Goal: Task Accomplishment & Management: Manage account settings

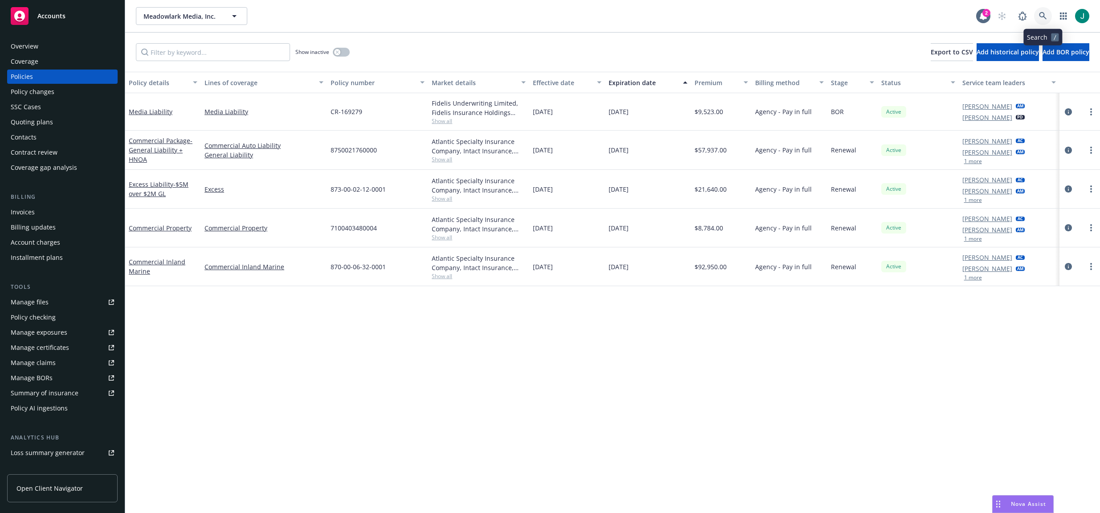
click at [1046, 16] on icon at bounding box center [1043, 16] width 8 height 8
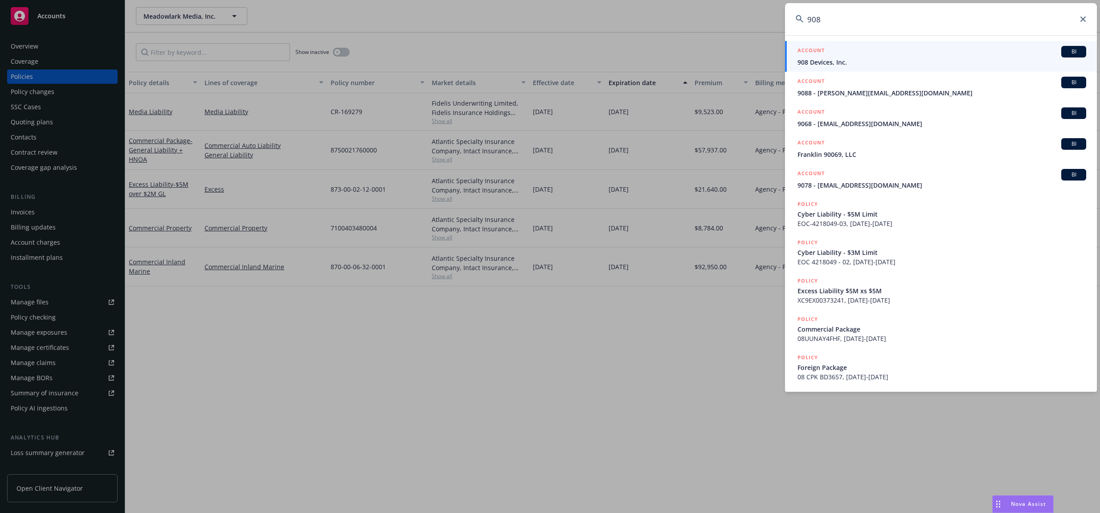
type input "908"
click at [841, 57] on div "ACCOUNT BI" at bounding box center [942, 52] width 289 height 12
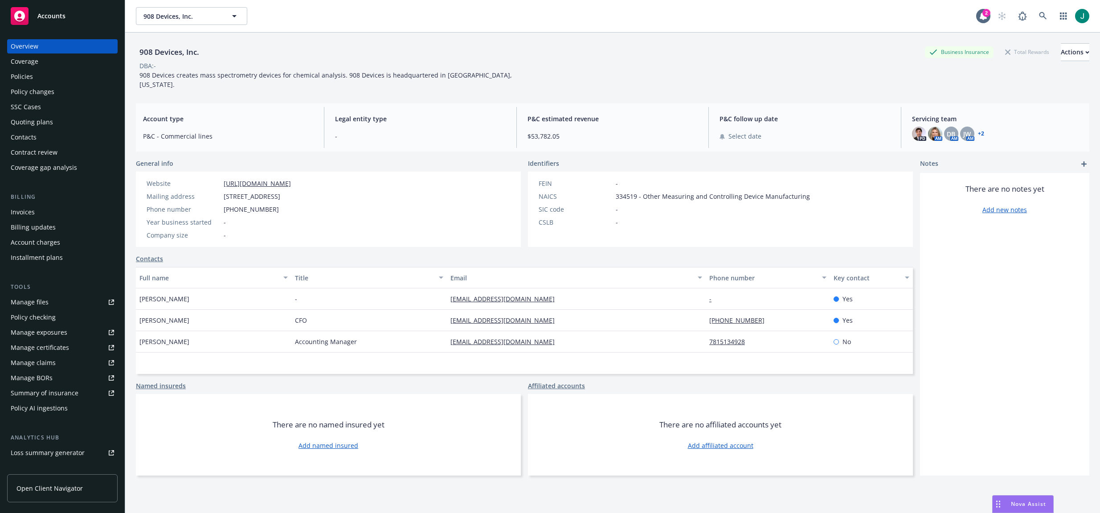
click at [35, 75] on div "Policies" at bounding box center [62, 77] width 103 height 14
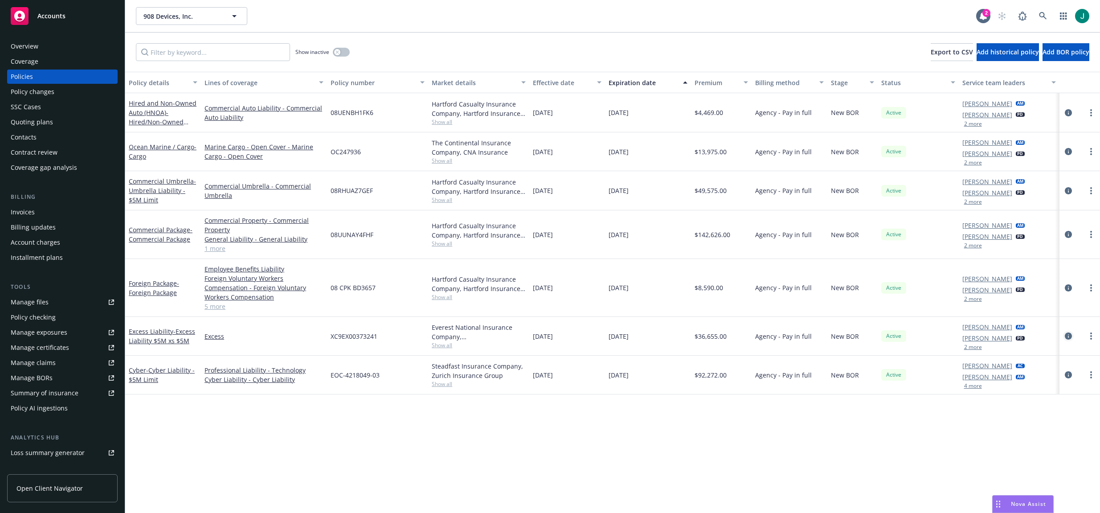
click at [1068, 335] on icon "circleInformation" at bounding box center [1068, 335] width 7 height 7
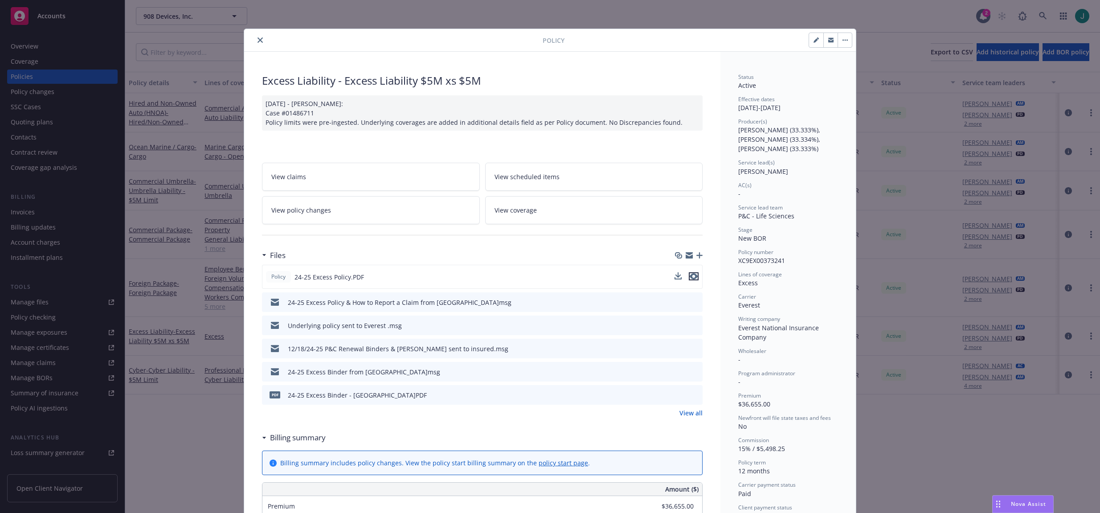
click at [691, 274] on icon "preview file" at bounding box center [694, 276] width 8 height 6
click at [258, 41] on icon "close" at bounding box center [260, 39] width 5 height 5
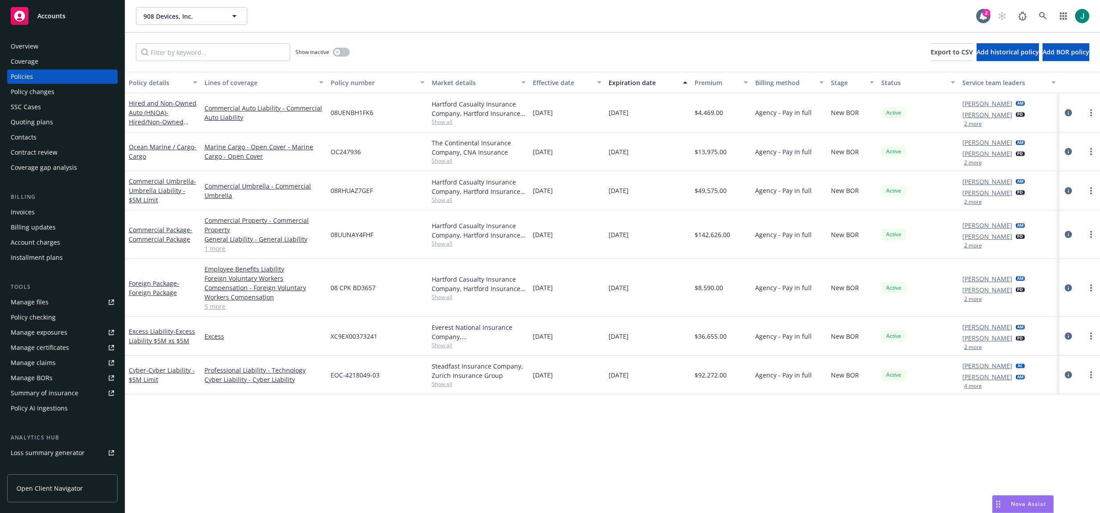
click at [306, 16] on div "908 Devices, Inc. 908 Devices, Inc." at bounding box center [556, 16] width 840 height 18
click at [1036, 14] on link at bounding box center [1043, 16] width 18 height 18
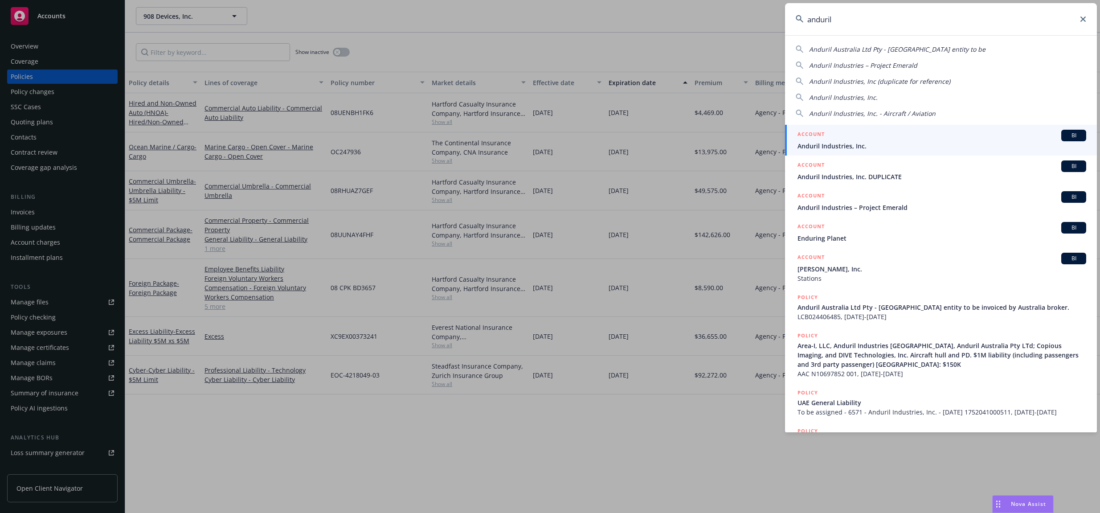
type input "anduril"
click at [841, 140] on div "ACCOUNT BI" at bounding box center [942, 136] width 289 height 12
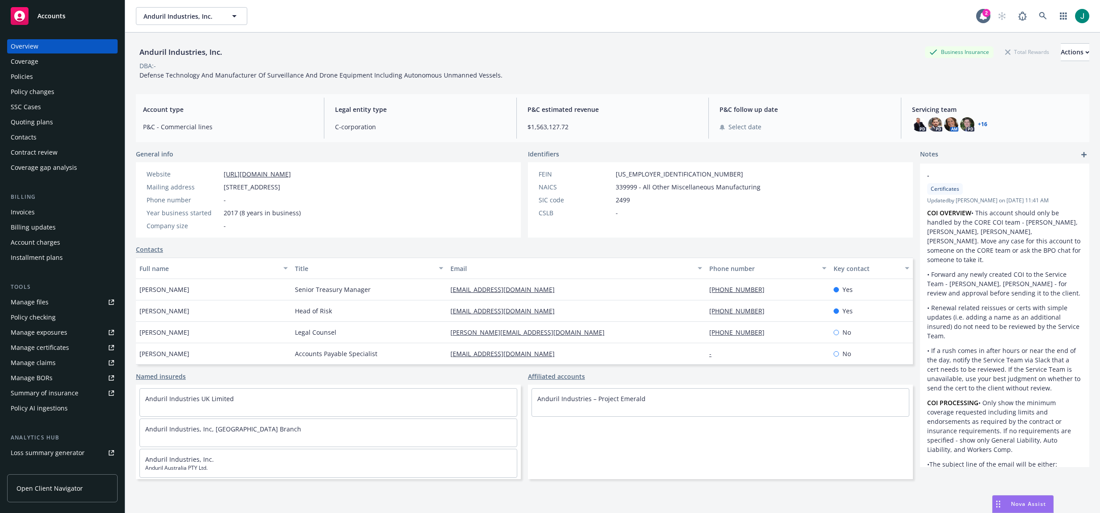
click at [40, 79] on div "Policies" at bounding box center [62, 77] width 103 height 14
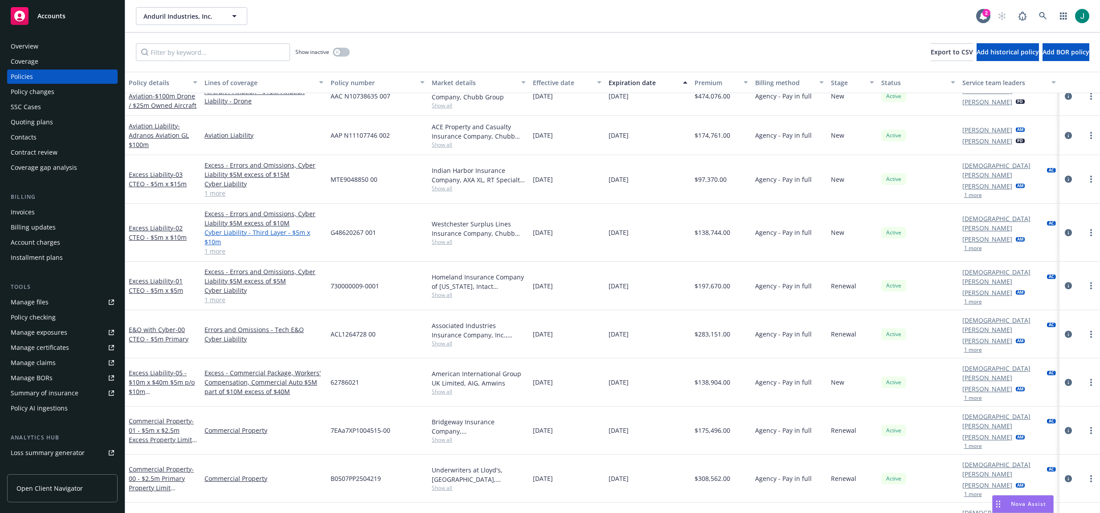
scroll to position [1203, 0]
click at [1065, 284] on icon "circleInformation" at bounding box center [1068, 287] width 7 height 7
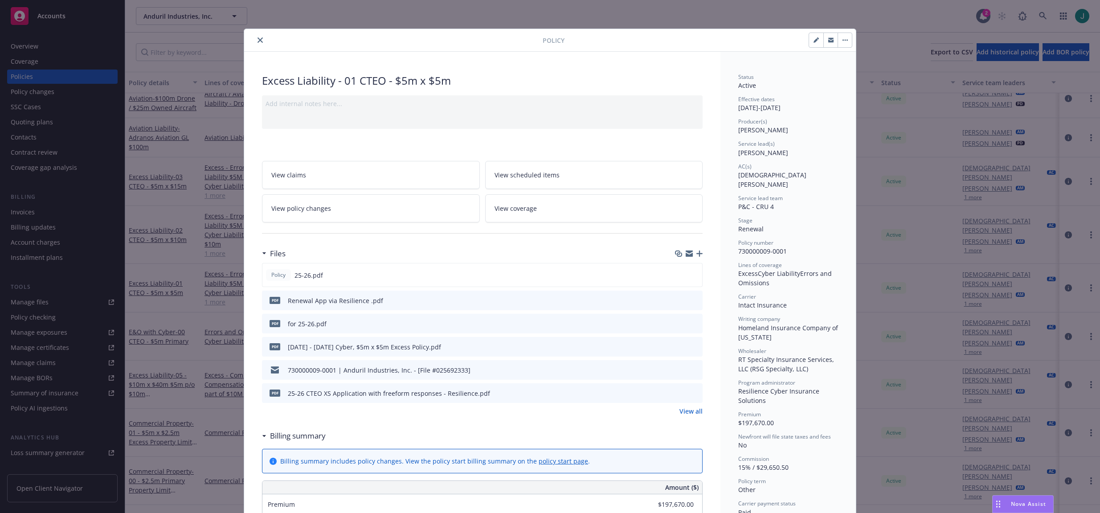
click at [815, 41] on icon "button" at bounding box center [816, 39] width 5 height 5
select select "RENEWAL"
select select "other"
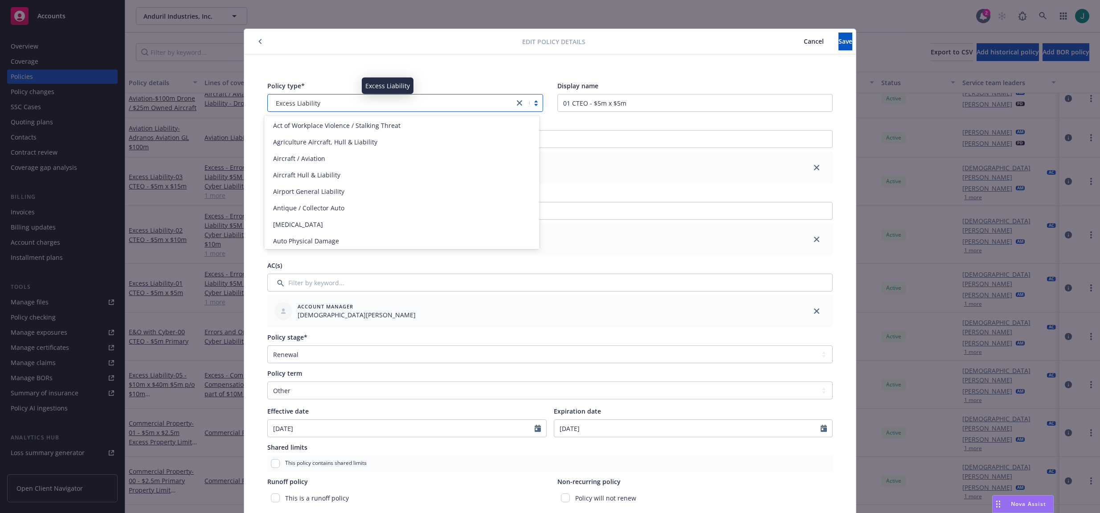
click at [320, 105] on div "Excess Liability" at bounding box center [390, 102] width 237 height 9
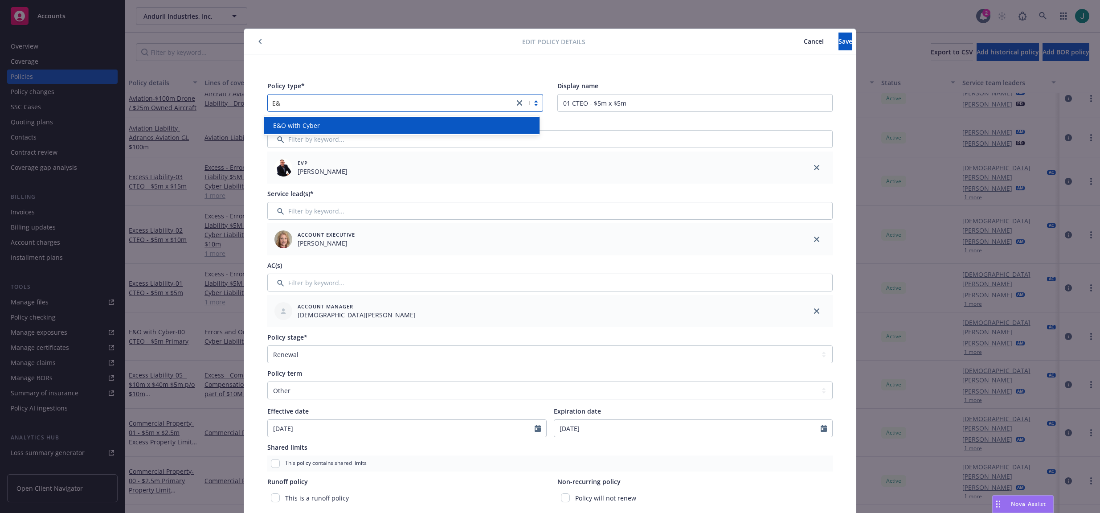
type input "E&O"
click at [320, 126] on div "E&O with Cyber" at bounding box center [402, 125] width 265 height 9
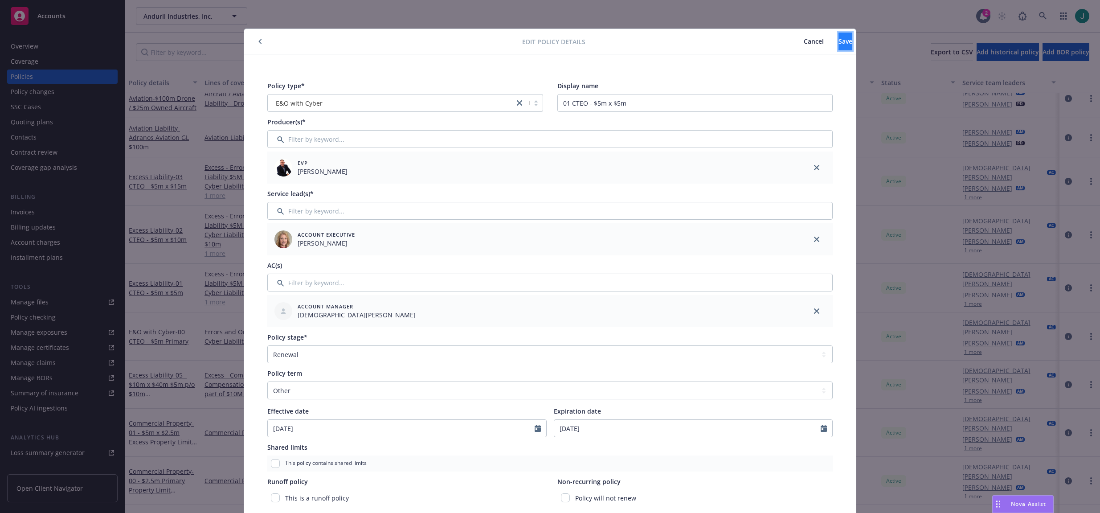
click at [839, 42] on span "Save" at bounding box center [846, 41] width 14 height 8
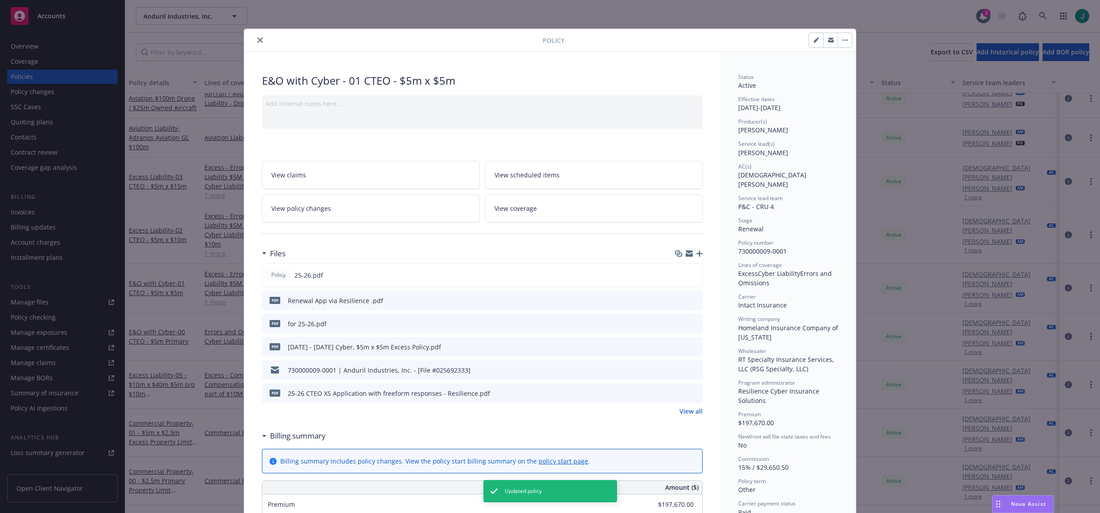
click at [258, 42] on icon "close" at bounding box center [260, 39] width 5 height 5
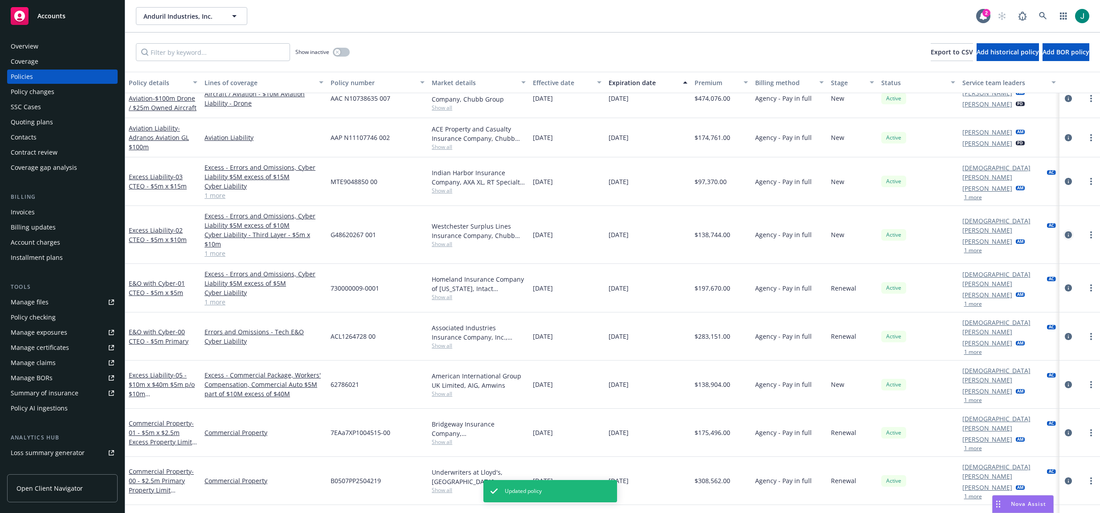
click at [1065, 231] on icon "circleInformation" at bounding box center [1068, 234] width 7 height 7
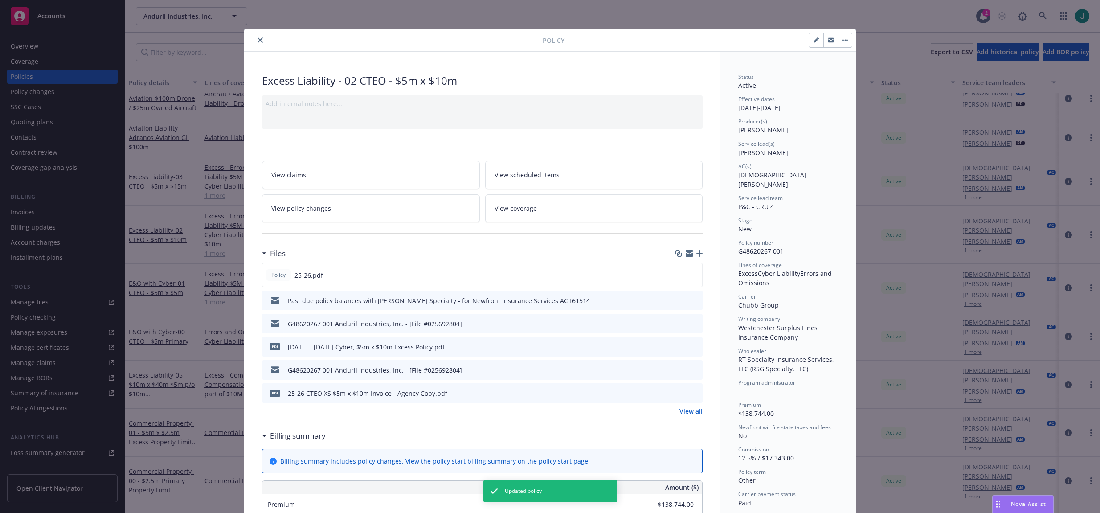
click at [818, 42] on button "button" at bounding box center [816, 40] width 14 height 14
select select "NEW"
select select "other"
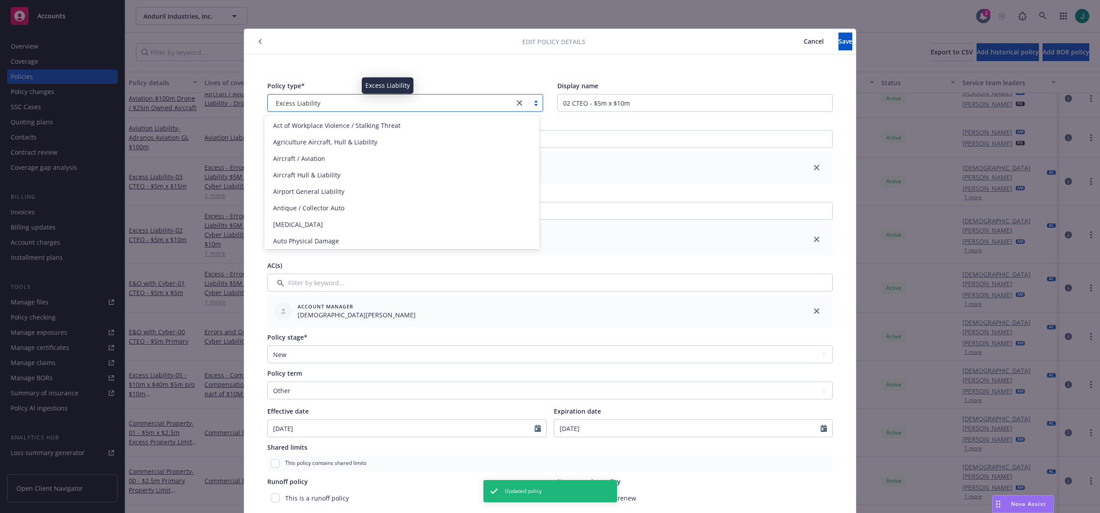
click at [309, 102] on span "Excess Liability" at bounding box center [298, 102] width 45 height 9
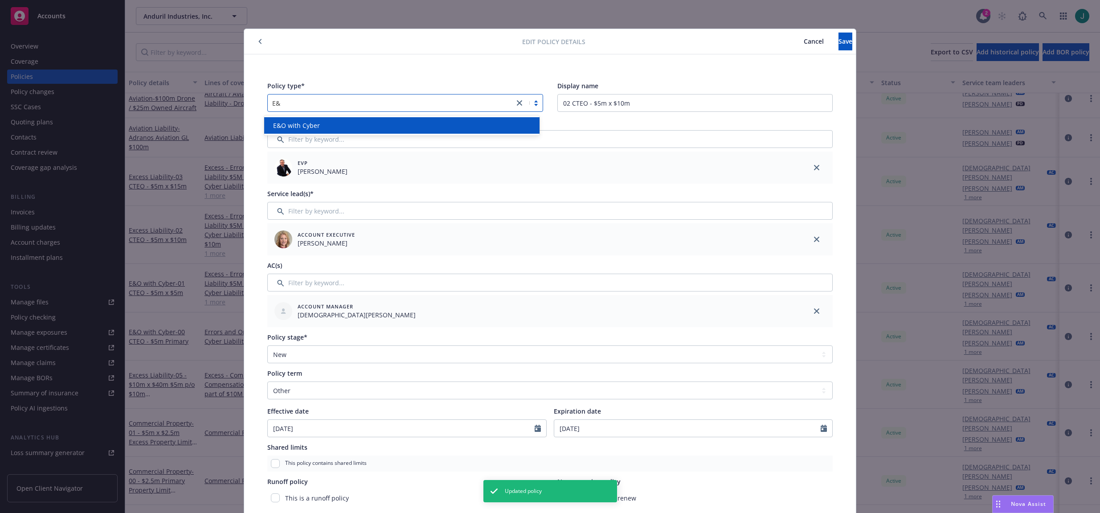
type input "E&O"
click at [321, 124] on div "E&O with Cyber" at bounding box center [402, 125] width 265 height 9
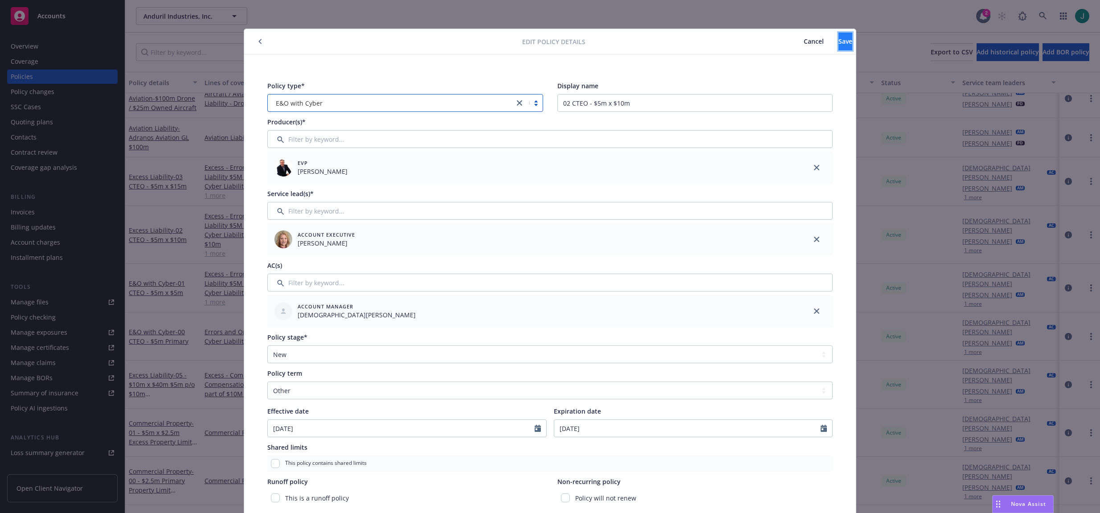
click at [839, 42] on span "Save" at bounding box center [846, 41] width 14 height 8
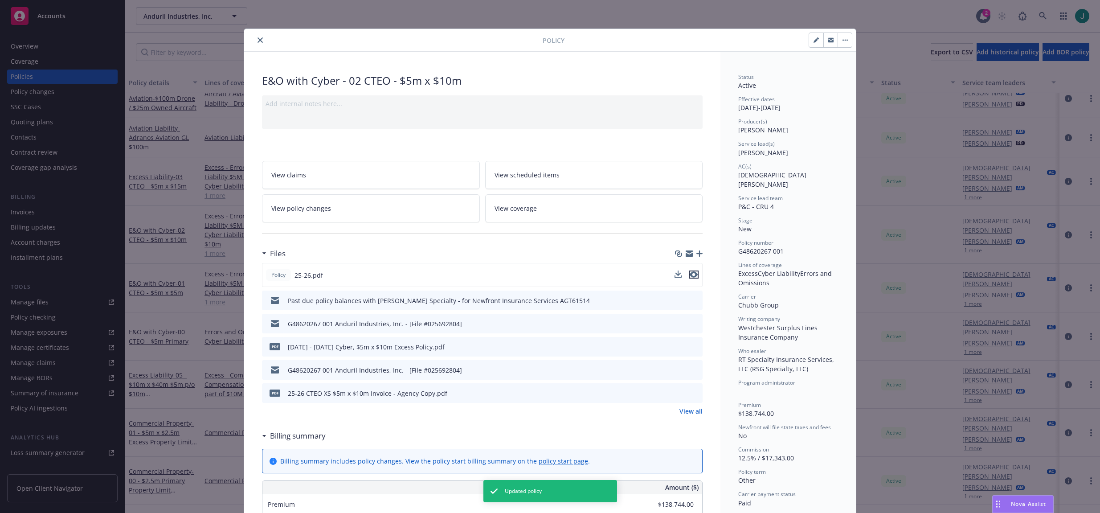
click at [691, 273] on icon "preview file" at bounding box center [694, 274] width 8 height 6
click at [258, 42] on icon "close" at bounding box center [260, 39] width 5 height 5
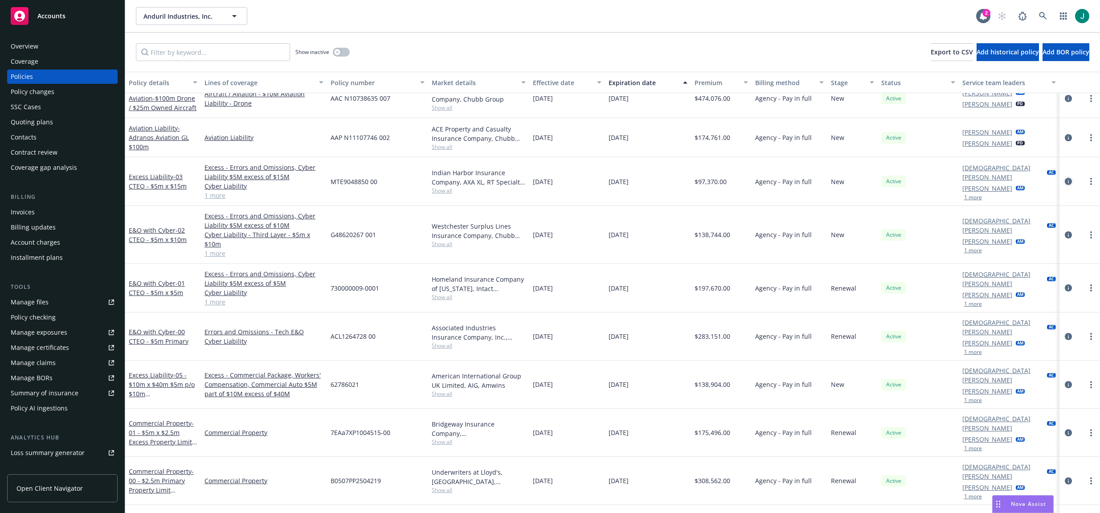
click at [1065, 178] on icon "circleInformation" at bounding box center [1068, 181] width 7 height 7
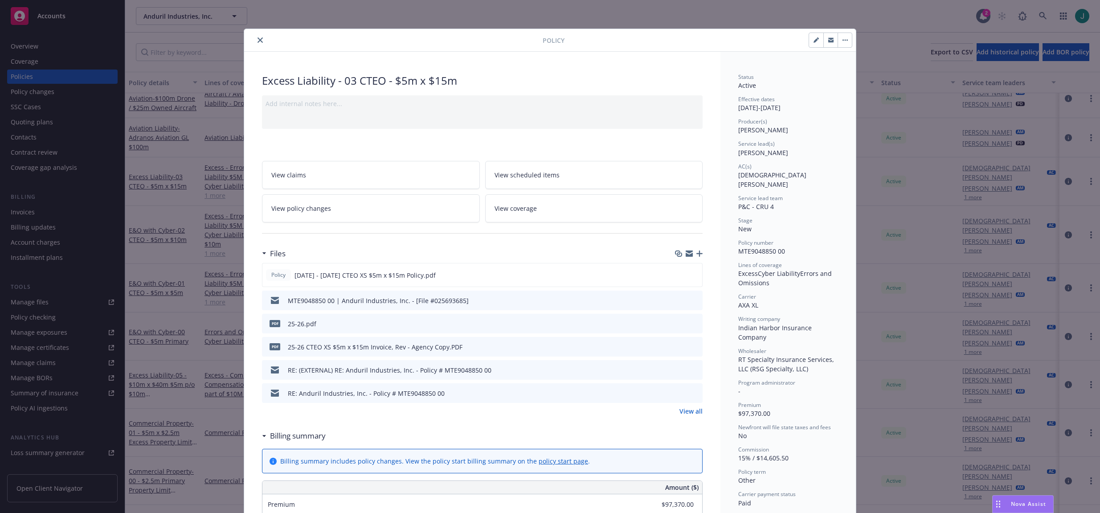
click at [811, 43] on button "button" at bounding box center [816, 40] width 14 height 14
select select "NEW"
select select "other"
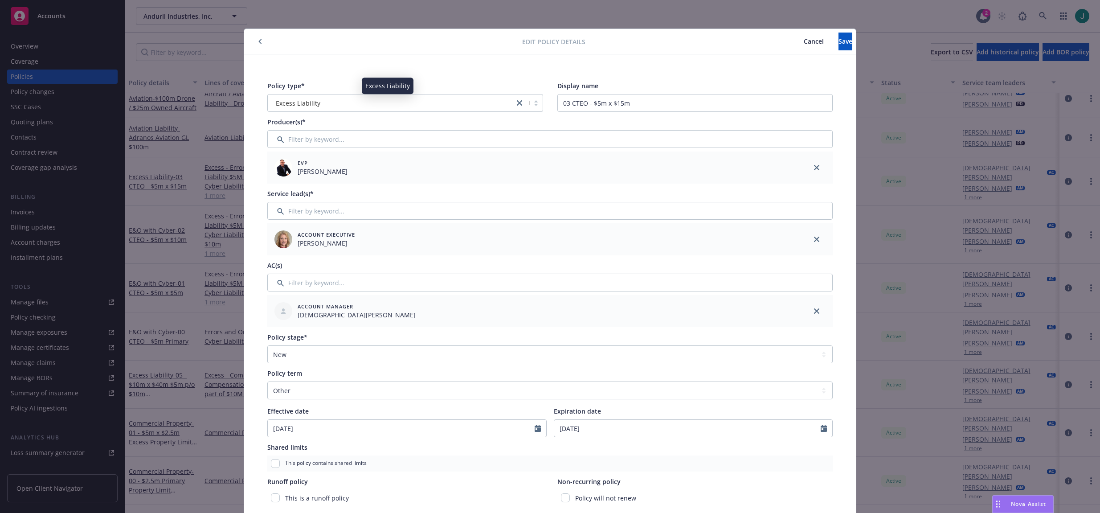
click at [345, 100] on div "Excess Liability" at bounding box center [390, 102] width 237 height 9
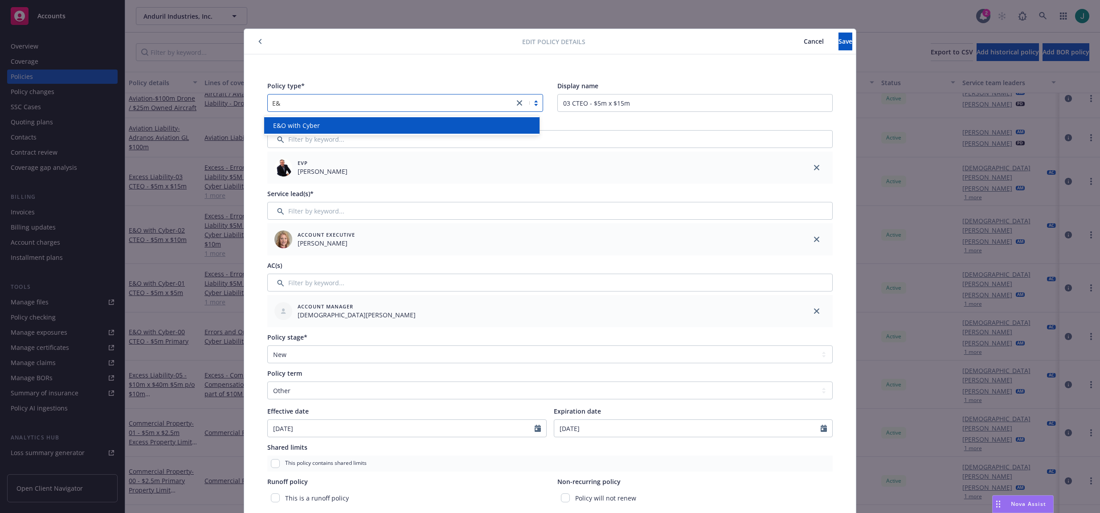
type input "E&O"
click at [344, 124] on div "E&O with Cyber" at bounding box center [402, 125] width 265 height 9
click at [839, 45] on button "Save" at bounding box center [846, 42] width 14 height 18
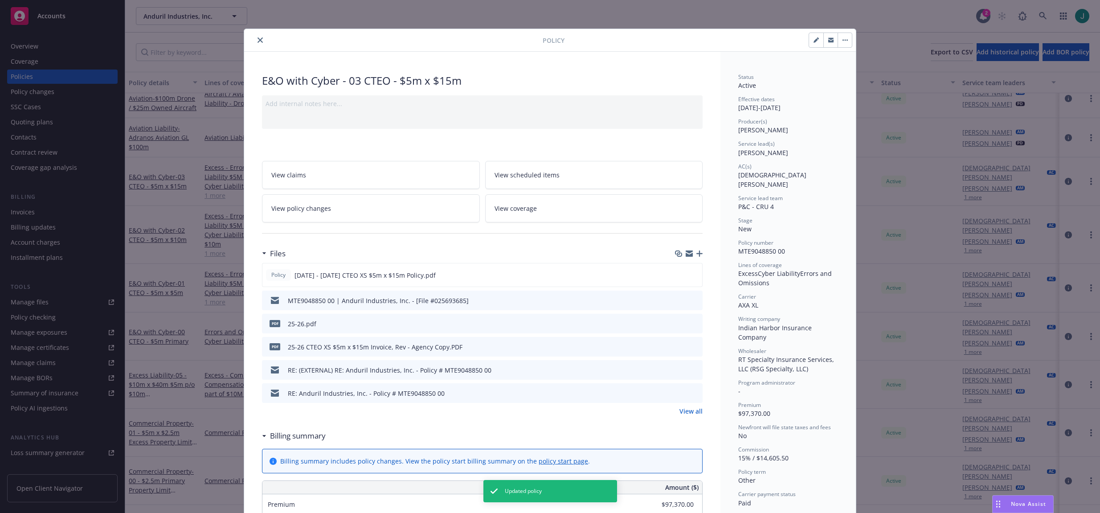
click at [255, 40] on button "close" at bounding box center [260, 40] width 11 height 11
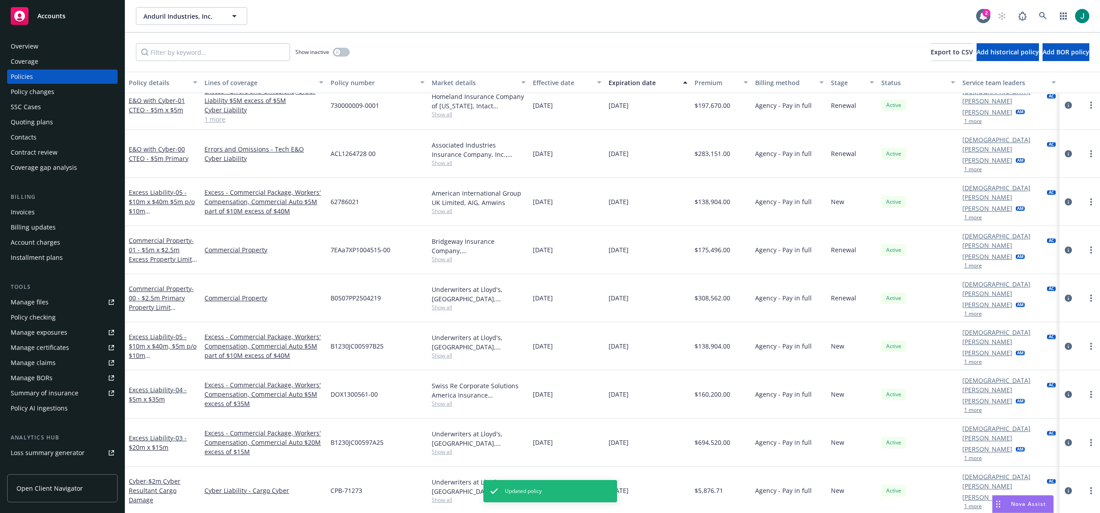
scroll to position [1381, 0]
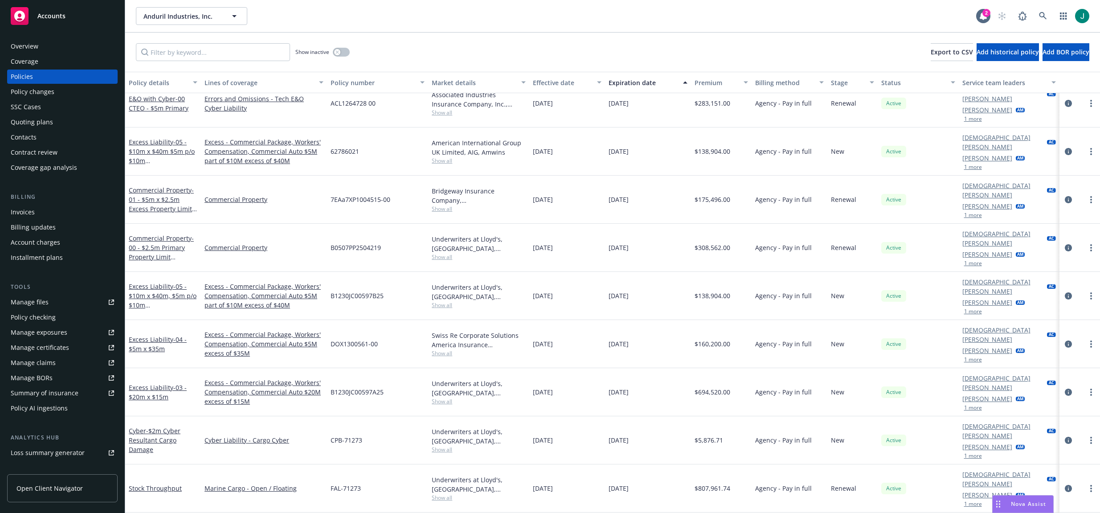
click at [284, 23] on div "Anduril Industries, Inc. Anduril Industries, Inc." at bounding box center [556, 16] width 840 height 18
click at [1042, 13] on icon at bounding box center [1043, 16] width 8 height 8
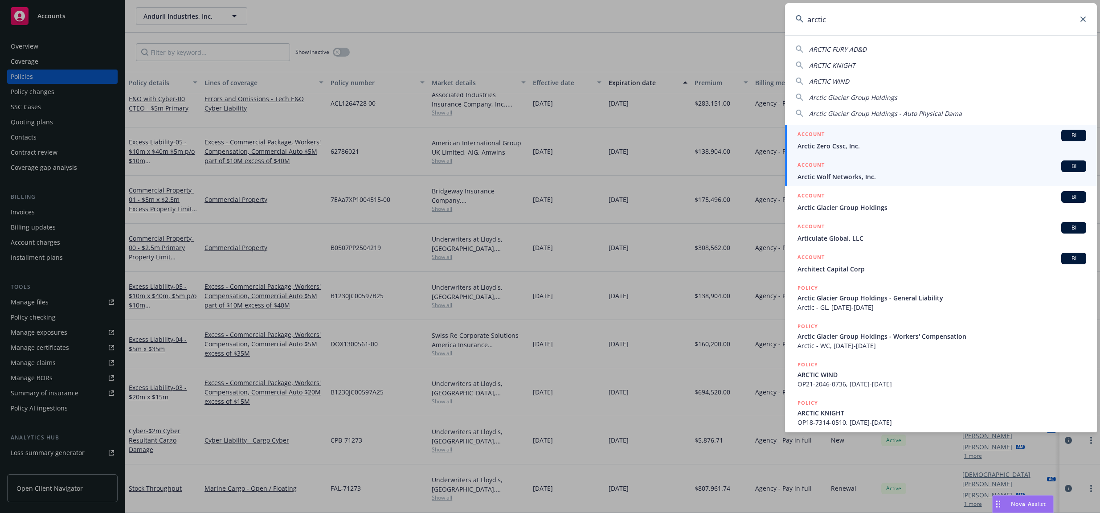
type input "arctic"
click at [846, 172] on span "Arctic Wolf Networks, Inc." at bounding box center [942, 176] width 289 height 9
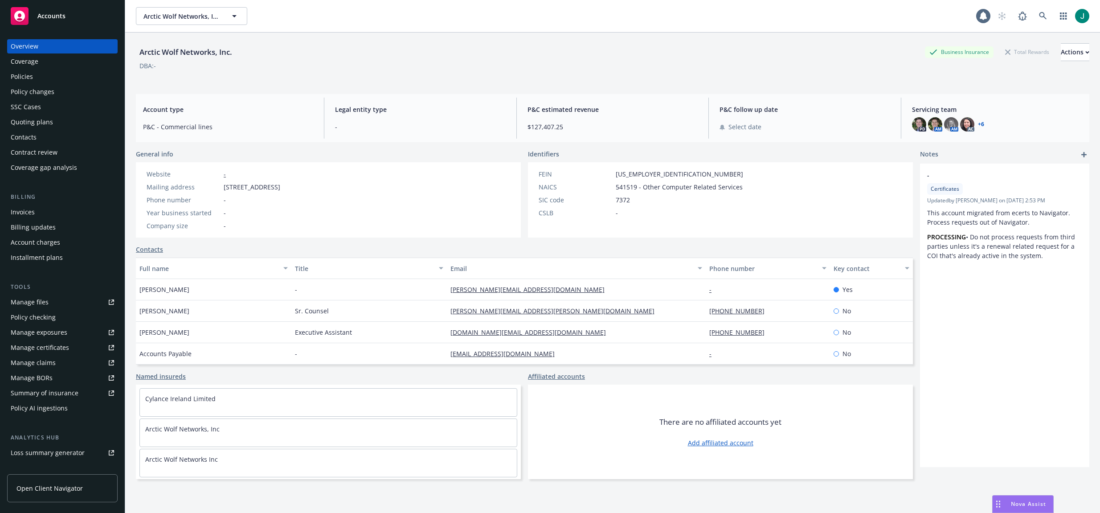
click at [29, 75] on div "Policies" at bounding box center [22, 77] width 22 height 14
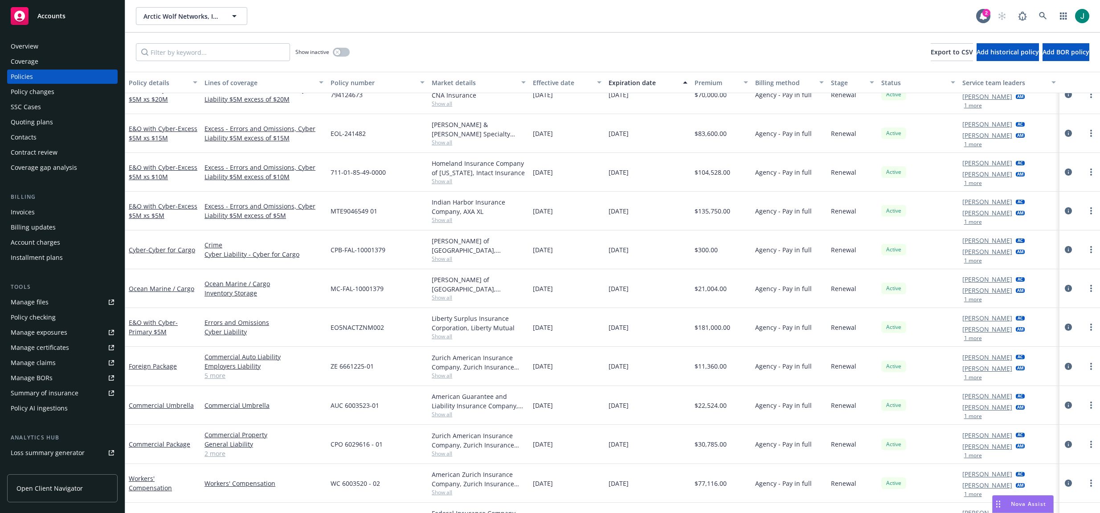
scroll to position [490, 0]
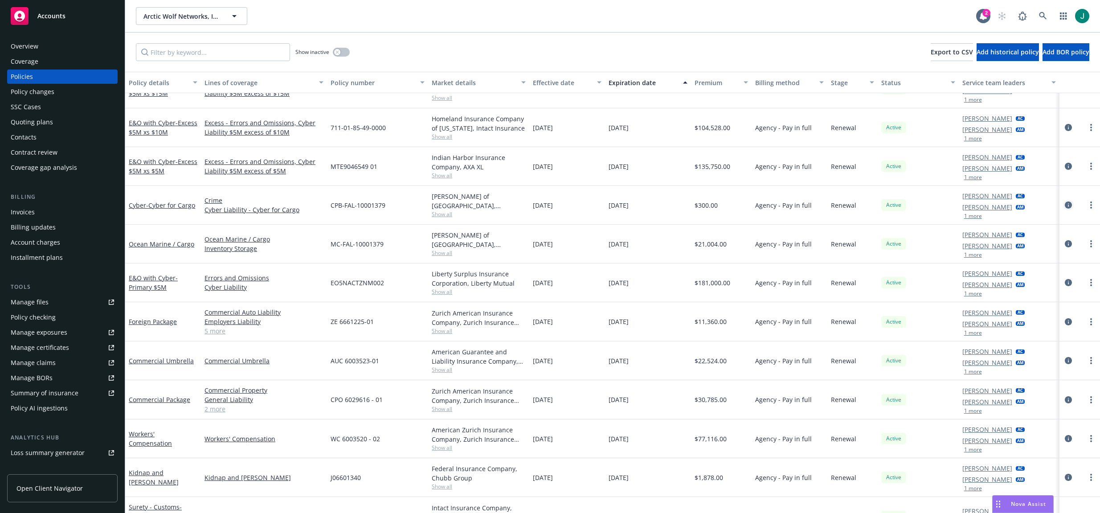
click at [1065, 205] on icon "circleInformation" at bounding box center [1068, 204] width 7 height 7
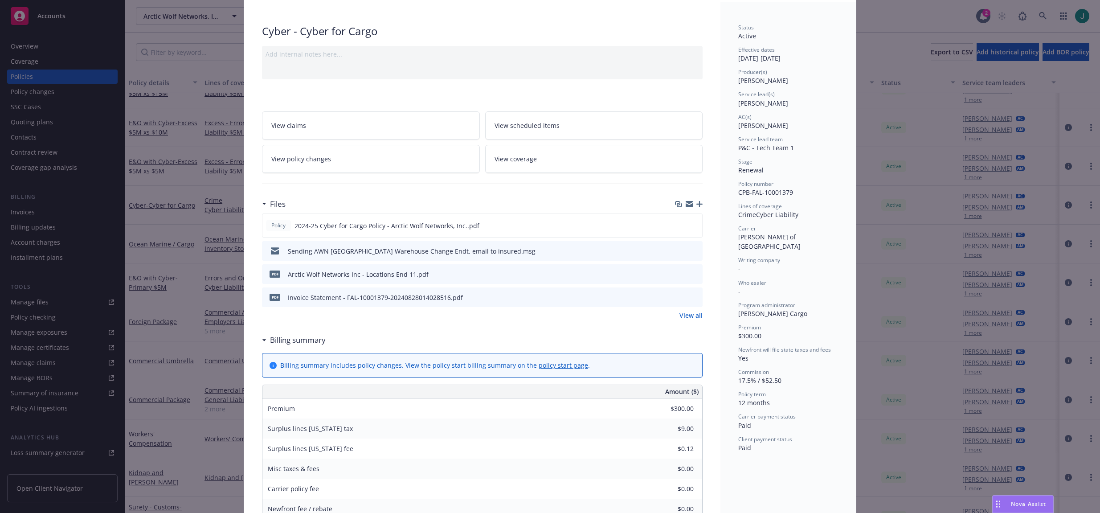
scroll to position [89, 0]
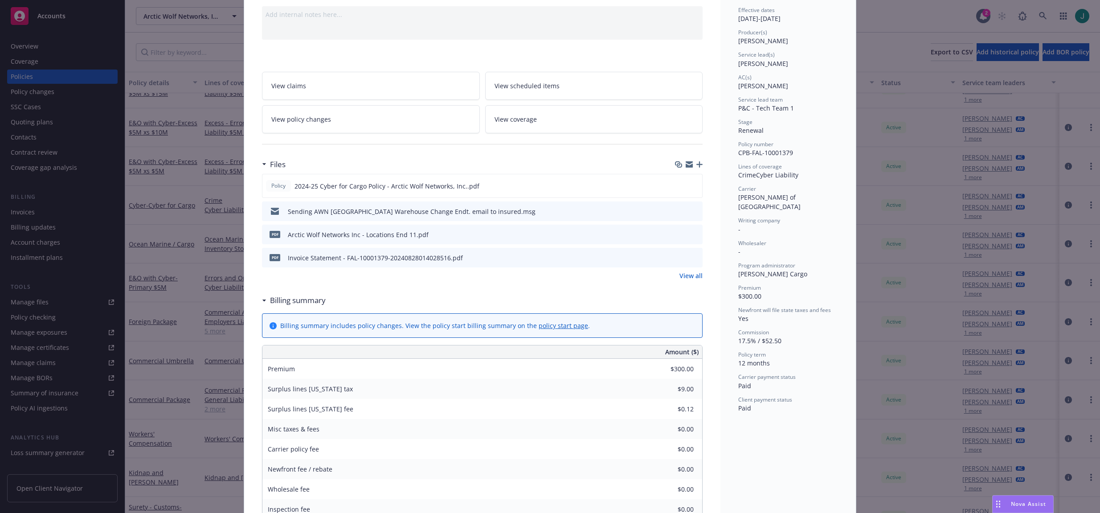
click at [692, 210] on icon "preview file" at bounding box center [694, 211] width 8 height 6
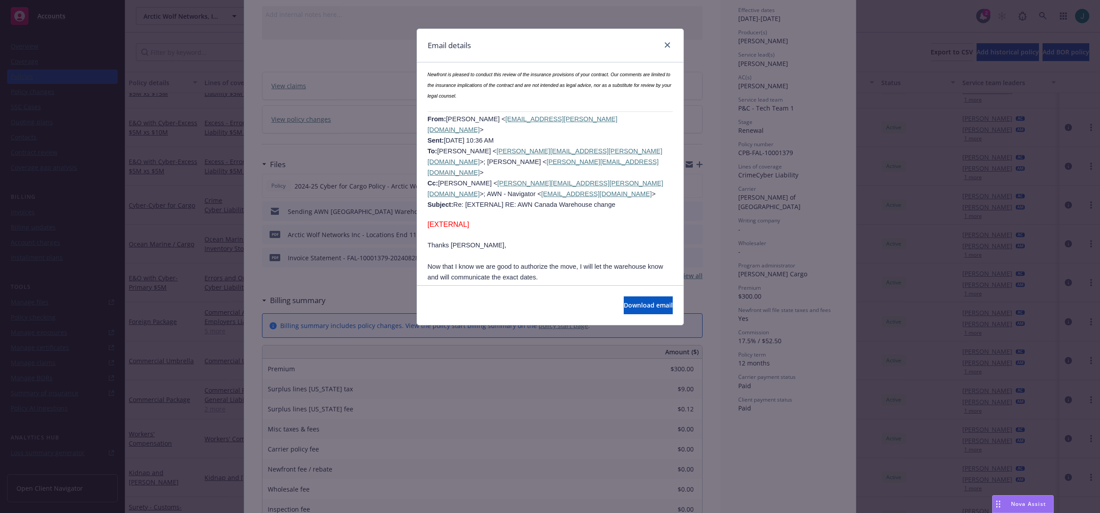
scroll to position [2050, 0]
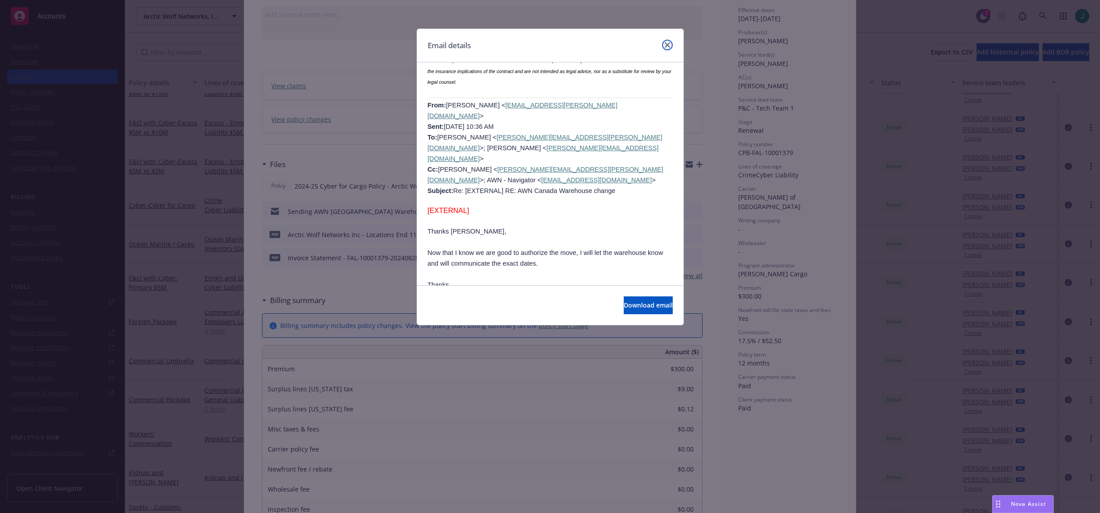
click at [669, 45] on icon "close" at bounding box center [667, 44] width 5 height 5
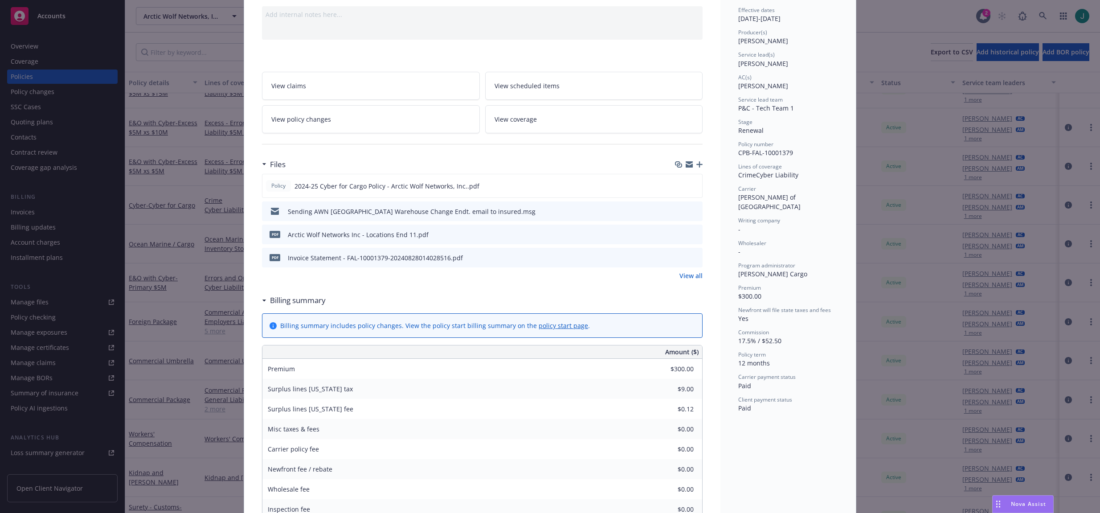
drag, startPoint x: 166, startPoint y: 68, endPoint x: 172, endPoint y: 68, distance: 6.7
click at [166, 68] on div "Policy Cyber - Cyber for Cargo Add internal notes here... View claims View sche…" at bounding box center [550, 256] width 1100 height 513
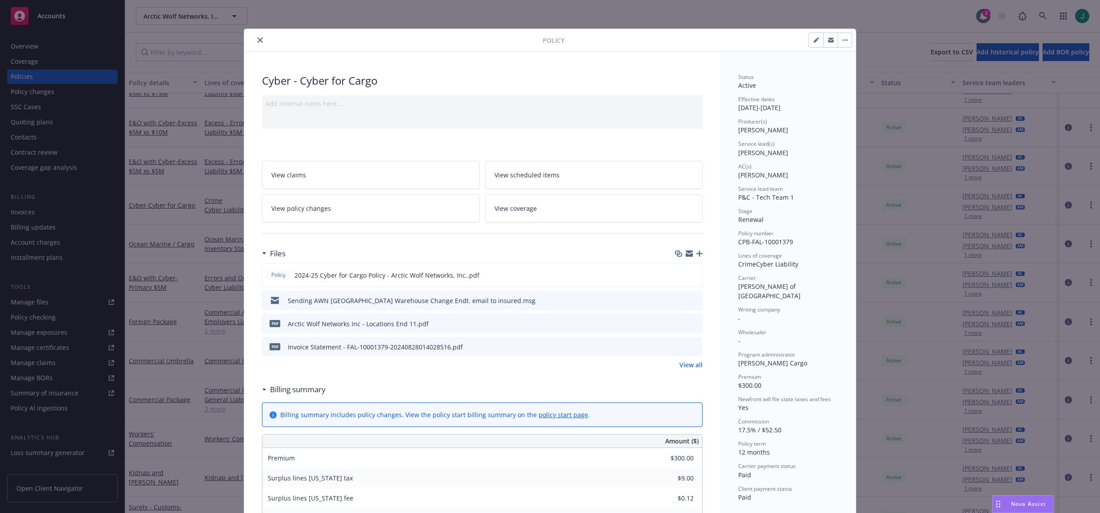
click at [259, 40] on icon "close" at bounding box center [260, 39] width 5 height 5
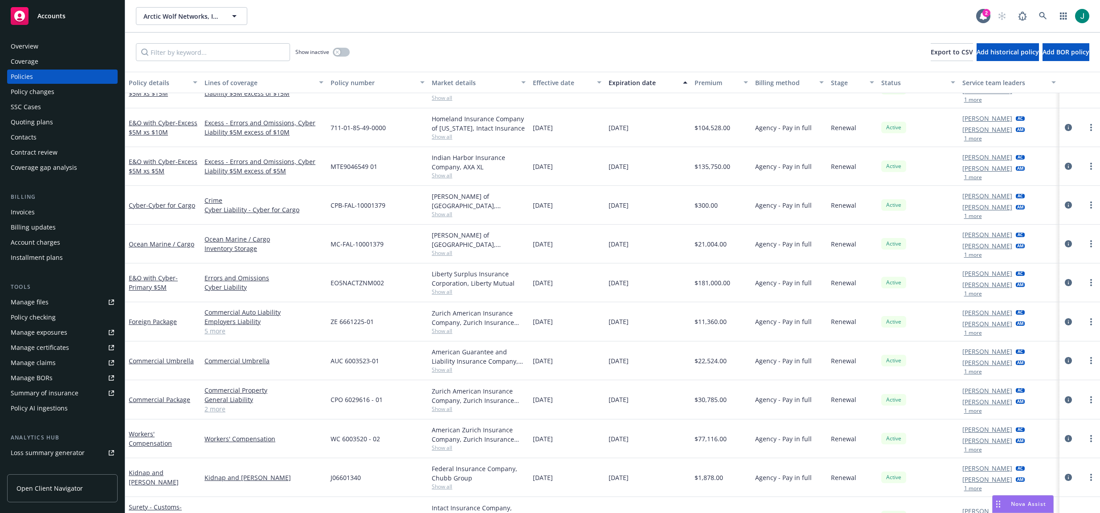
drag, startPoint x: 749, startPoint y: 24, endPoint x: 797, endPoint y: 12, distance: 49.9
click at [749, 24] on div "Arctic Wolf Networks, Inc. Arctic Wolf Networks, Inc." at bounding box center [556, 16] width 840 height 18
click at [1042, 15] on icon at bounding box center [1043, 16] width 8 height 8
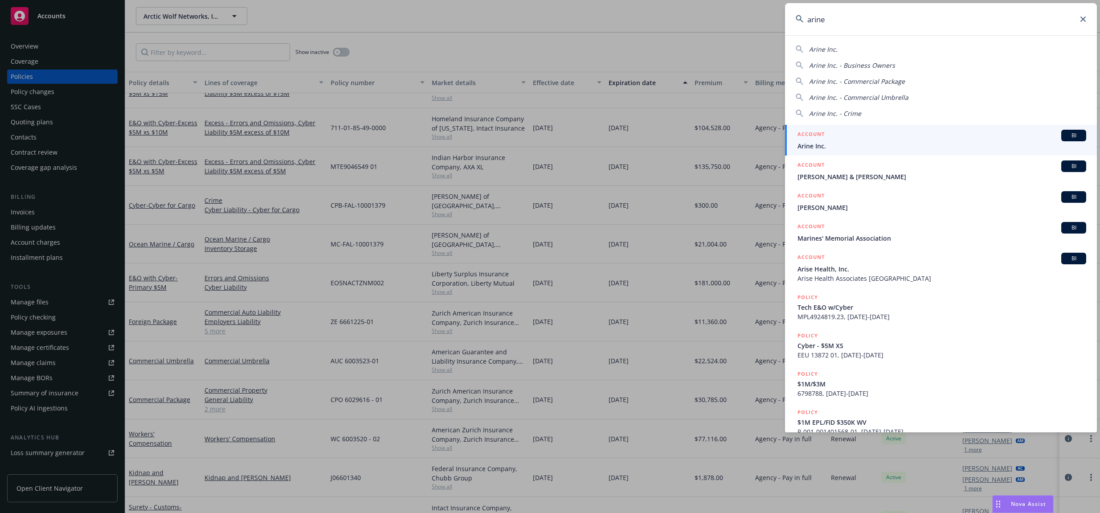
type input "arine"
click at [831, 136] on div "ACCOUNT BI" at bounding box center [942, 136] width 289 height 12
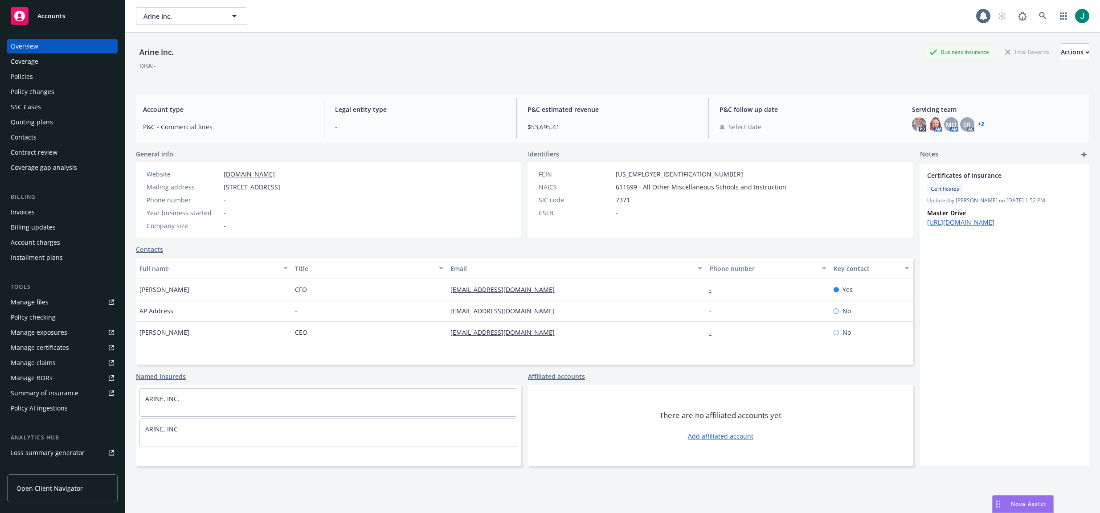
click at [29, 78] on div "Policies" at bounding box center [22, 77] width 22 height 14
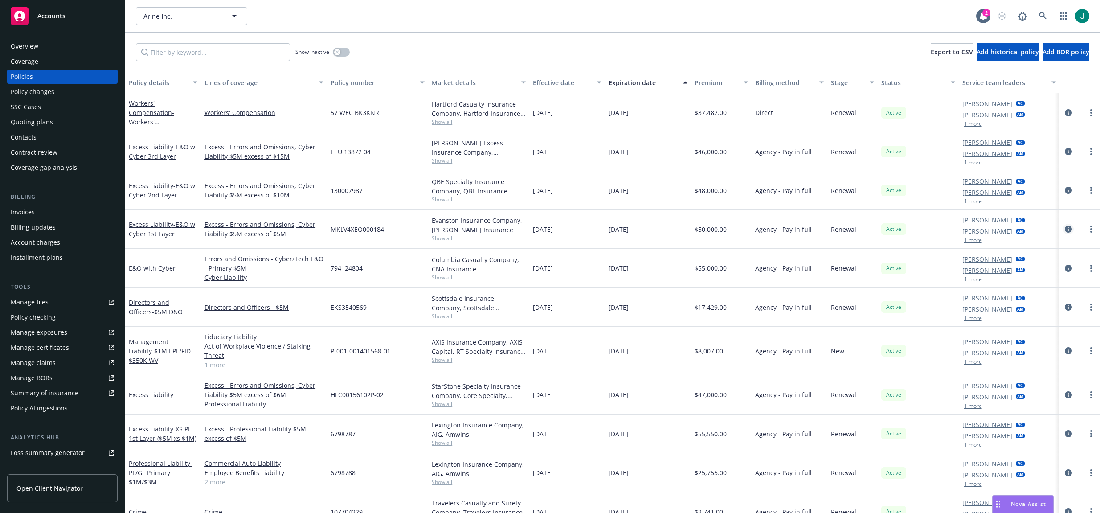
click at [1065, 228] on icon "circleInformation" at bounding box center [1068, 228] width 7 height 7
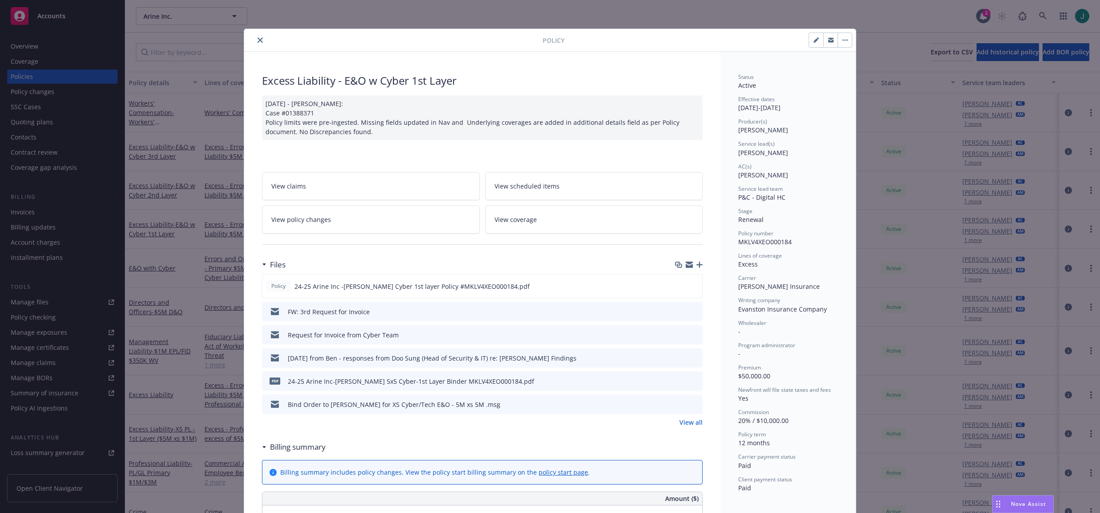
click at [810, 43] on button "button" at bounding box center [816, 40] width 14 height 14
select select "RENEWAL"
select select "12"
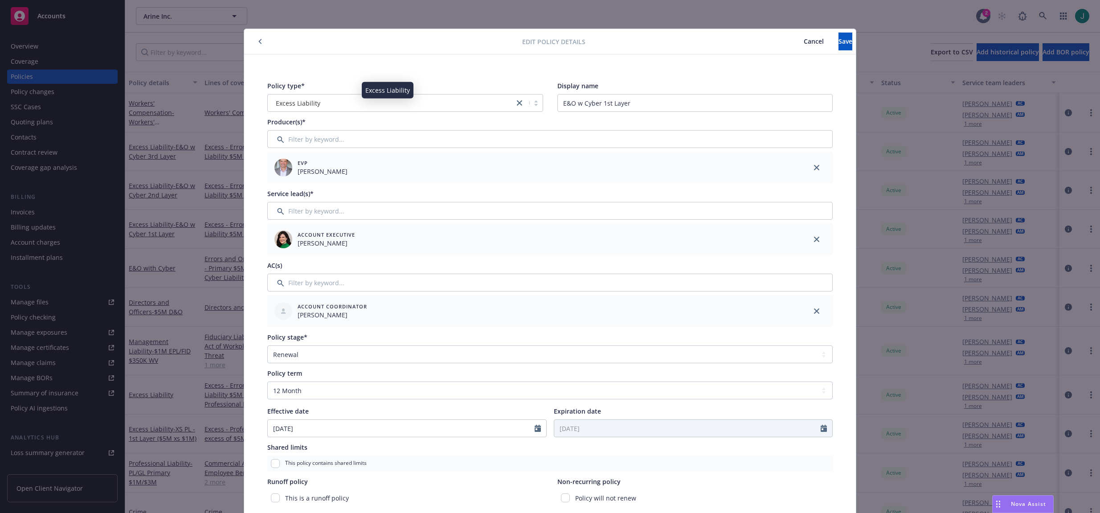
click at [400, 99] on div "Excess Liability" at bounding box center [390, 102] width 237 height 9
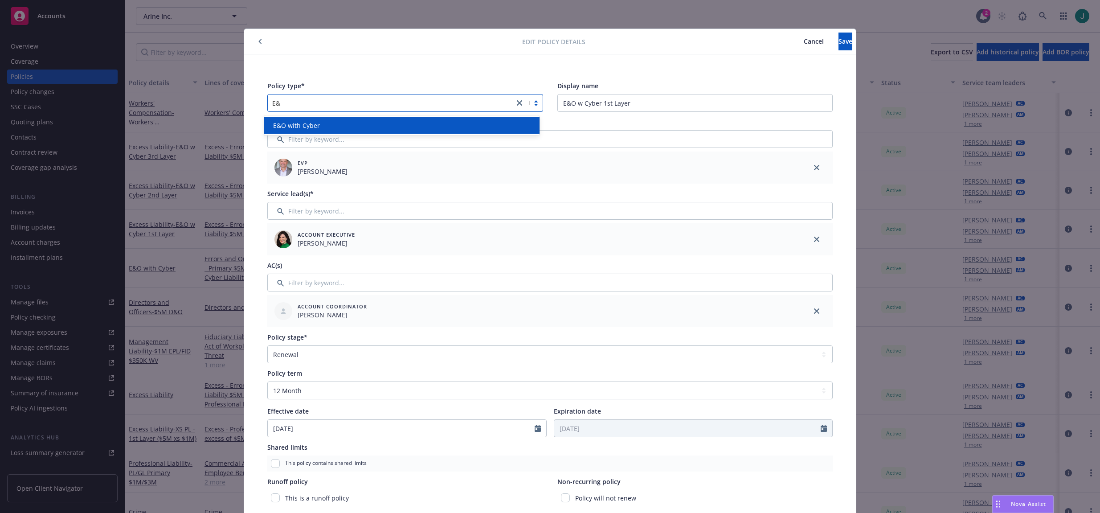
type input "E&O"
click at [396, 132] on div "E&O with Cyber" at bounding box center [402, 125] width 276 height 16
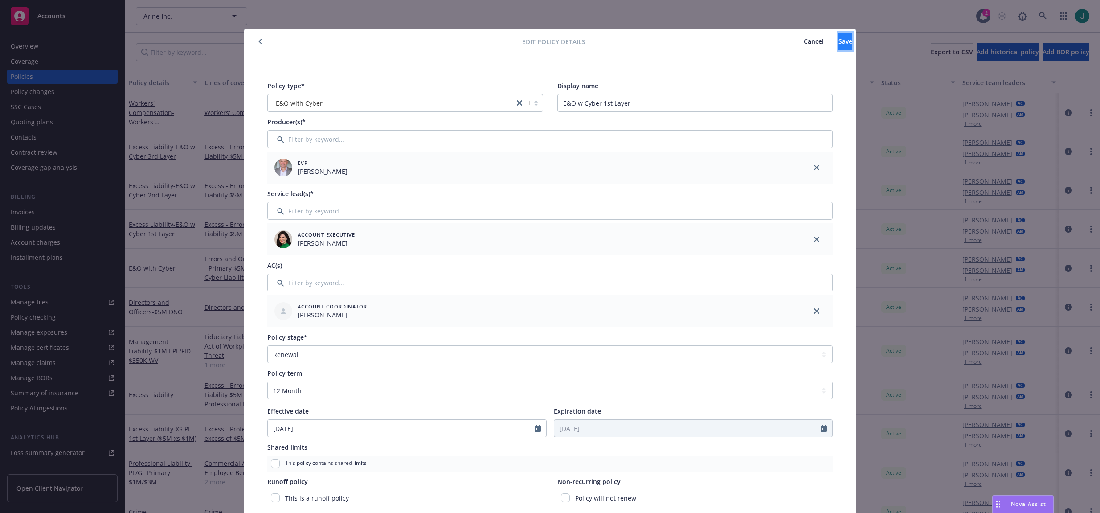
click at [839, 44] on button "Save" at bounding box center [846, 42] width 14 height 18
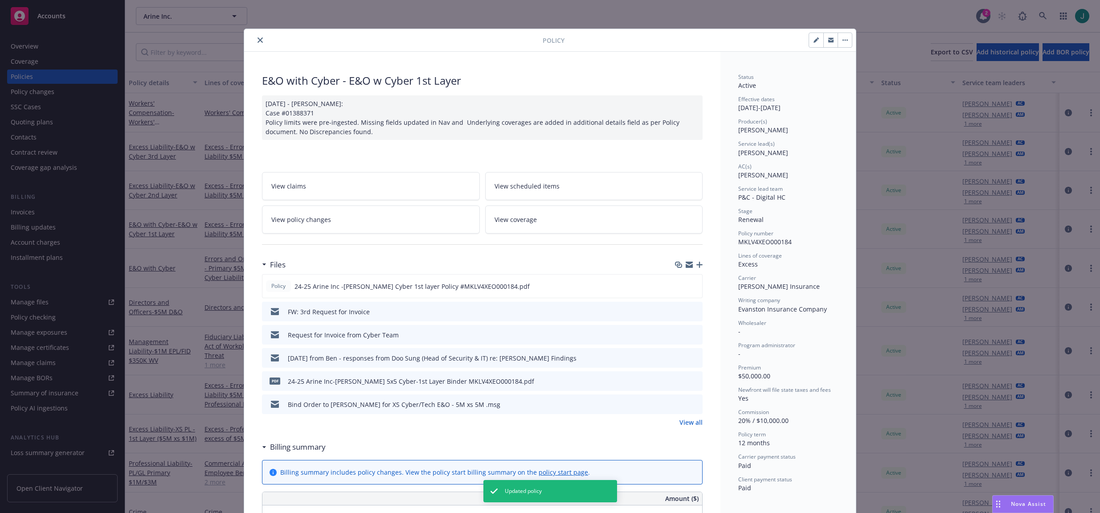
click at [259, 41] on icon "close" at bounding box center [260, 39] width 5 height 5
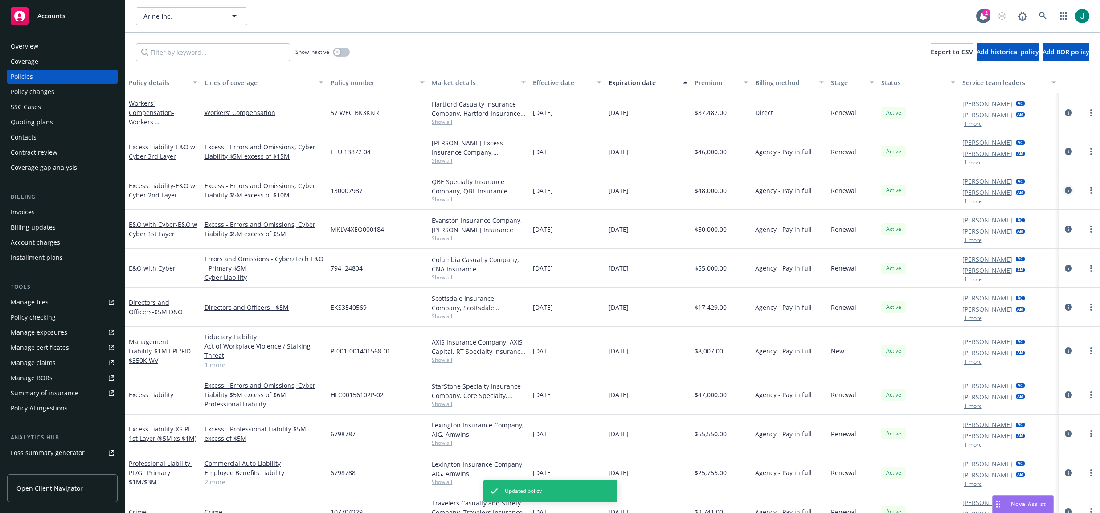
click at [1065, 187] on icon "circleInformation" at bounding box center [1068, 190] width 7 height 7
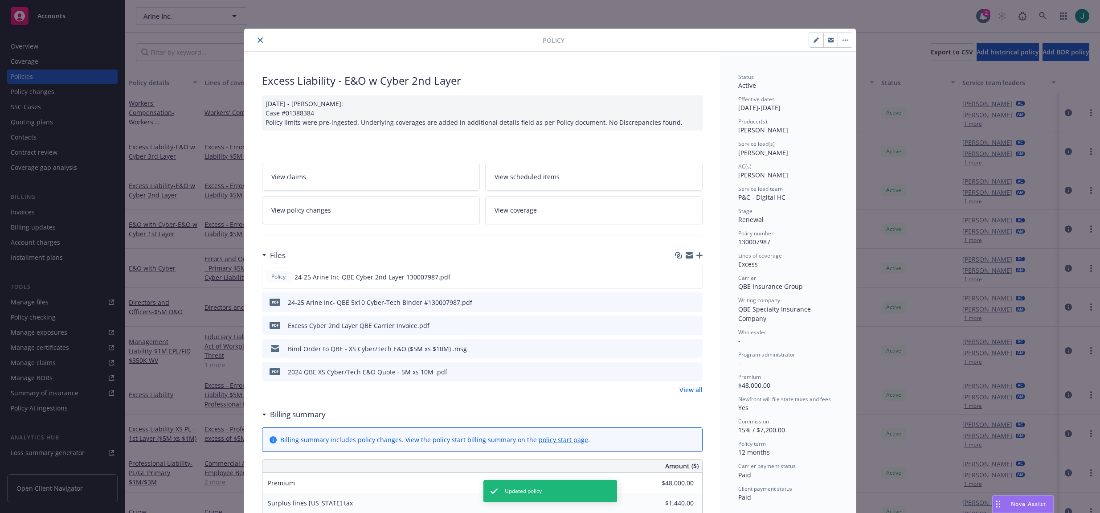
click at [812, 43] on button "button" at bounding box center [816, 40] width 14 height 14
select select "RENEWAL"
select select "12"
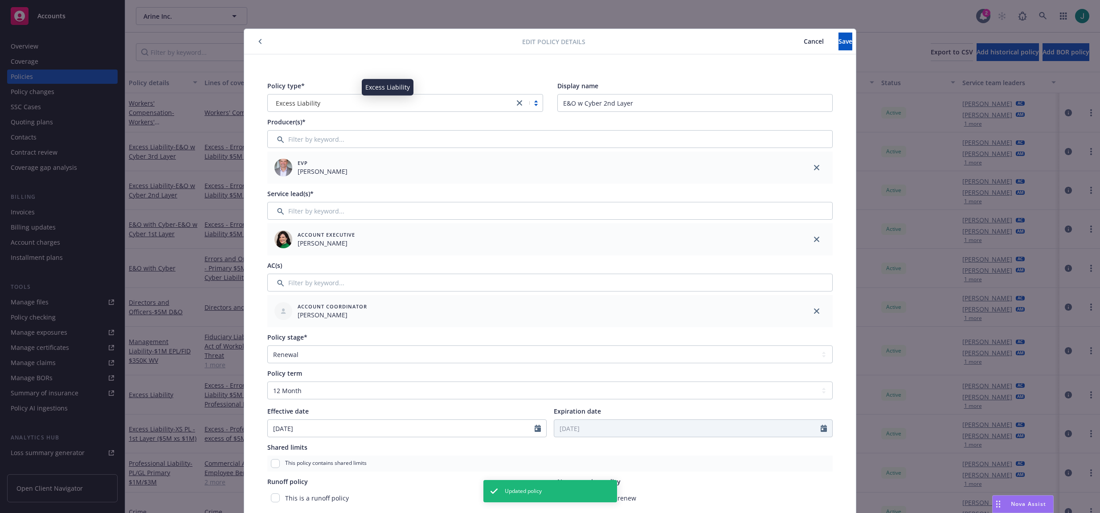
click at [359, 104] on div "Excess Liability" at bounding box center [390, 102] width 237 height 9
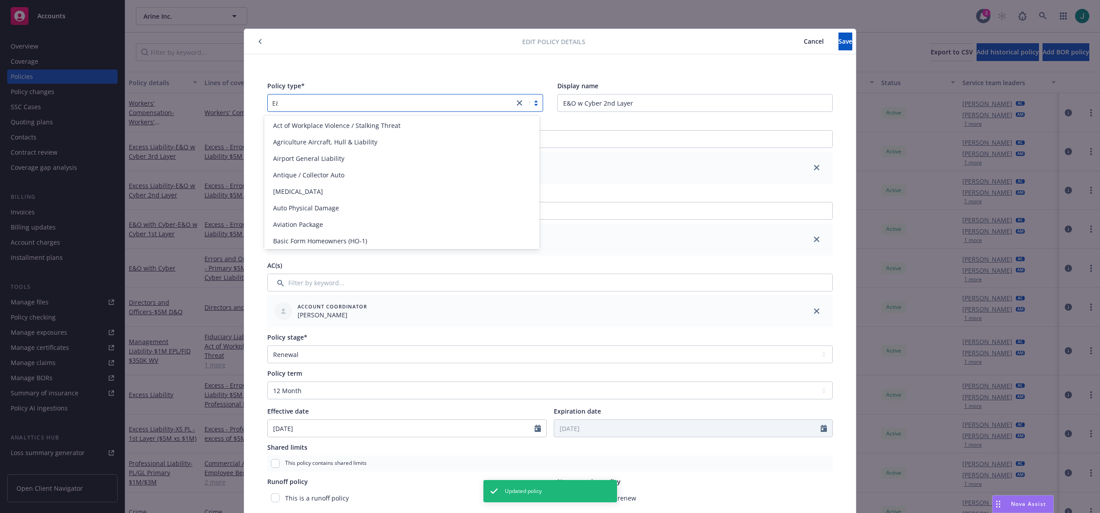
type input "E&O"
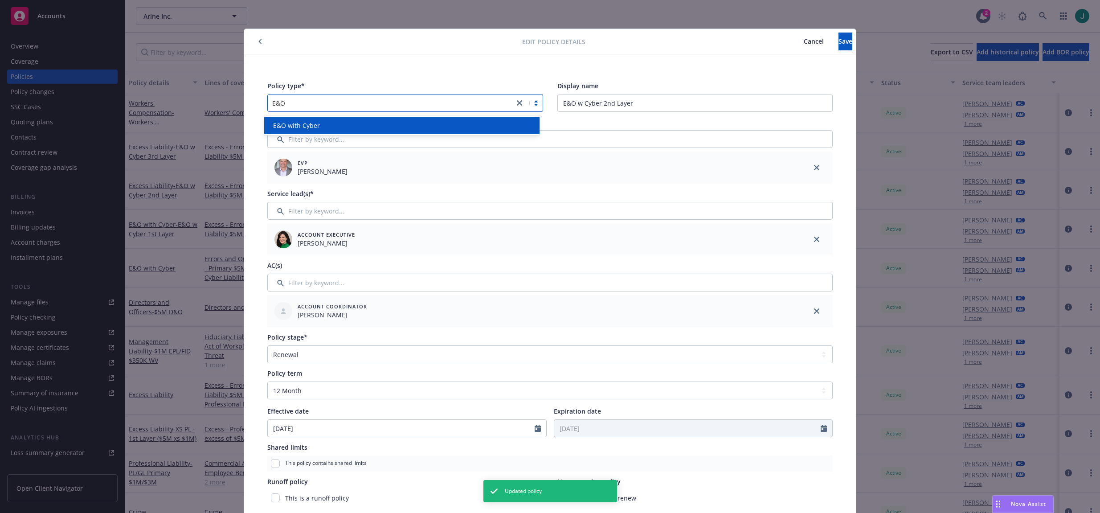
click at [356, 123] on div "E&O with Cyber" at bounding box center [402, 125] width 265 height 9
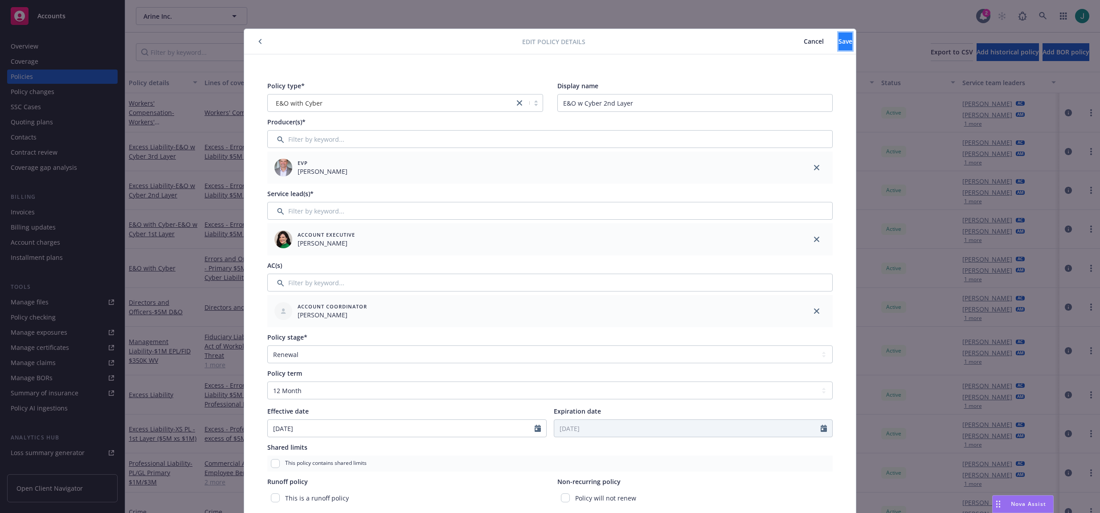
click at [839, 41] on span "Save" at bounding box center [846, 41] width 14 height 8
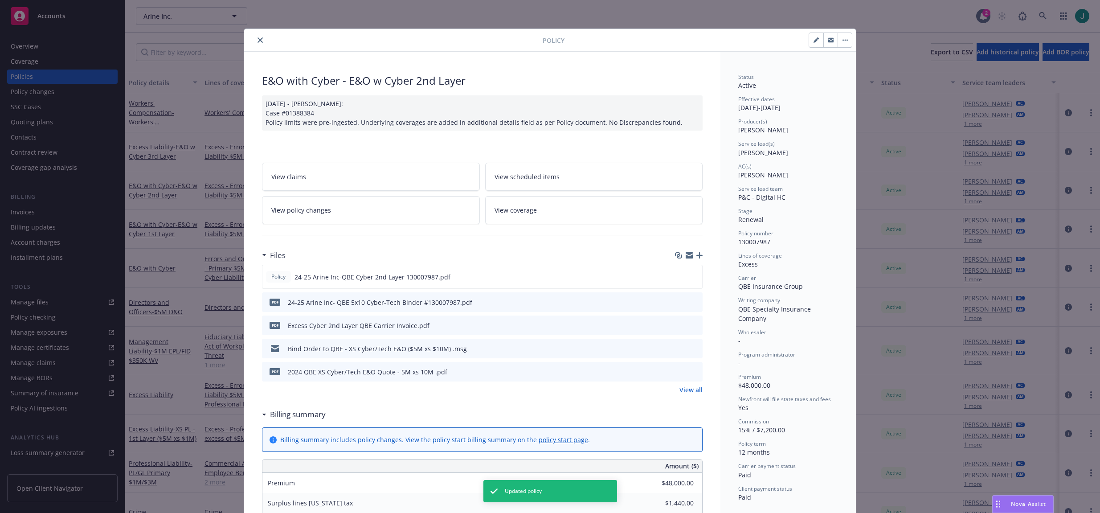
click at [258, 40] on icon "close" at bounding box center [260, 39] width 5 height 5
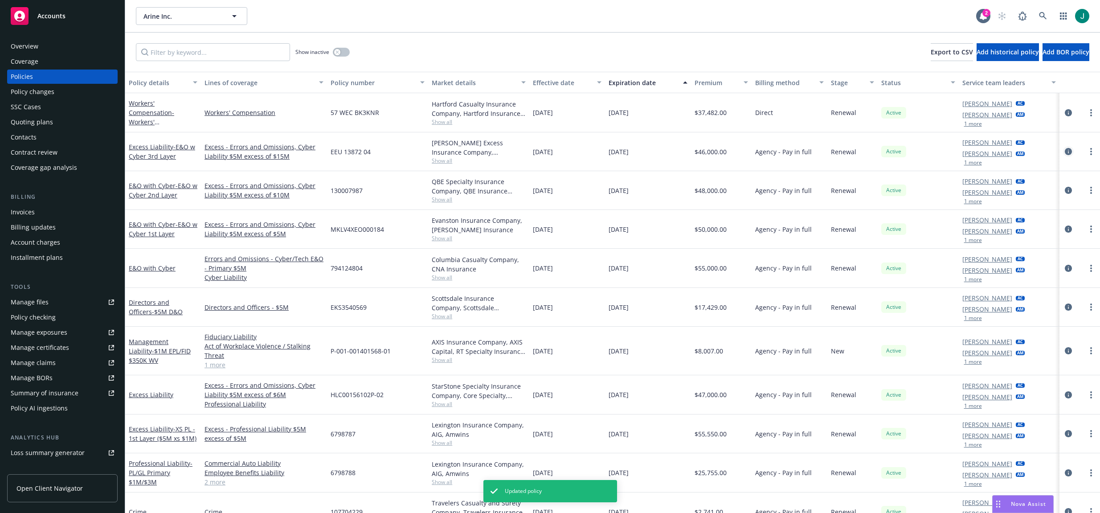
click at [1065, 151] on icon "circleInformation" at bounding box center [1068, 151] width 7 height 7
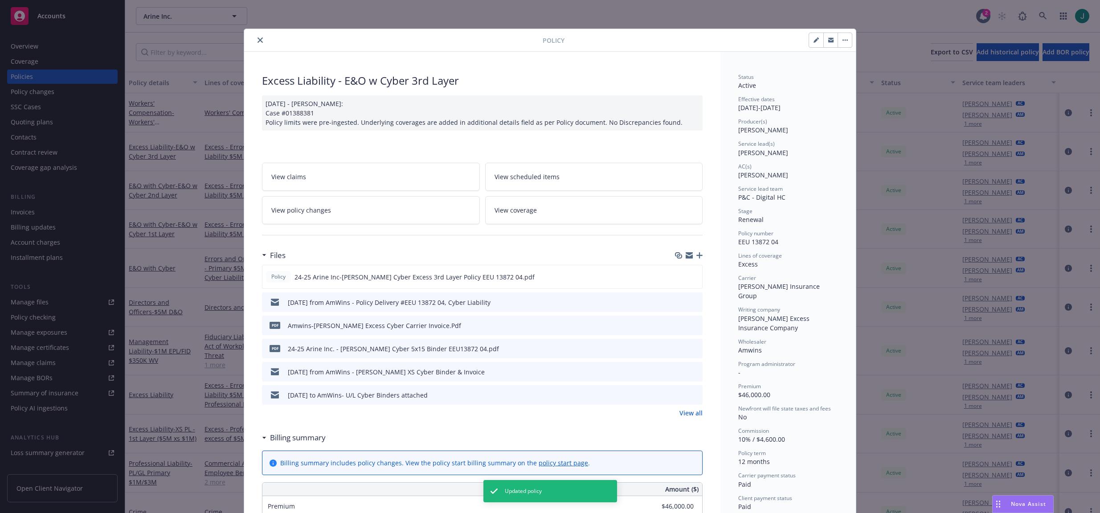
click at [816, 35] on button "button" at bounding box center [816, 40] width 14 height 14
select select "RENEWAL"
select select "12"
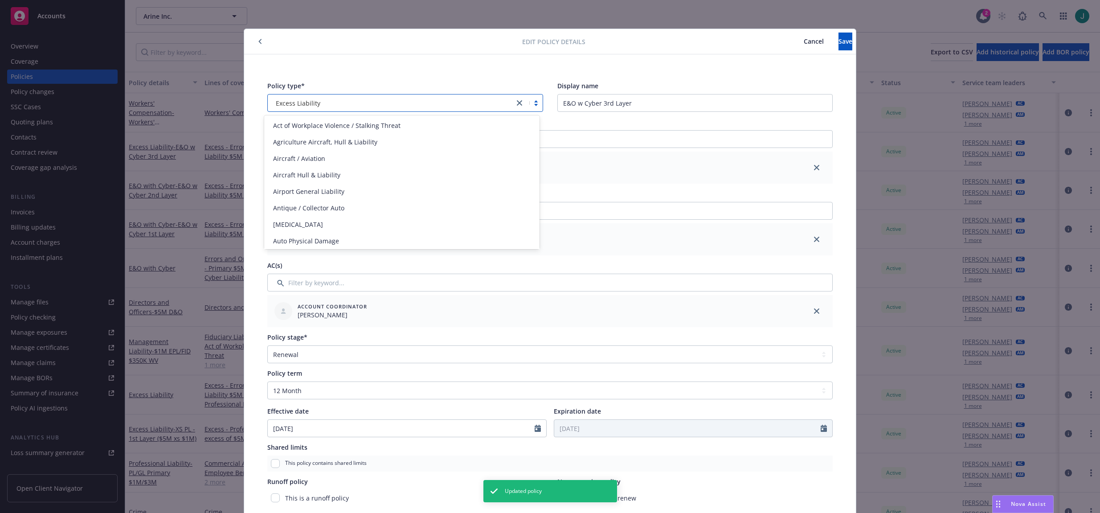
click at [338, 106] on div "Excess Liability" at bounding box center [390, 102] width 237 height 9
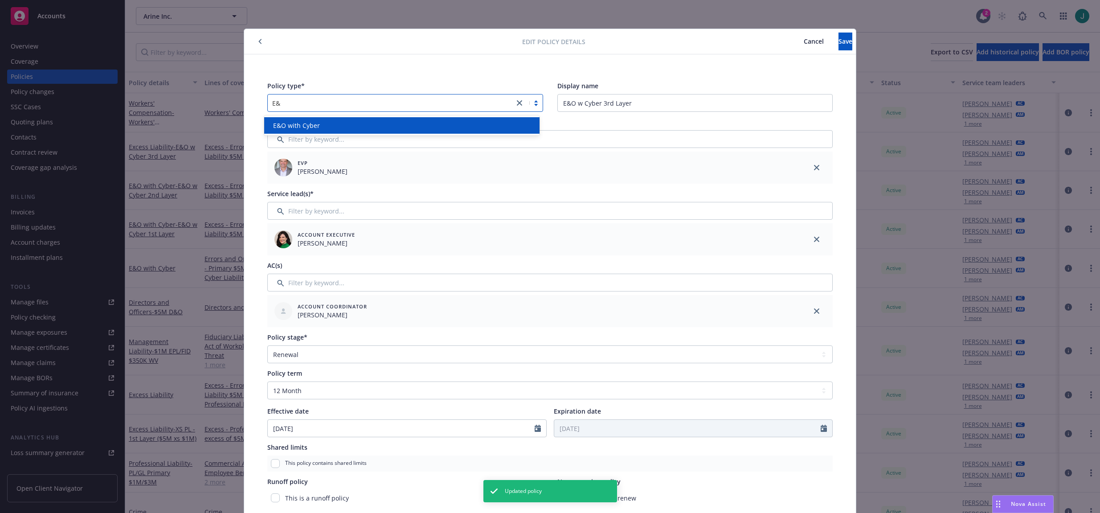
type input "E&O"
click at [337, 125] on div "E&O with Cyber" at bounding box center [402, 125] width 265 height 9
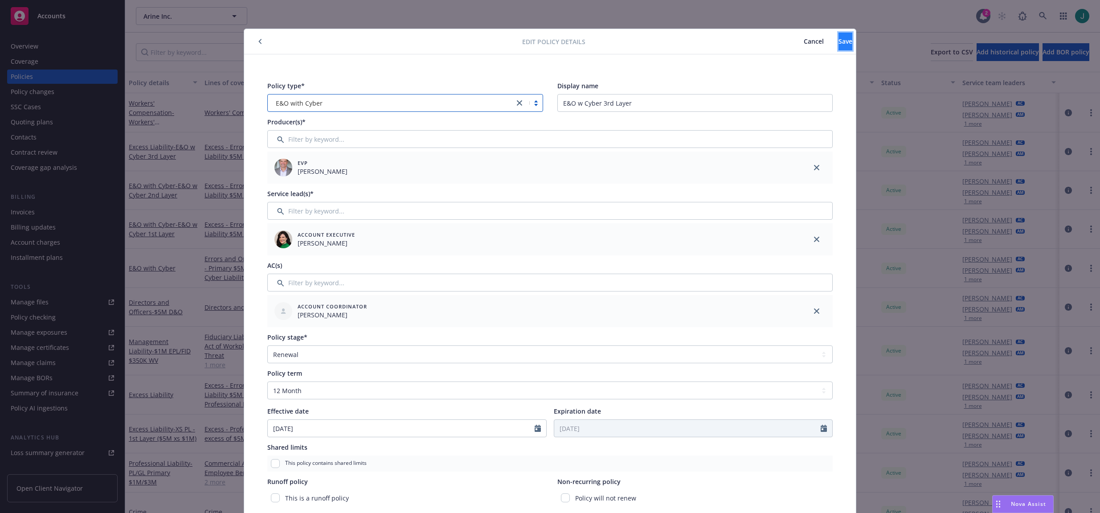
click at [839, 45] on span "Save" at bounding box center [846, 41] width 14 height 8
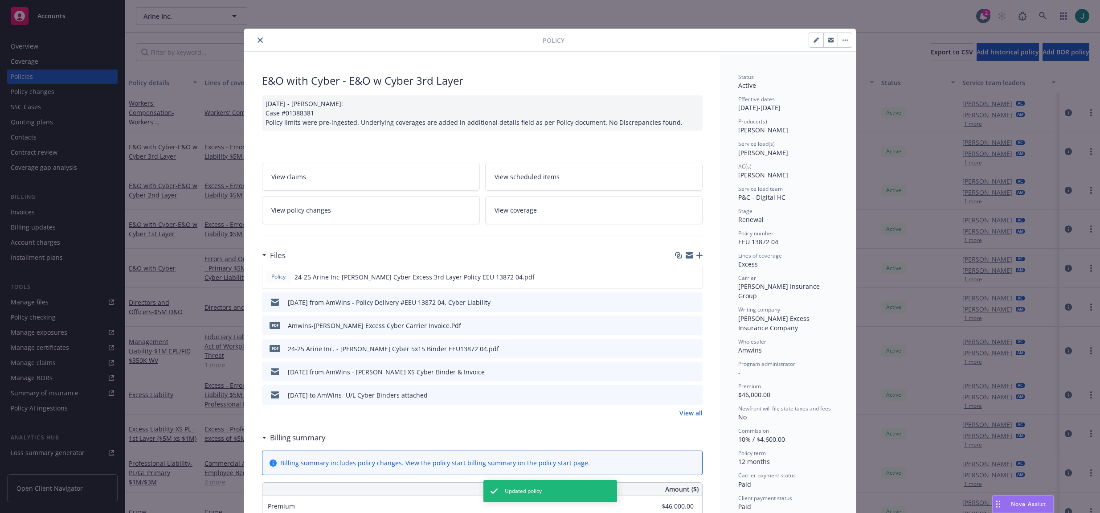
click at [255, 41] on button "close" at bounding box center [260, 40] width 11 height 11
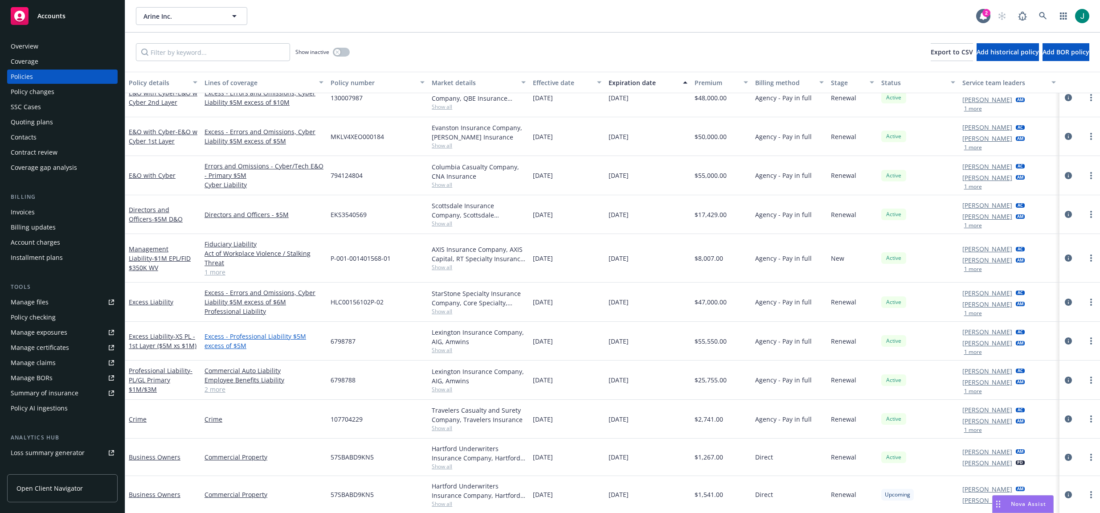
scroll to position [126, 0]
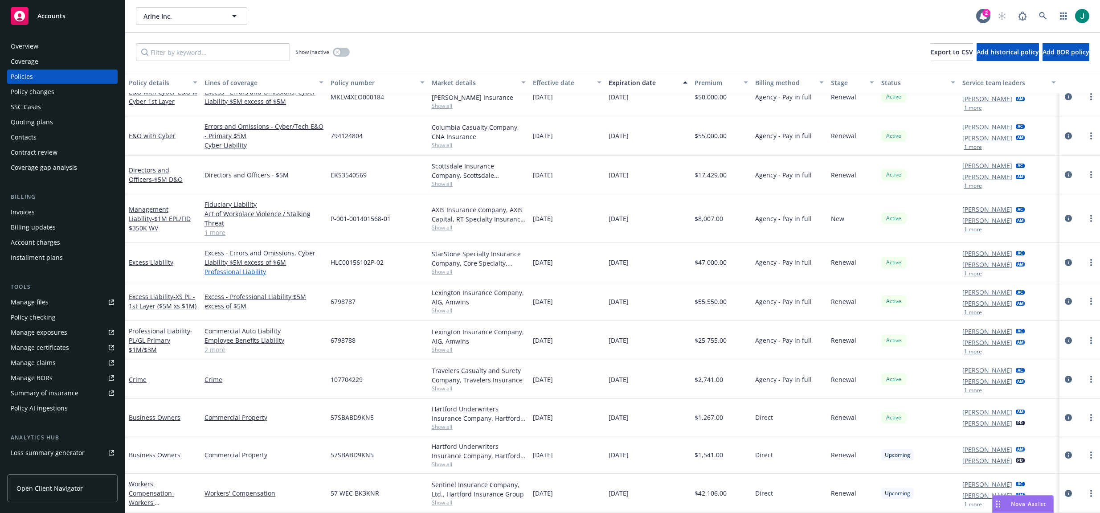
click at [298, 271] on link "Professional Liability" at bounding box center [264, 271] width 119 height 9
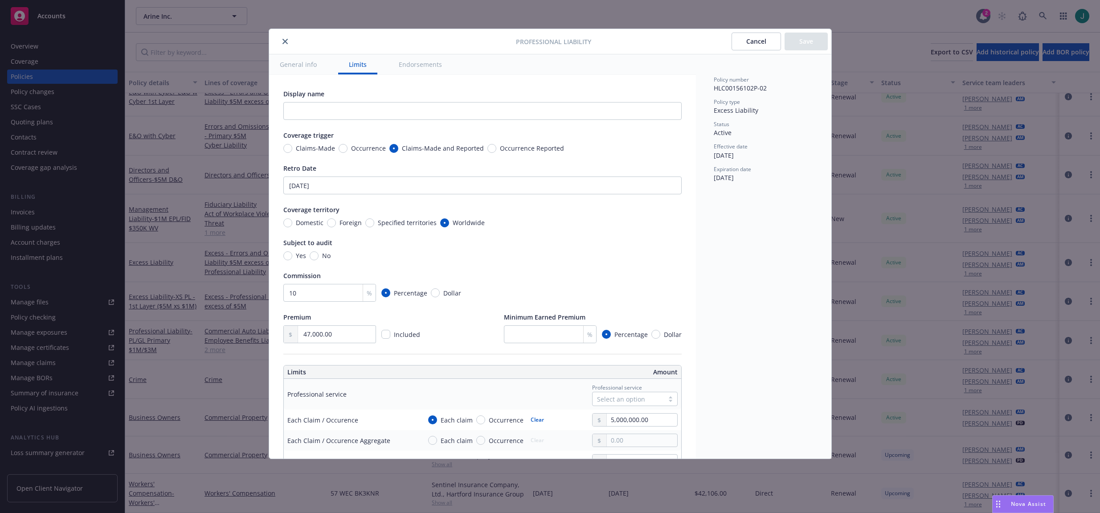
click at [286, 41] on icon "close" at bounding box center [284, 41] width 5 height 5
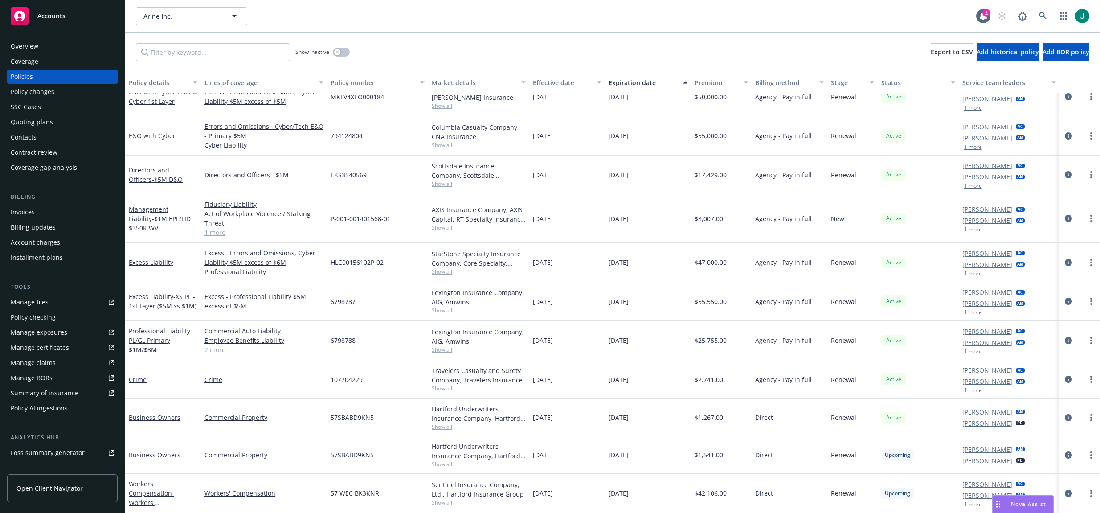
click at [783, 406] on div "Direct" at bounding box center [790, 417] width 76 height 37
click at [213, 352] on link "2 more" at bounding box center [264, 349] width 119 height 9
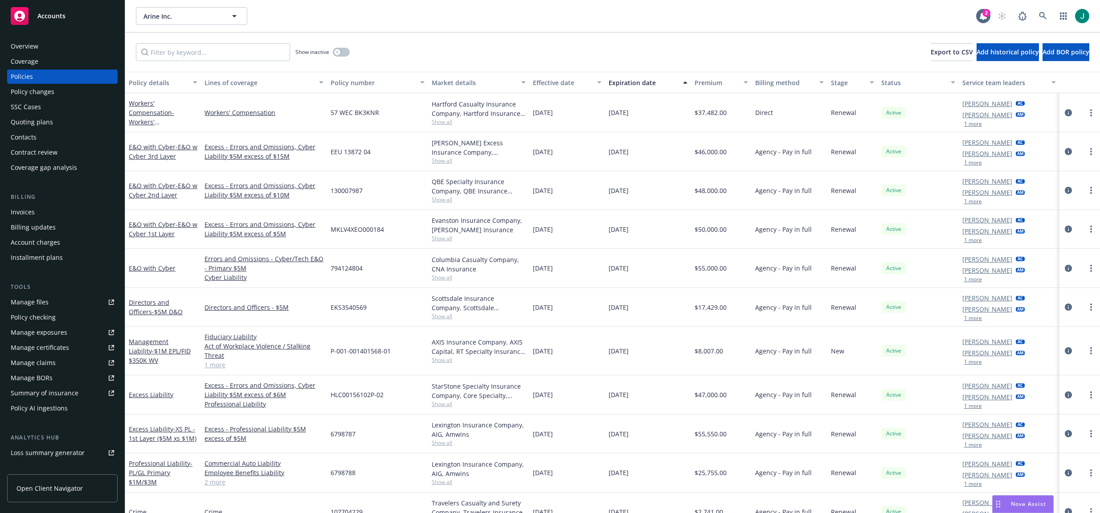
click at [626, 21] on div "Arine Inc. Arine Inc." at bounding box center [556, 16] width 840 height 18
click at [1045, 14] on icon at bounding box center [1043, 16] width 8 height 8
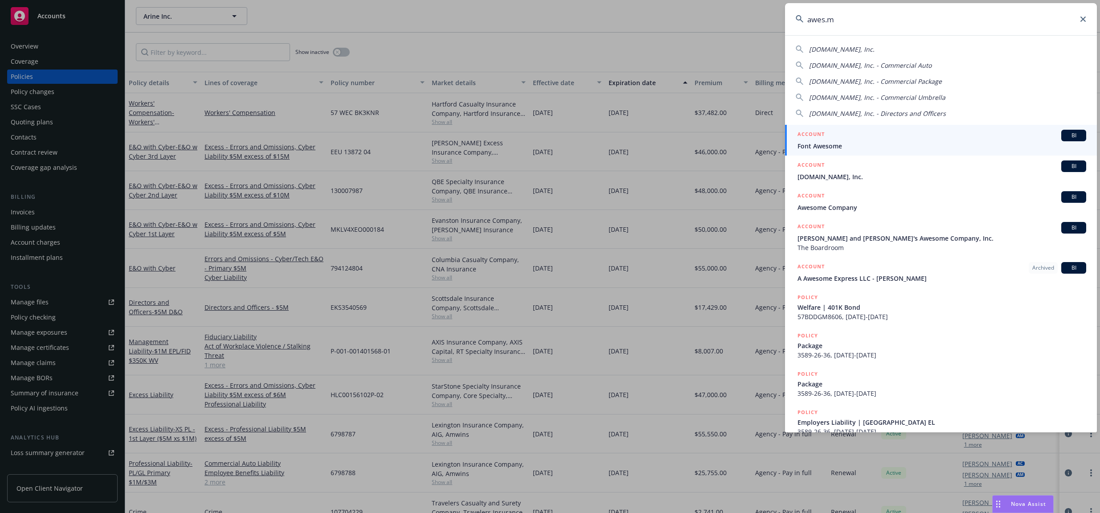
type input "[DOMAIN_NAME]"
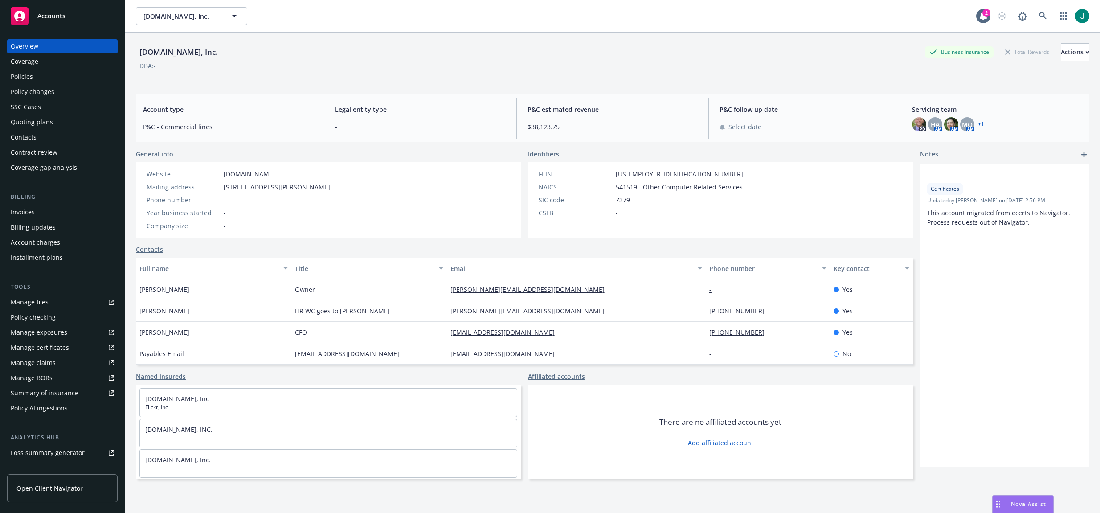
click at [40, 78] on div "Policies" at bounding box center [62, 77] width 103 height 14
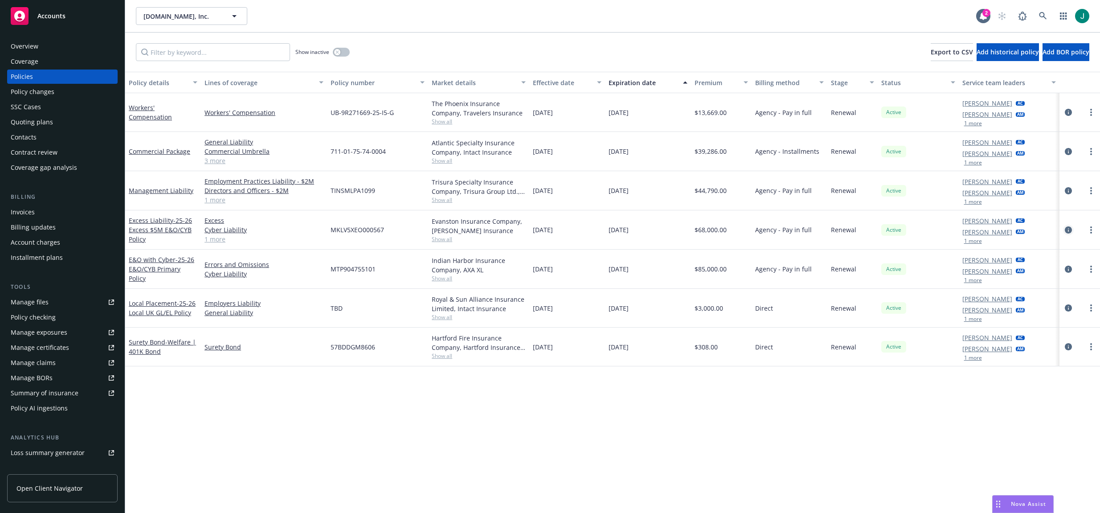
click at [1068, 229] on icon "circleInformation" at bounding box center [1068, 229] width 7 height 7
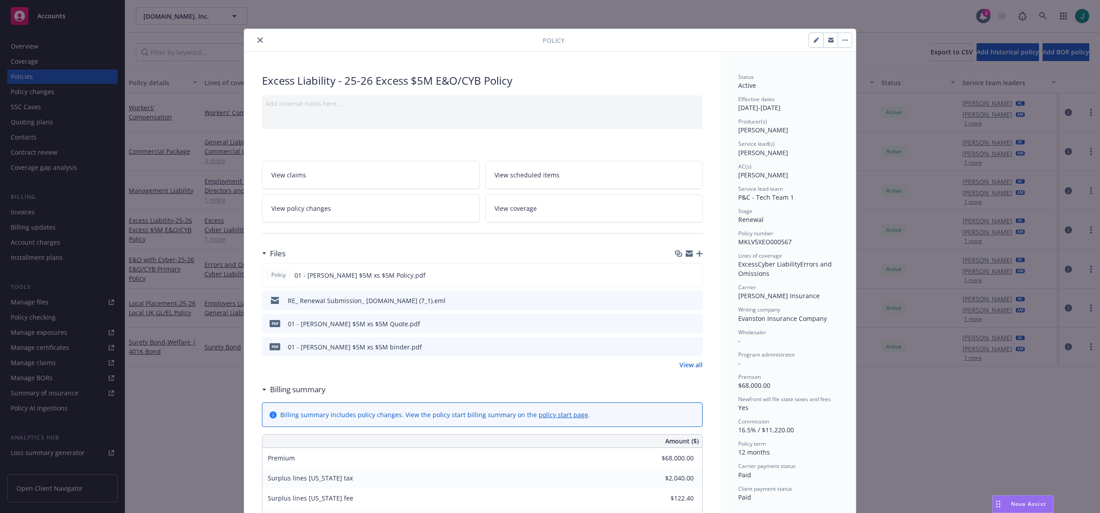
click at [814, 41] on icon "button" at bounding box center [816, 40] width 4 height 4
select select "RENEWAL"
select select "12"
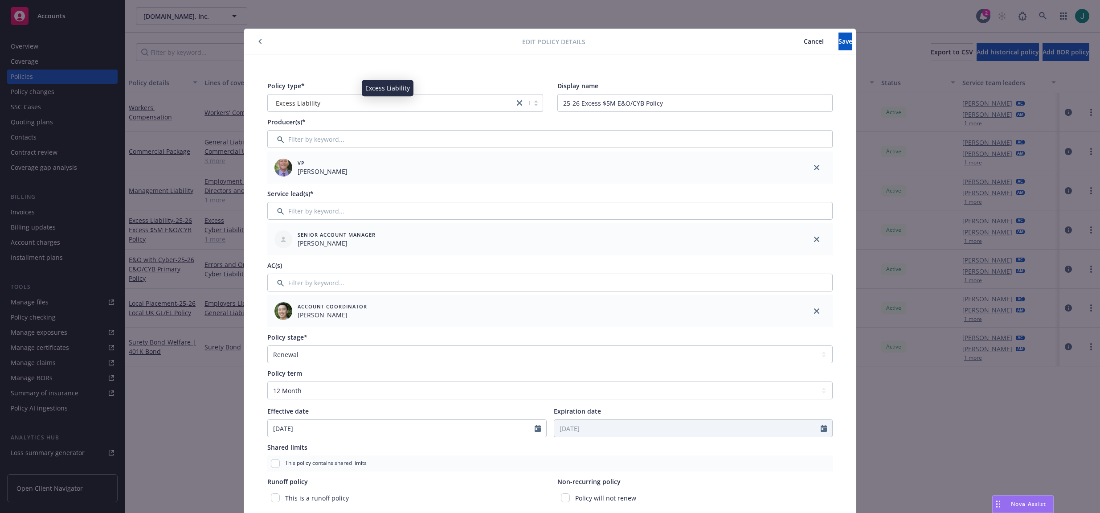
click at [317, 101] on div "Excess Liability" at bounding box center [390, 102] width 237 height 9
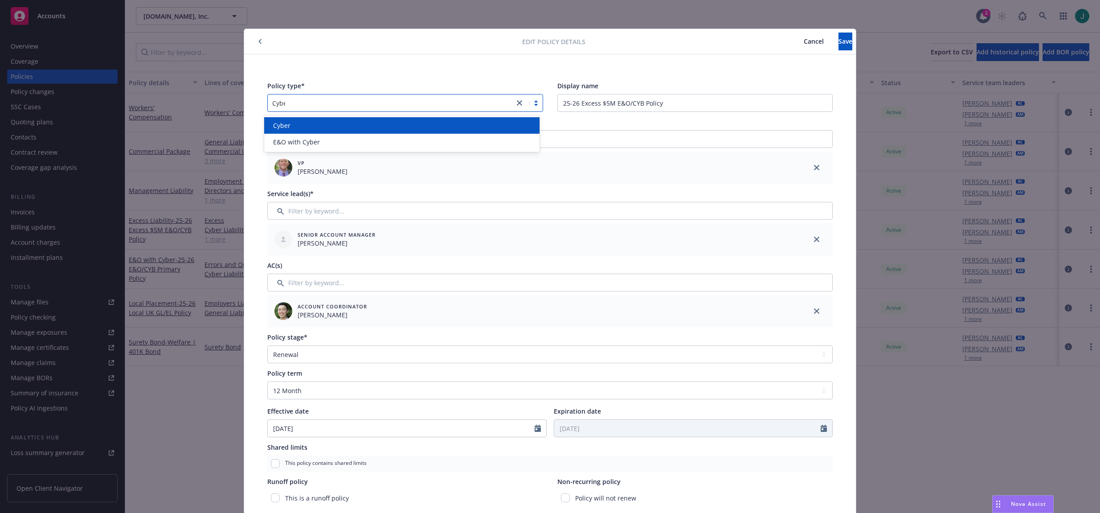
type input "Cyber"
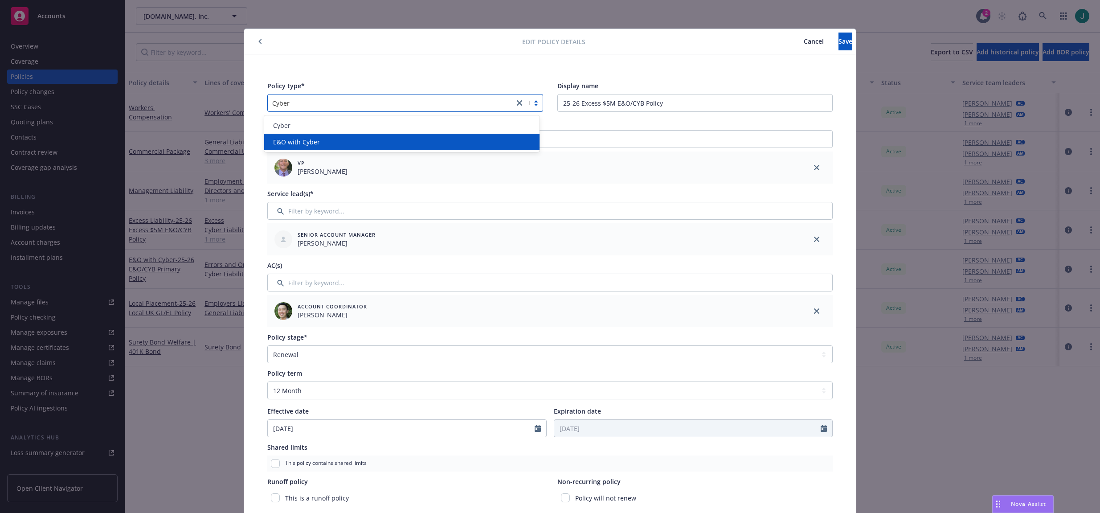
click at [315, 141] on span "E&O with Cyber" at bounding box center [296, 141] width 47 height 9
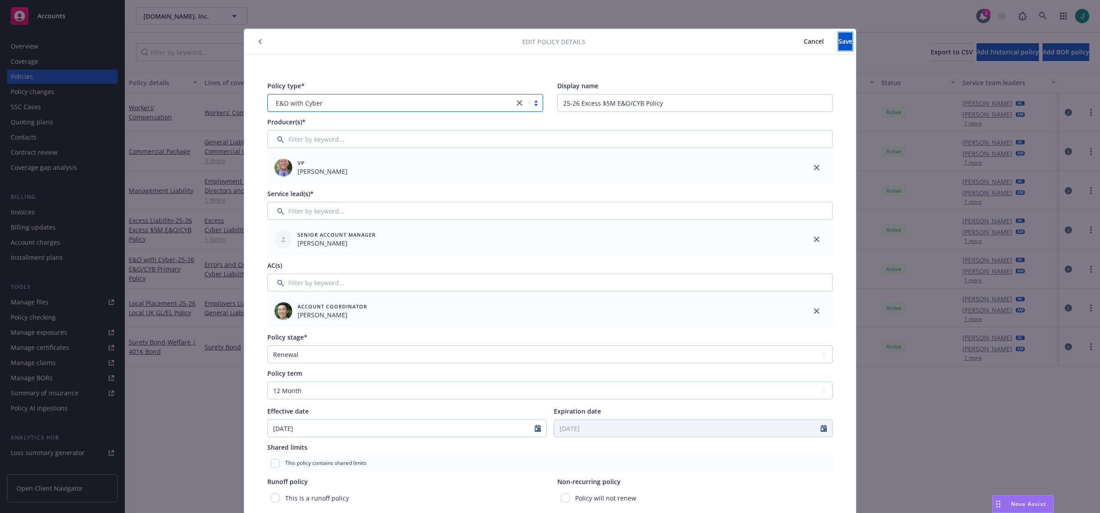
drag, startPoint x: 817, startPoint y: 40, endPoint x: 768, endPoint y: 39, distance: 48.6
click at [839, 41] on button "Save" at bounding box center [846, 42] width 14 height 18
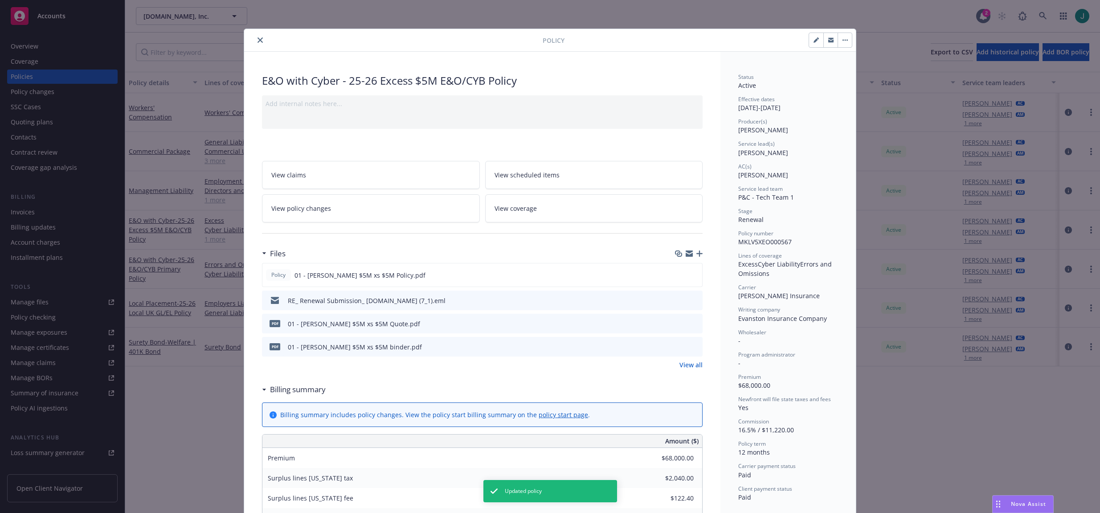
click at [258, 40] on icon "close" at bounding box center [260, 39] width 5 height 5
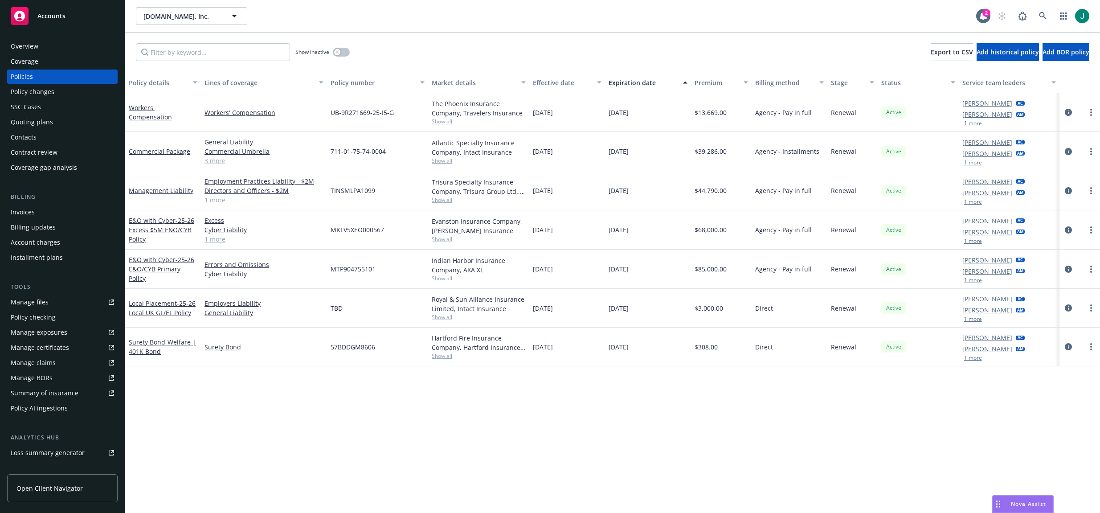
drag, startPoint x: 679, startPoint y: 19, endPoint x: 684, endPoint y: 15, distance: 6.7
click at [679, 19] on div "[DOMAIN_NAME], Inc. [DOMAIN_NAME], Inc." at bounding box center [556, 16] width 840 height 18
click at [1040, 12] on icon at bounding box center [1043, 16] width 8 height 8
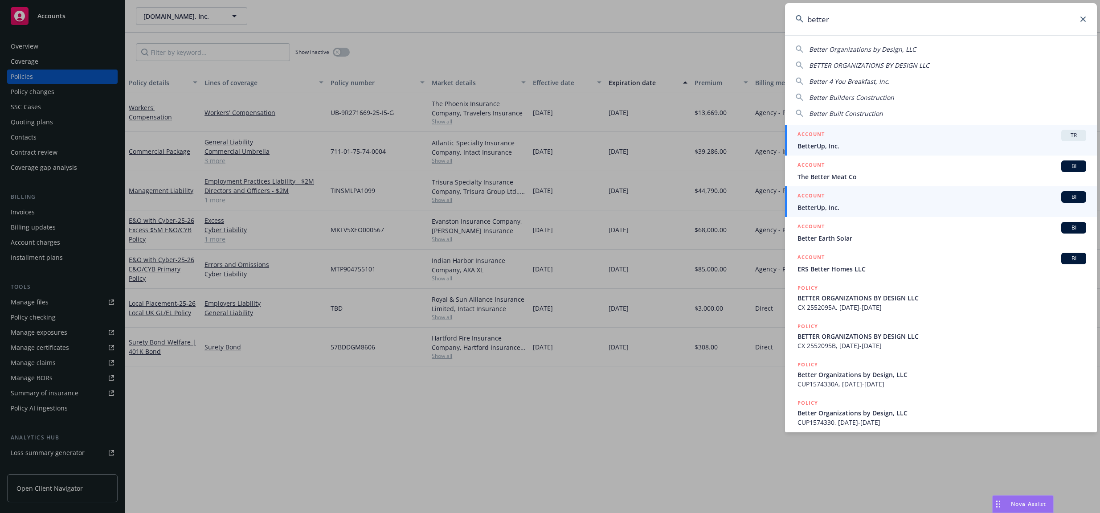
type input "better"
click at [839, 204] on span "BetterUp, Inc." at bounding box center [942, 207] width 289 height 9
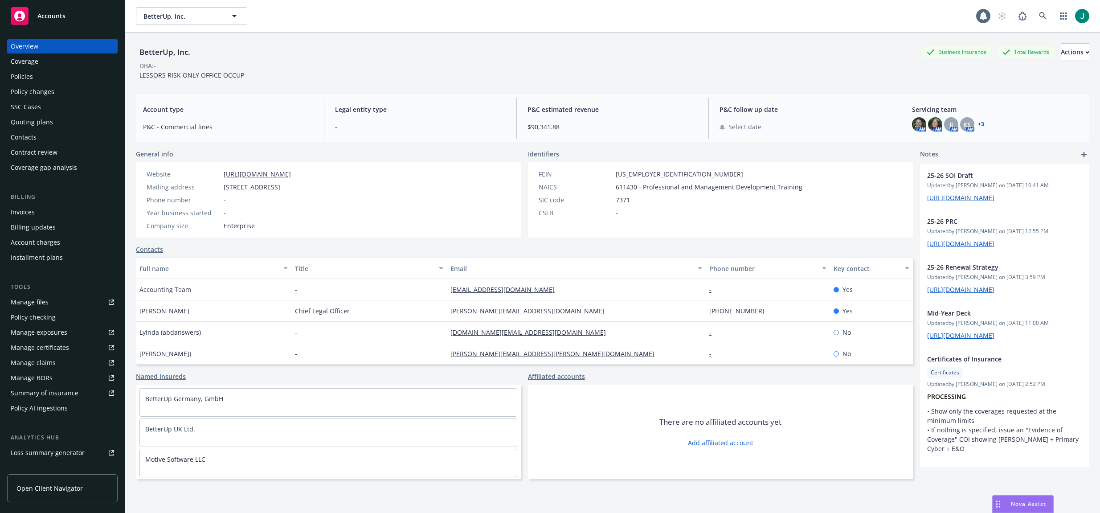
click at [37, 77] on div "Policies" at bounding box center [62, 77] width 103 height 14
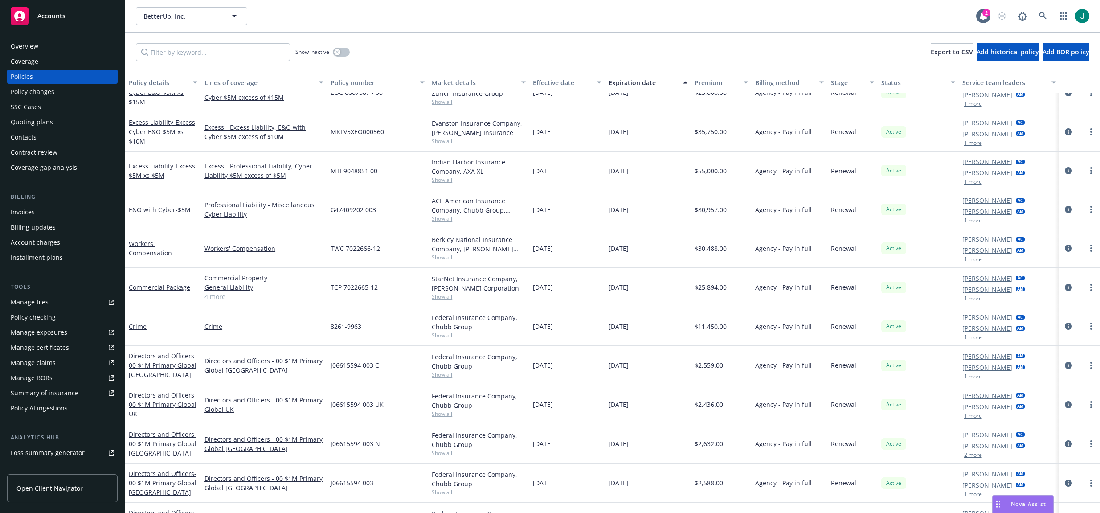
scroll to position [89, 0]
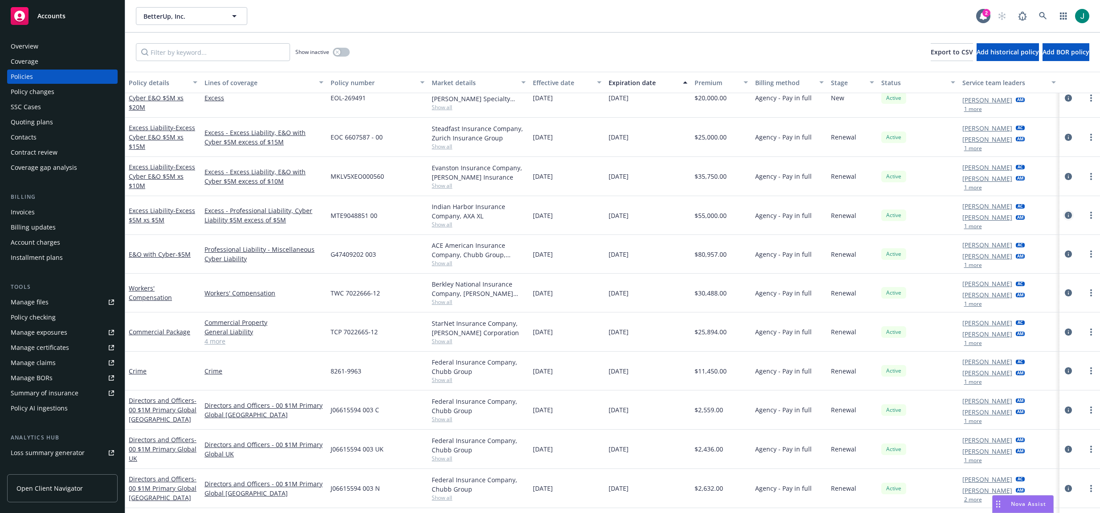
click at [1065, 215] on icon "circleInformation" at bounding box center [1068, 215] width 7 height 7
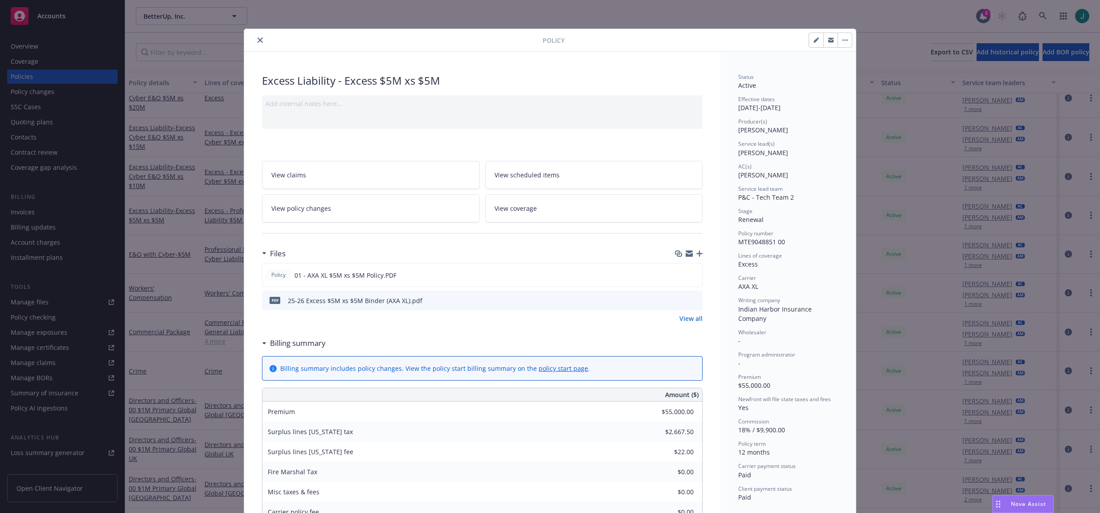
click at [814, 40] on icon "button" at bounding box center [816, 40] width 4 height 4
select select "RENEWAL"
select select "12"
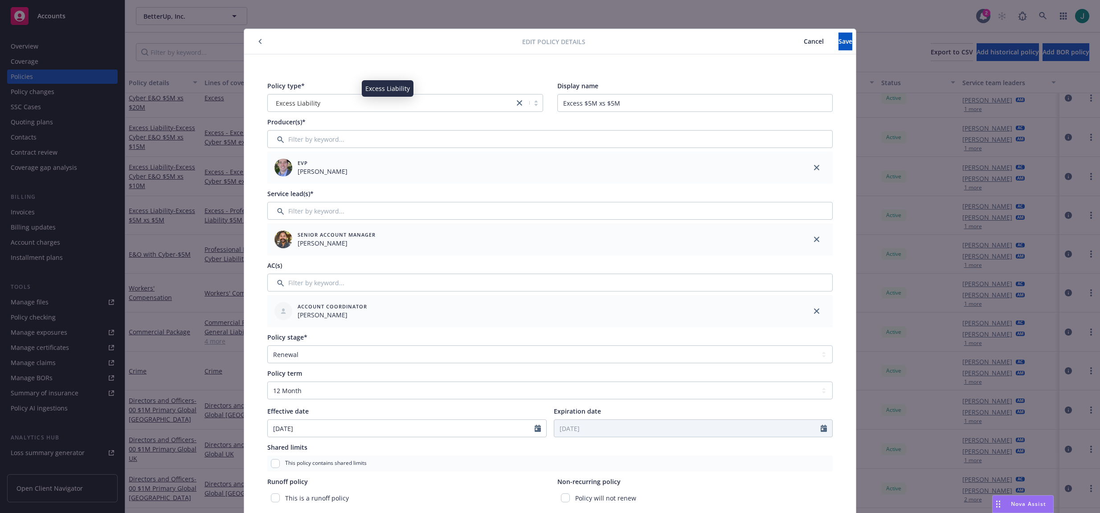
click at [357, 105] on div "Excess Liability" at bounding box center [390, 102] width 237 height 9
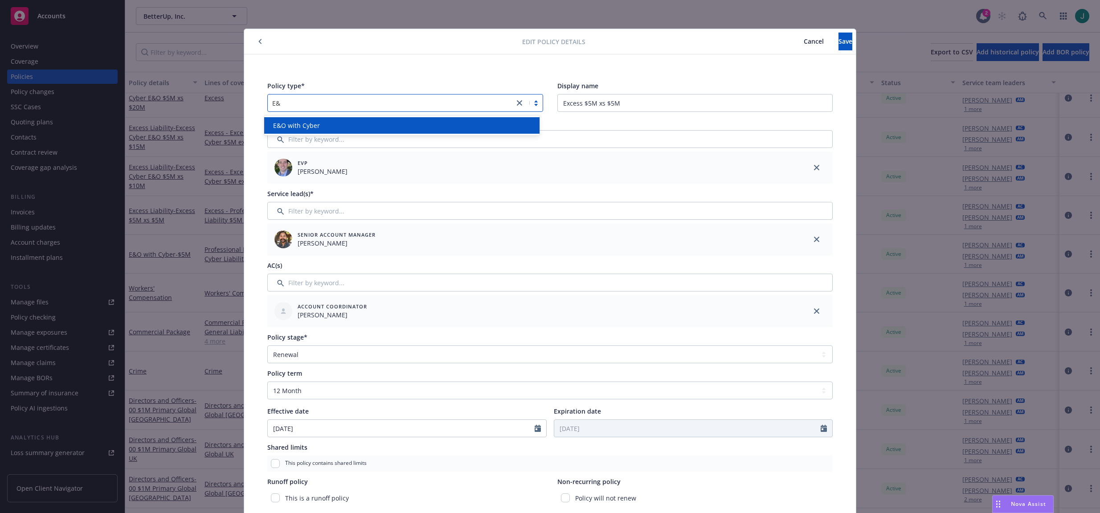
type input "E&O"
click at [356, 125] on div "E&O with Cyber" at bounding box center [402, 125] width 265 height 9
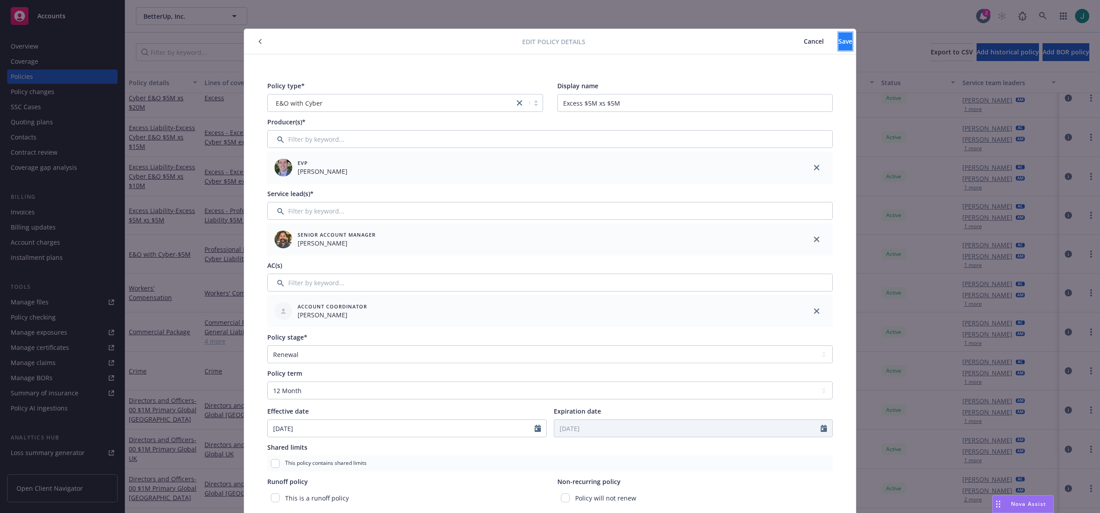
click at [839, 44] on span "Save" at bounding box center [846, 41] width 14 height 8
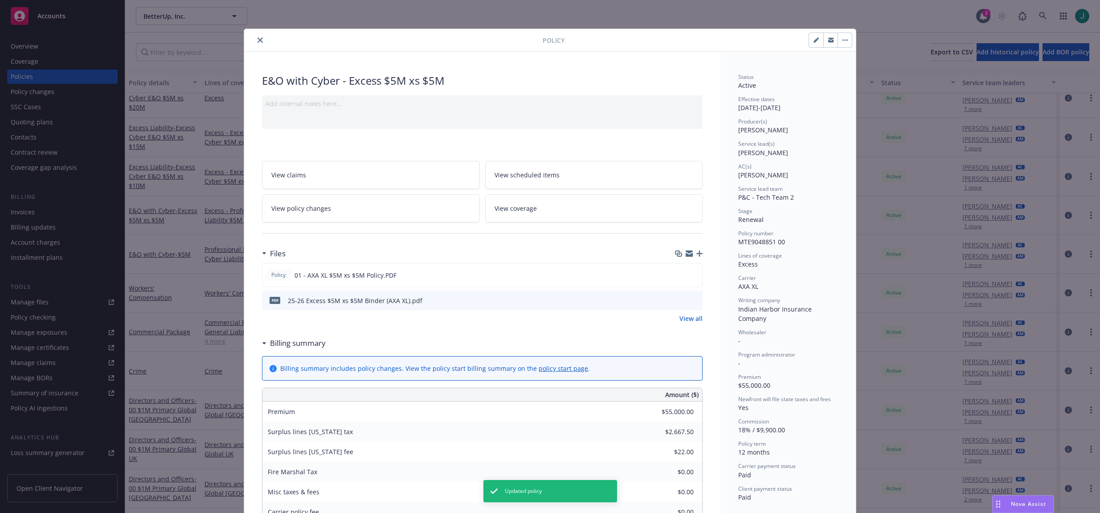
click at [258, 39] on icon "close" at bounding box center [260, 39] width 5 height 5
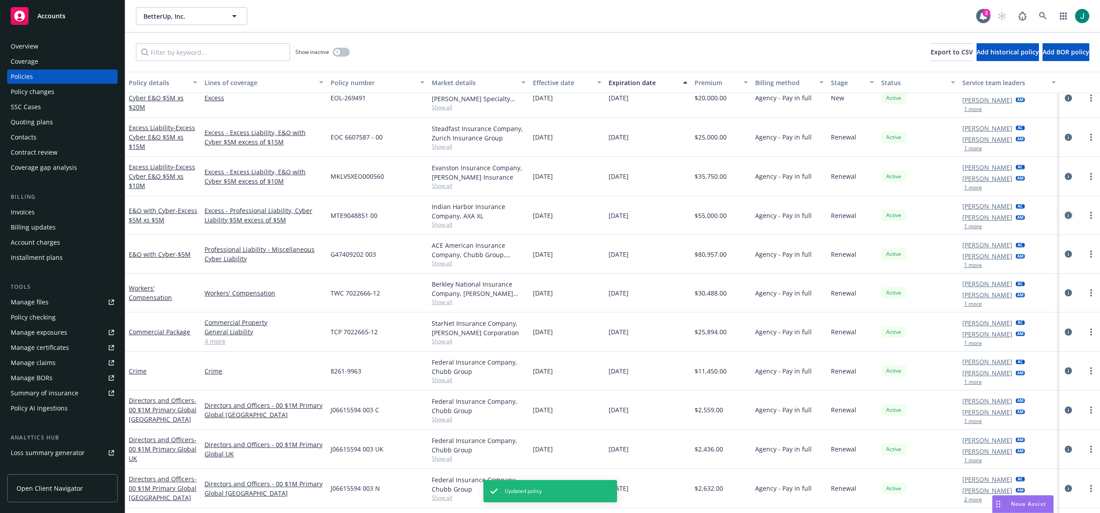
click at [1065, 214] on icon "circleInformation" at bounding box center [1068, 215] width 7 height 7
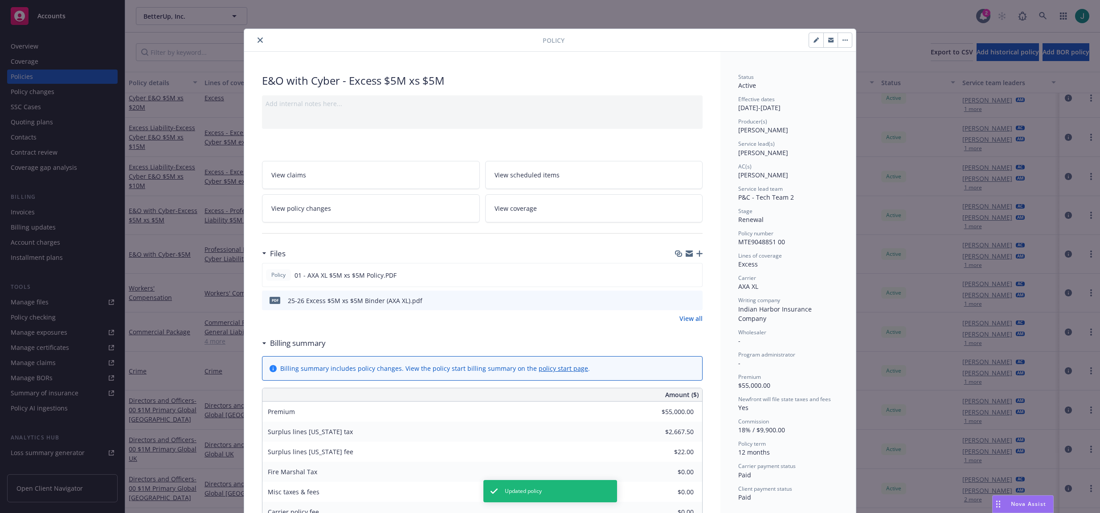
scroll to position [27, 0]
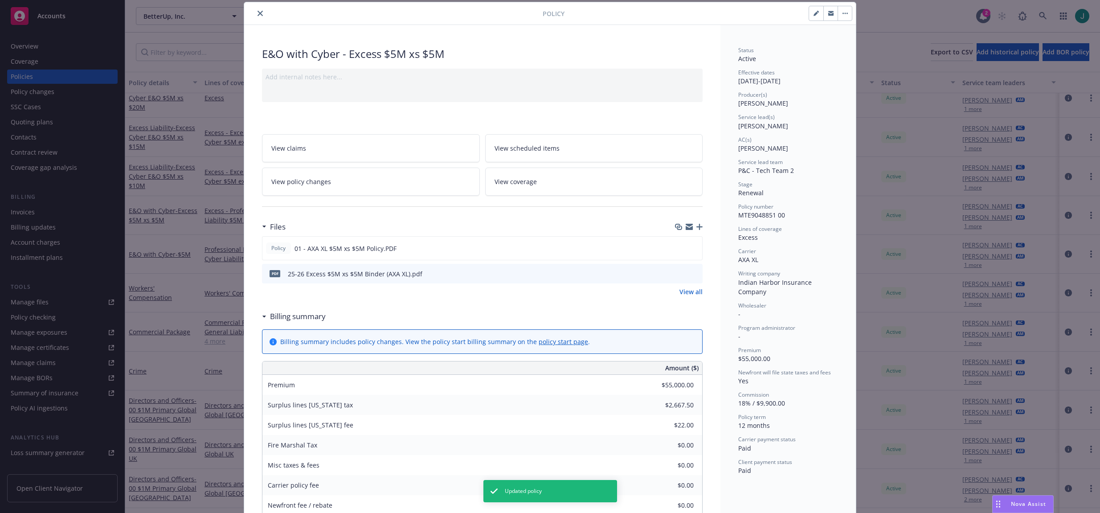
click at [814, 12] on icon "button" at bounding box center [816, 13] width 5 height 5
select select "RENEWAL"
select select "12"
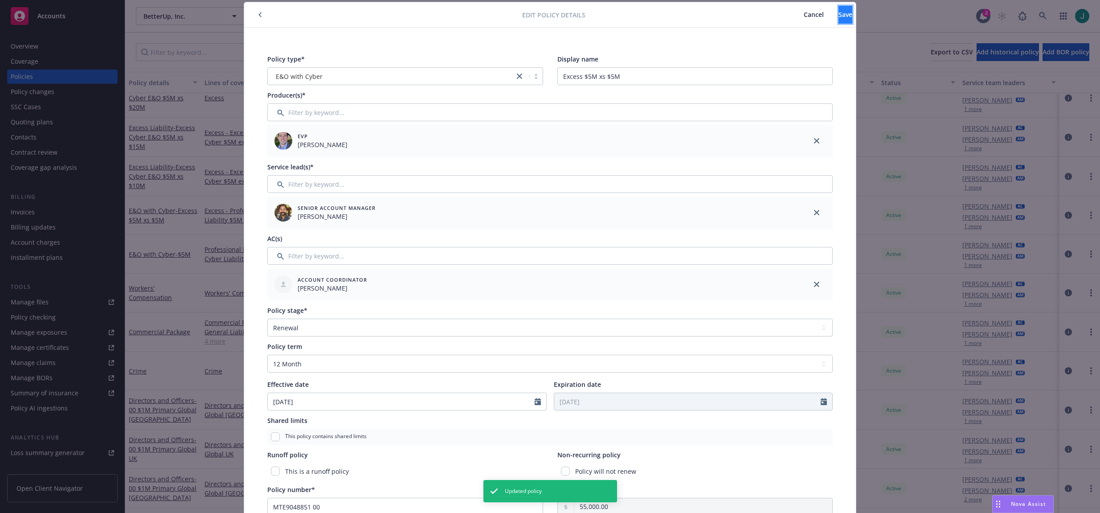
click at [839, 17] on button "Save" at bounding box center [846, 15] width 14 height 18
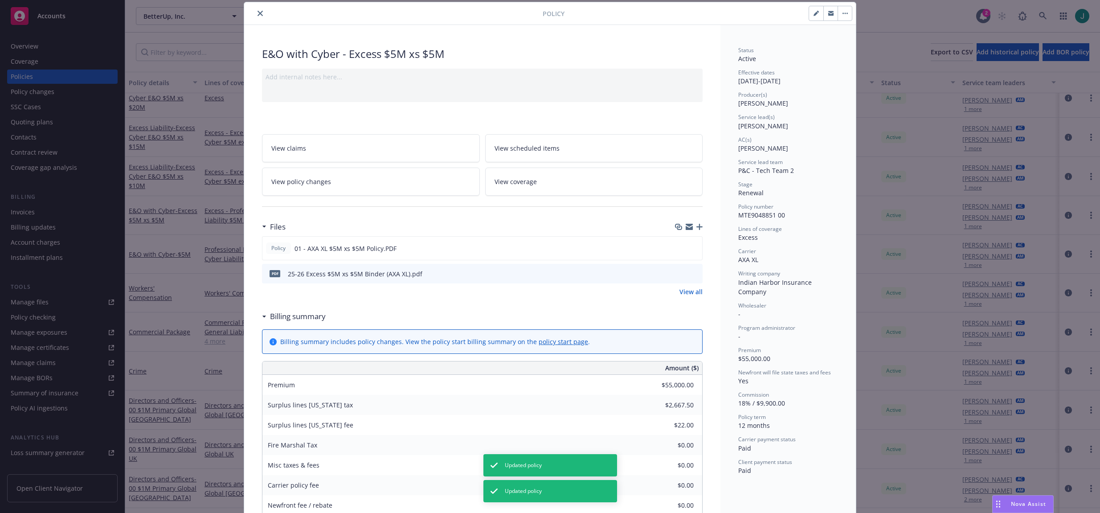
click at [180, 191] on div "Policy E&O with Cyber - Excess $5M xs $5M Add internal notes here... View claim…" at bounding box center [550, 256] width 1100 height 513
click at [258, 12] on icon "close" at bounding box center [260, 13] width 5 height 5
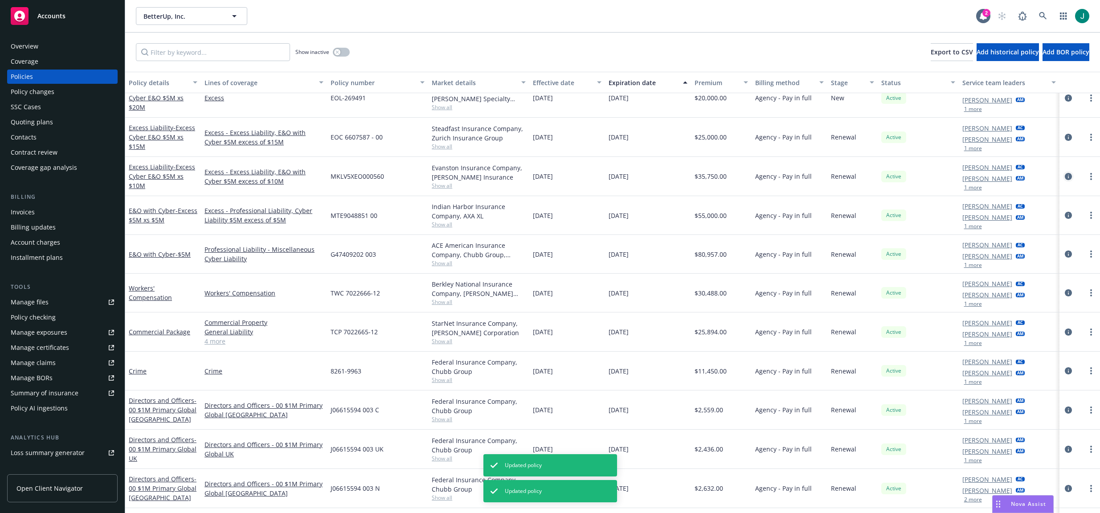
click at [1065, 174] on icon "circleInformation" at bounding box center [1068, 176] width 7 height 7
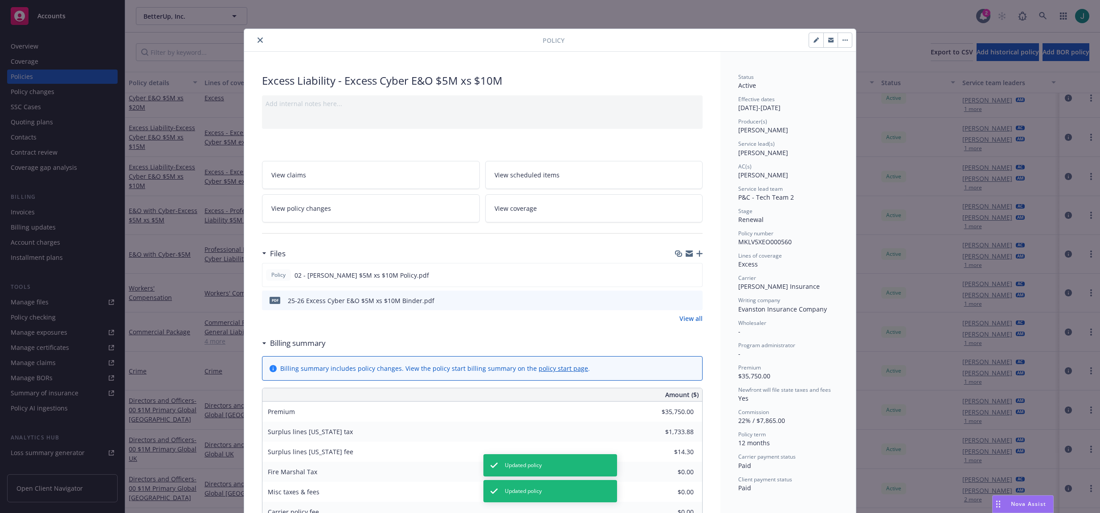
click at [814, 43] on button "button" at bounding box center [816, 40] width 14 height 14
select select "RENEWAL"
select select "12"
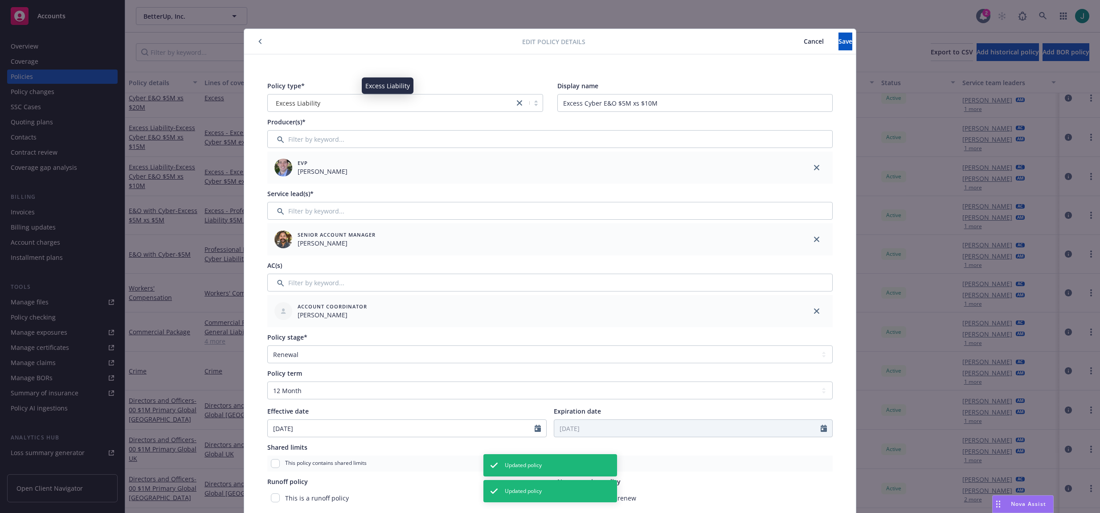
click at [320, 101] on div "Excess Liability" at bounding box center [390, 102] width 237 height 9
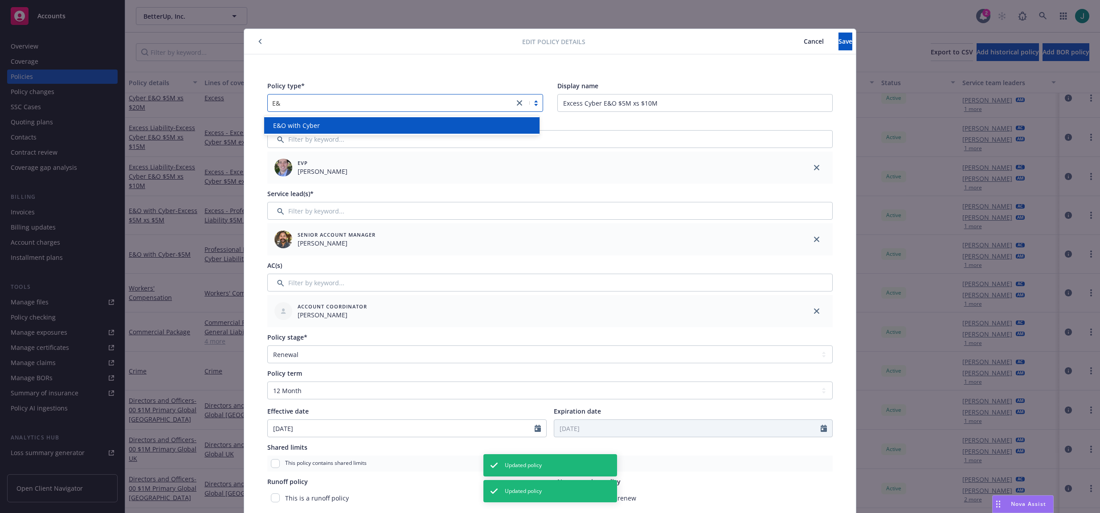
type input "E&O"
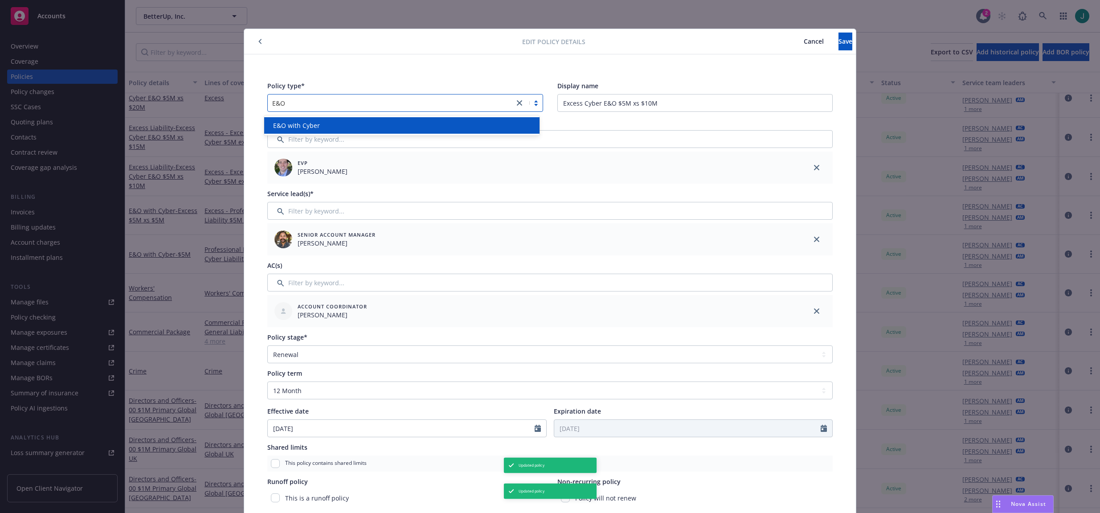
click at [319, 124] on div "E&O with Cyber" at bounding box center [402, 125] width 265 height 9
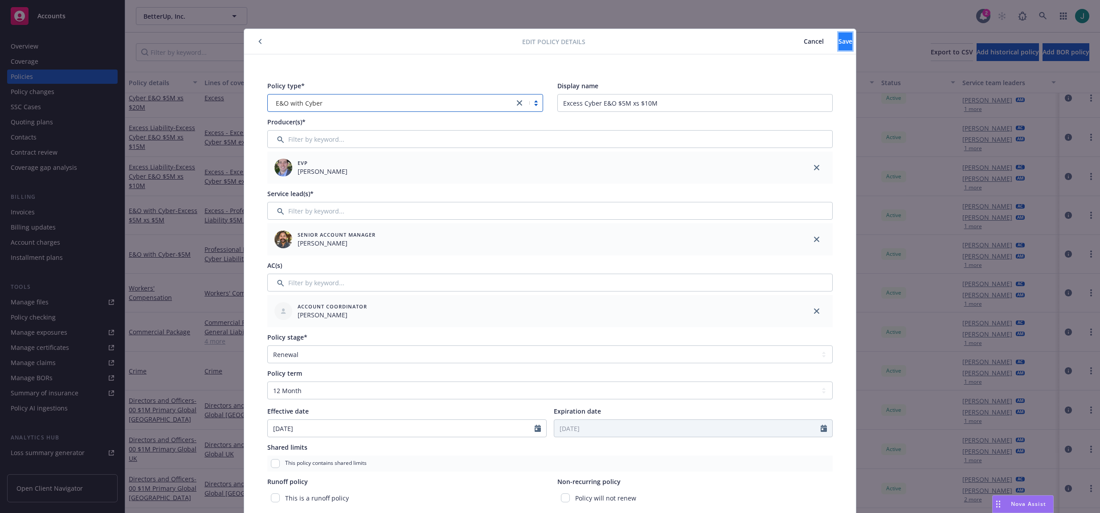
click at [839, 38] on span "Save" at bounding box center [846, 41] width 14 height 8
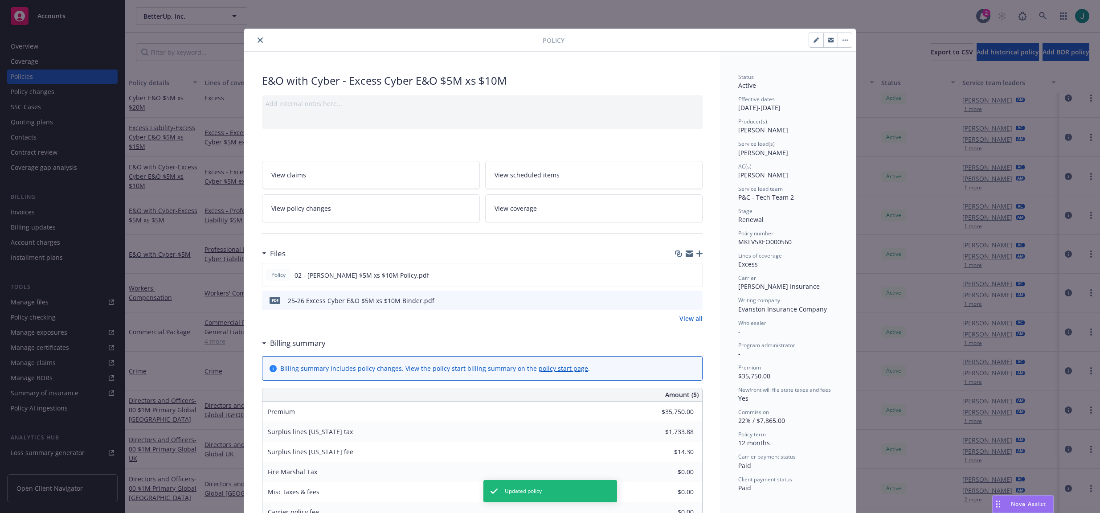
click at [258, 40] on icon "close" at bounding box center [260, 39] width 5 height 5
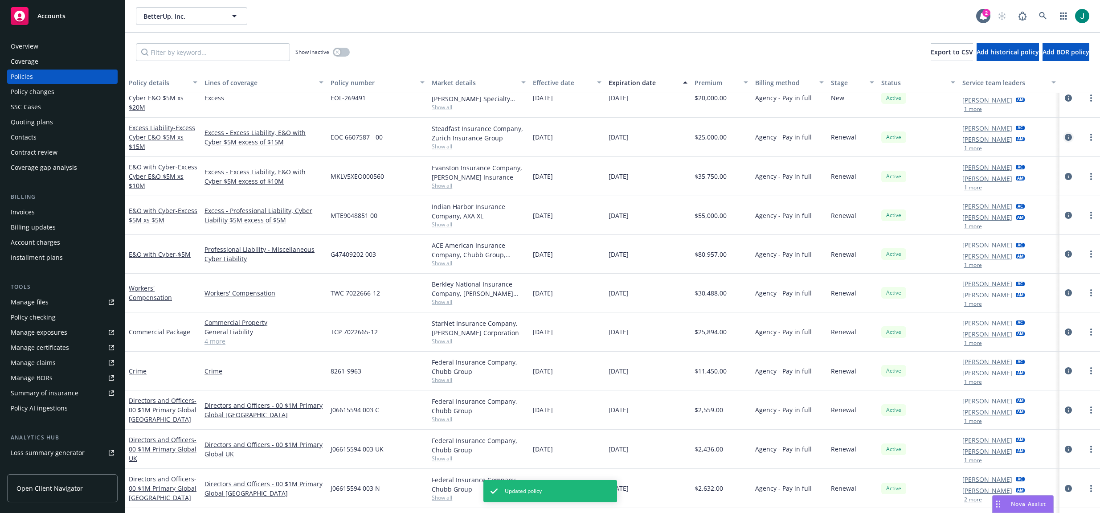
click at [1065, 137] on icon "circleInformation" at bounding box center [1068, 137] width 7 height 7
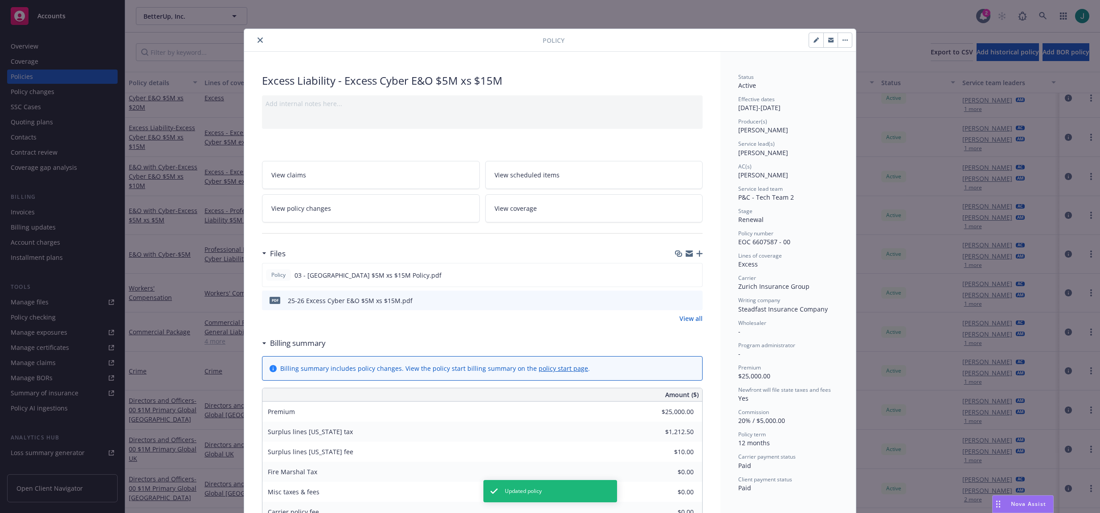
click at [814, 42] on icon "button" at bounding box center [816, 39] width 5 height 5
select select "RENEWAL"
select select "12"
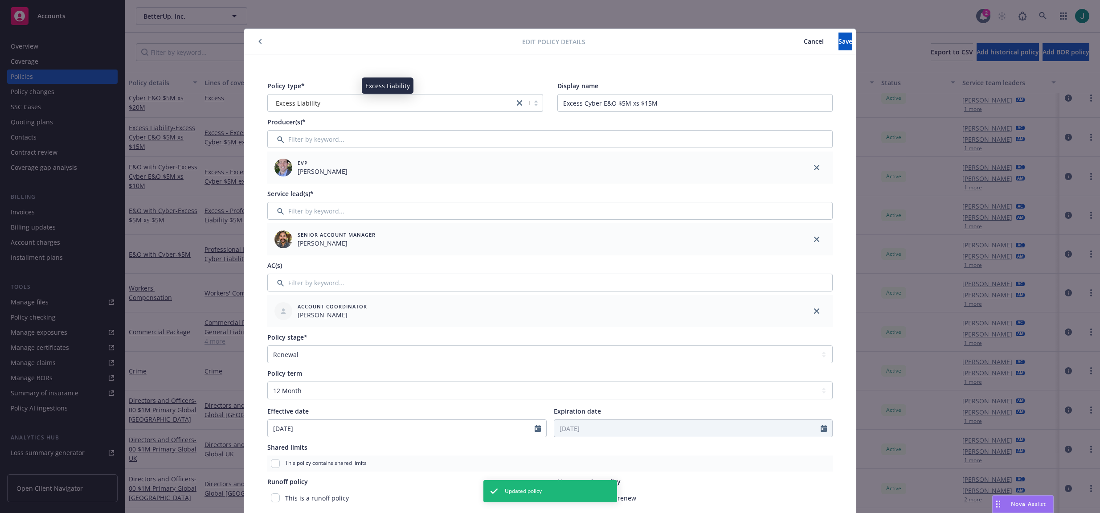
click at [353, 105] on div "Excess Liability" at bounding box center [390, 102] width 237 height 9
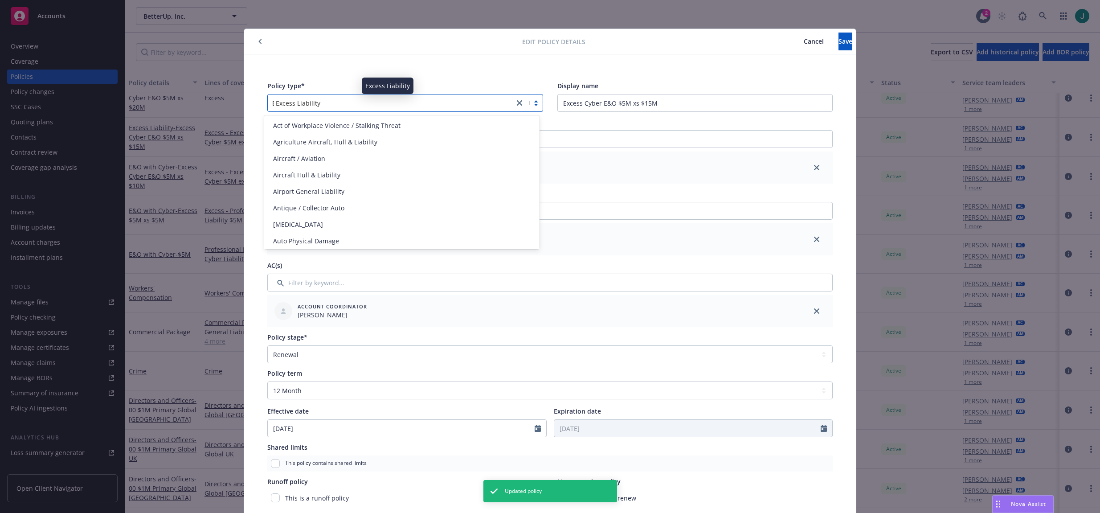
scroll to position [632, 0]
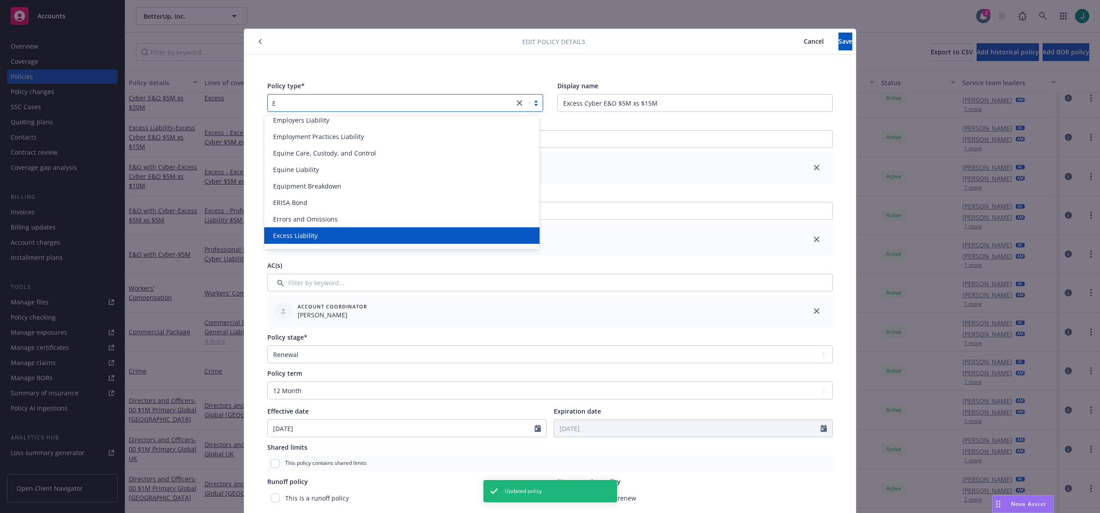
type input "E&"
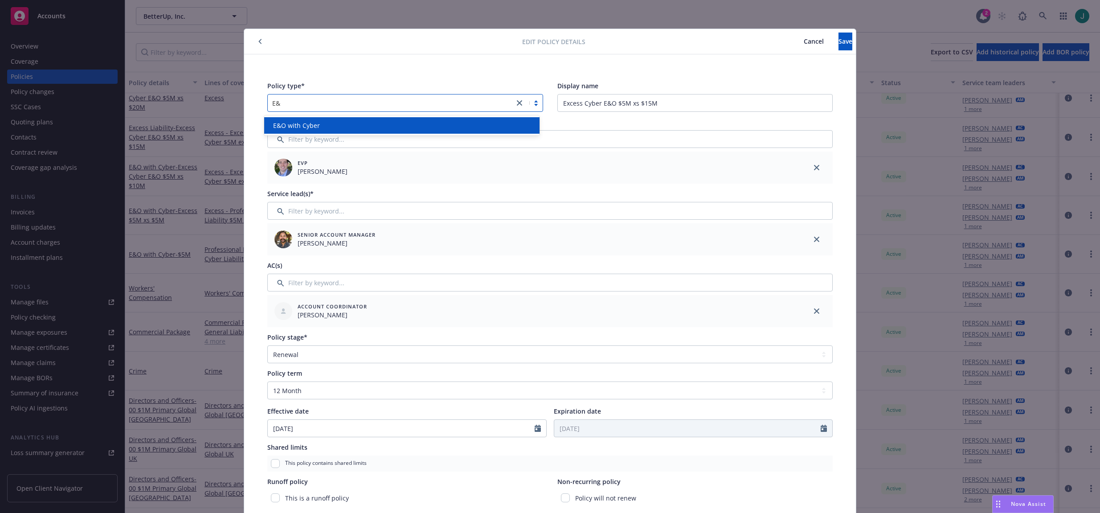
click at [363, 123] on div "E&O with Cyber" at bounding box center [402, 125] width 265 height 9
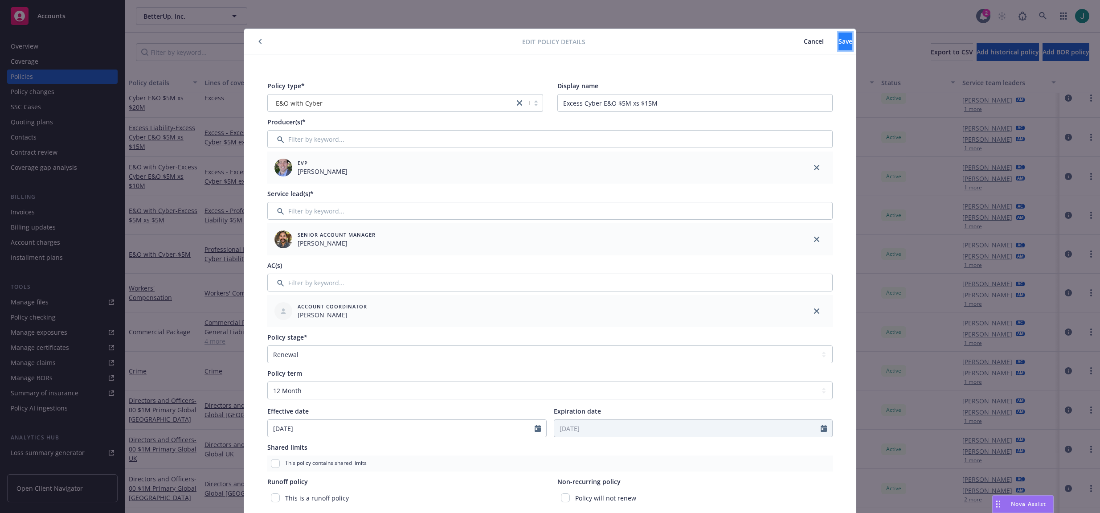
click at [839, 44] on span "Save" at bounding box center [846, 41] width 14 height 8
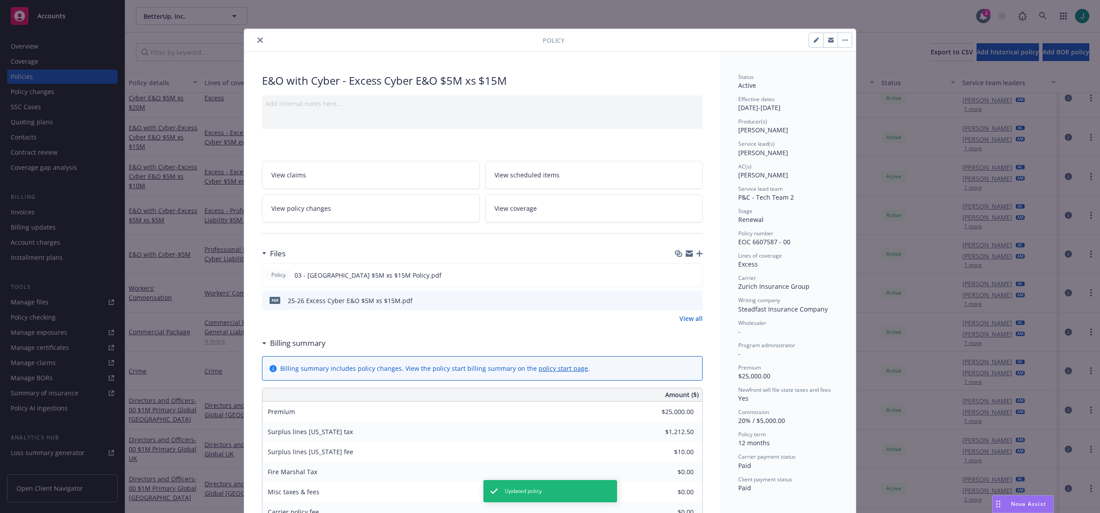
click at [259, 39] on icon "close" at bounding box center [260, 39] width 5 height 5
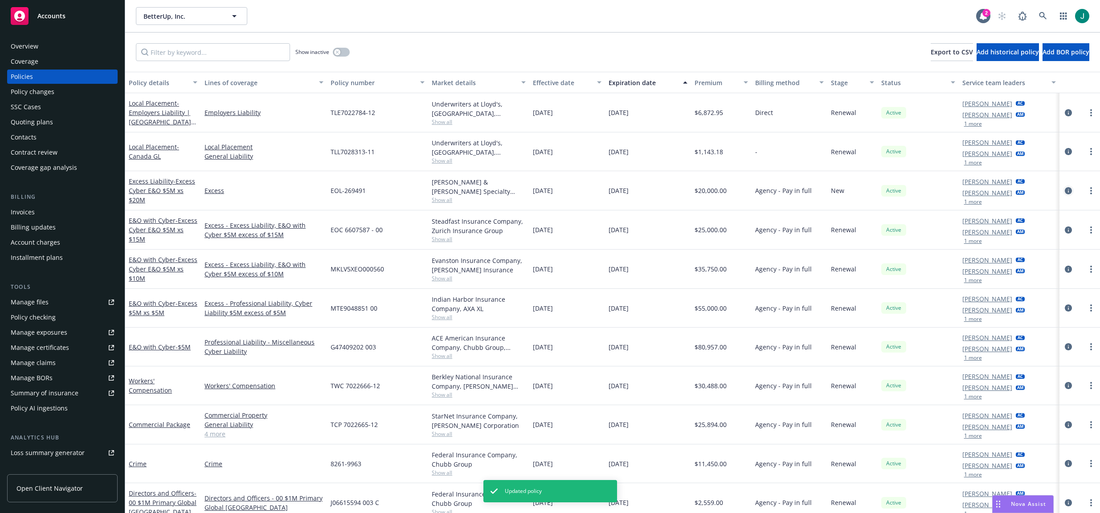
click at [1065, 189] on icon "circleInformation" at bounding box center [1068, 190] width 7 height 7
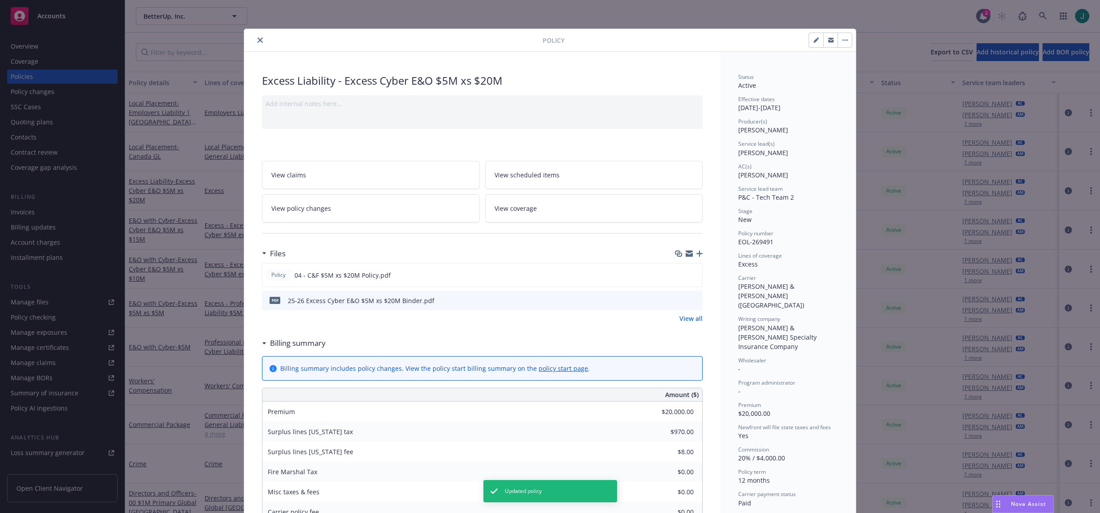
click at [811, 44] on button "button" at bounding box center [816, 40] width 14 height 14
select select "NEW"
select select "12"
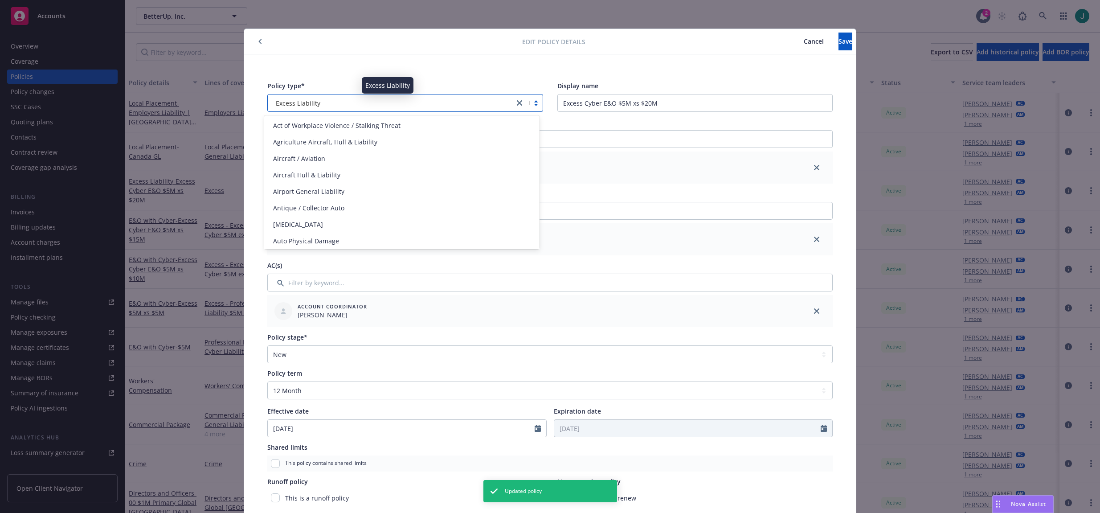
click at [305, 101] on span "Excess Liability" at bounding box center [298, 102] width 45 height 9
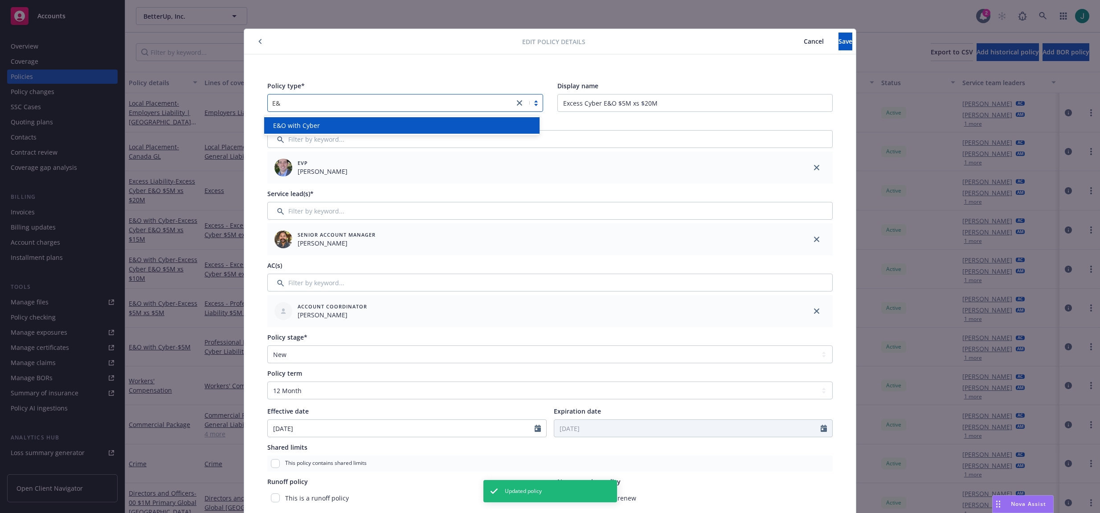
type input "E&O"
click at [306, 124] on span "E&O with Cyber" at bounding box center [296, 125] width 47 height 9
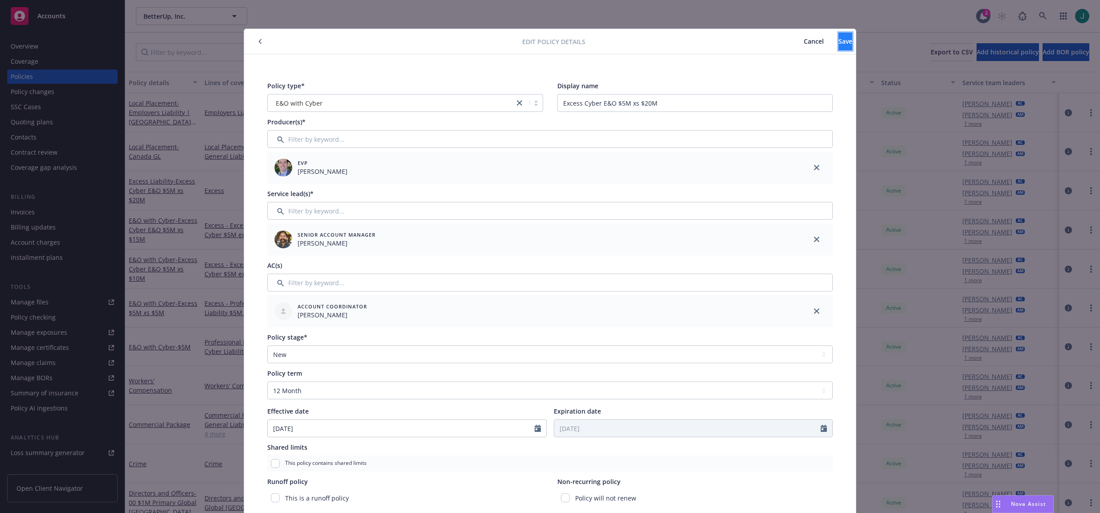
click at [844, 43] on button "Save" at bounding box center [846, 42] width 14 height 18
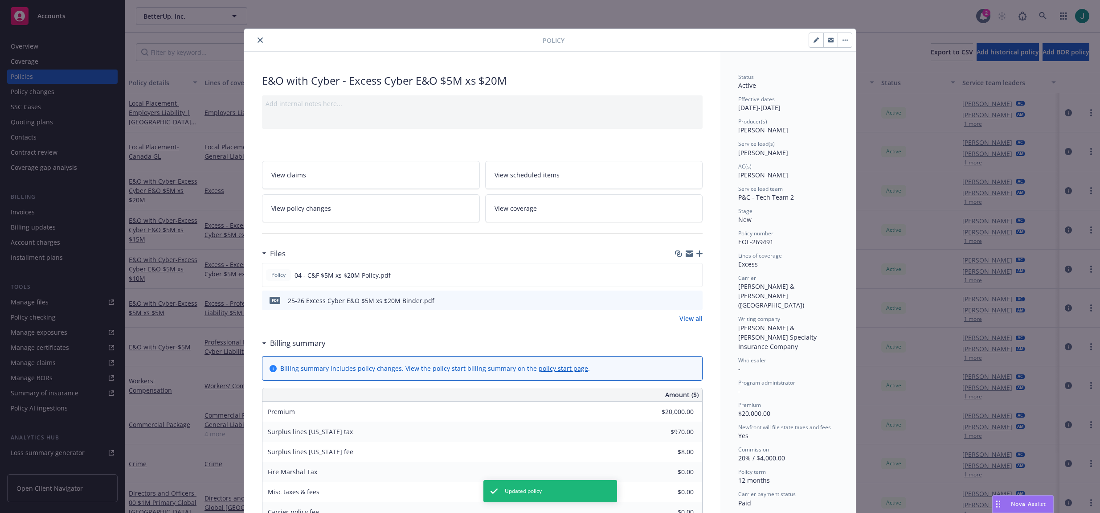
click at [258, 41] on icon "close" at bounding box center [260, 39] width 5 height 5
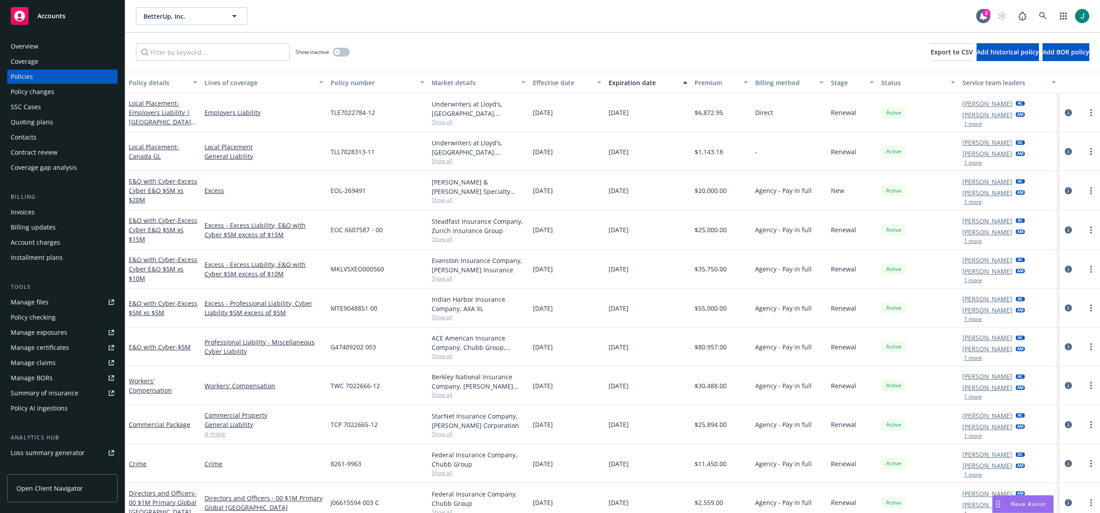
click at [455, 25] on div "BetterUp, Inc. BetterUp, Inc. 2" at bounding box center [612, 16] width 975 height 32
click at [1038, 13] on link at bounding box center [1043, 16] width 18 height 18
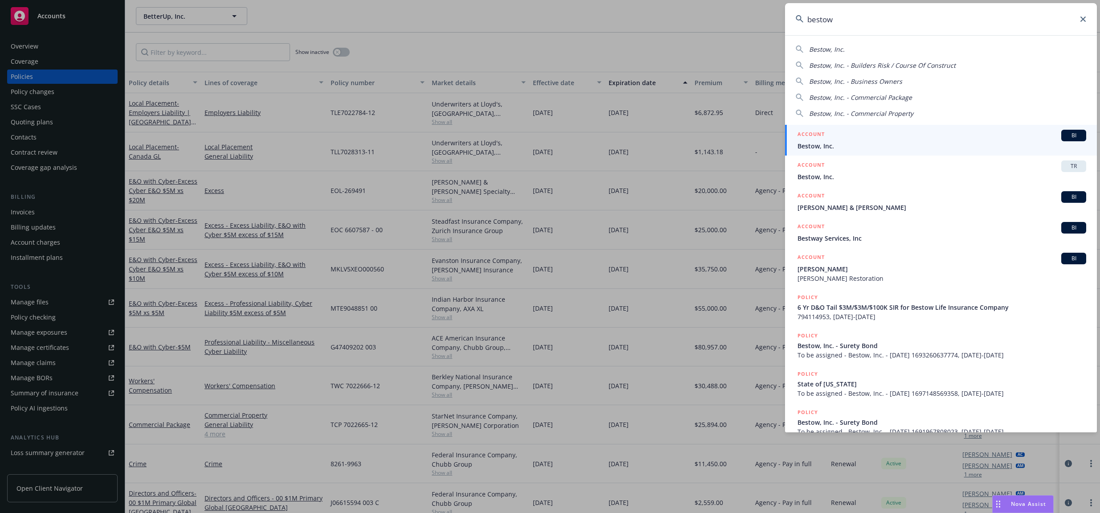
type input "bestow"
click at [849, 143] on span "Bestow, Inc." at bounding box center [942, 145] width 289 height 9
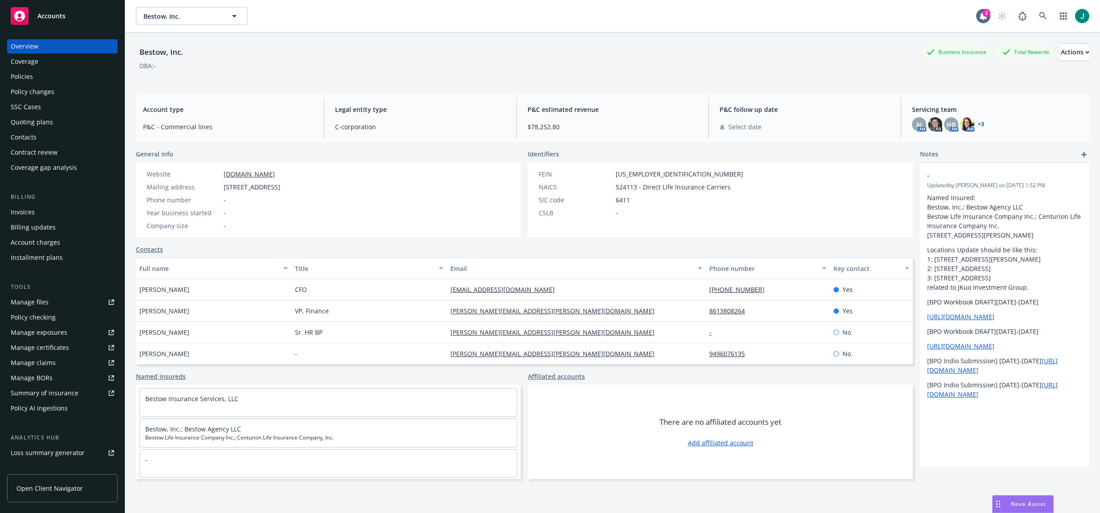
click at [31, 76] on div "Policies" at bounding box center [22, 77] width 22 height 14
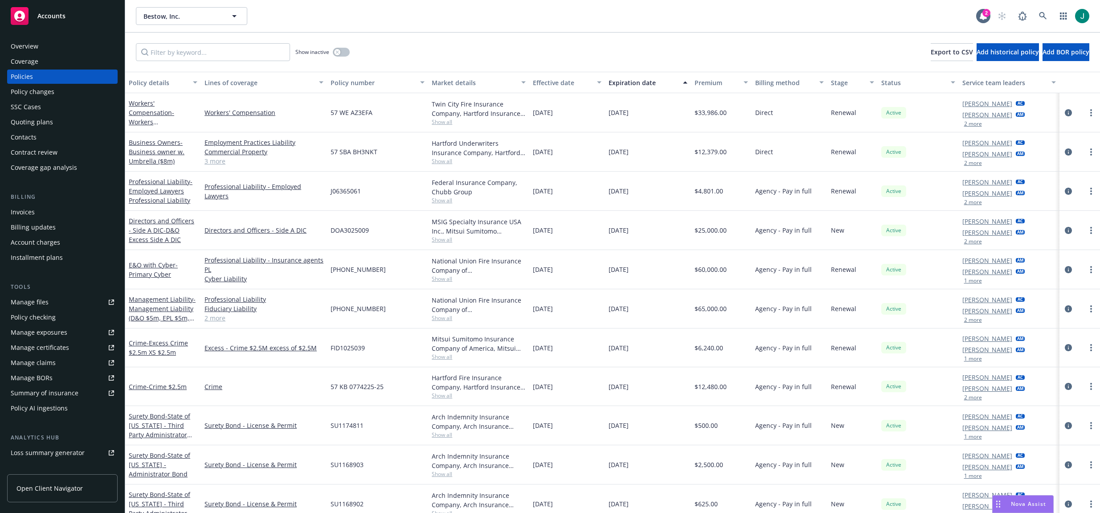
drag, startPoint x: 556, startPoint y: 360, endPoint x: 572, endPoint y: 363, distance: 15.8
click at [556, 361] on div "[DATE]" at bounding box center [567, 347] width 76 height 39
click at [1065, 347] on icon "circleInformation" at bounding box center [1068, 347] width 7 height 7
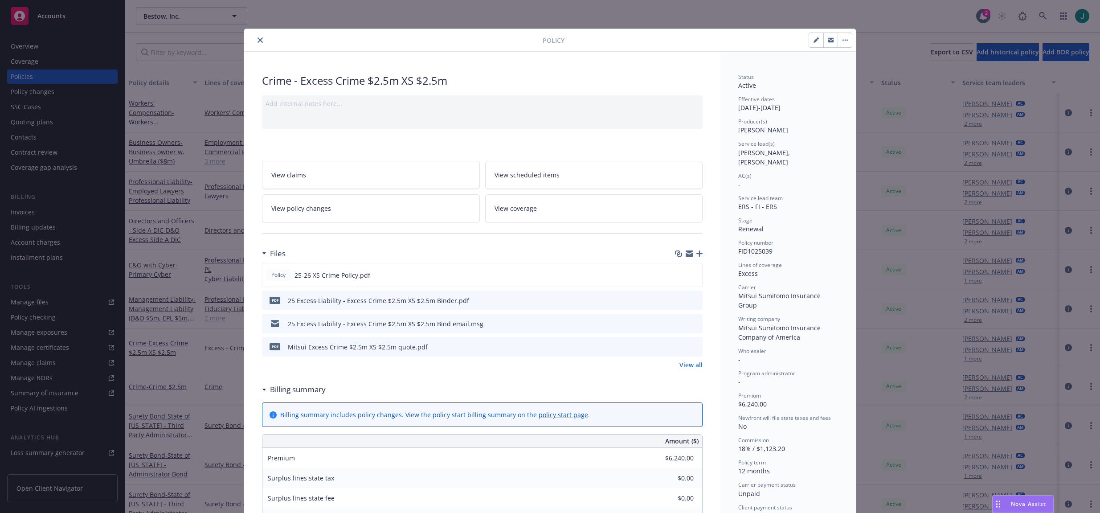
click at [814, 39] on icon "button" at bounding box center [816, 39] width 5 height 5
select select "RENEWAL"
select select "12"
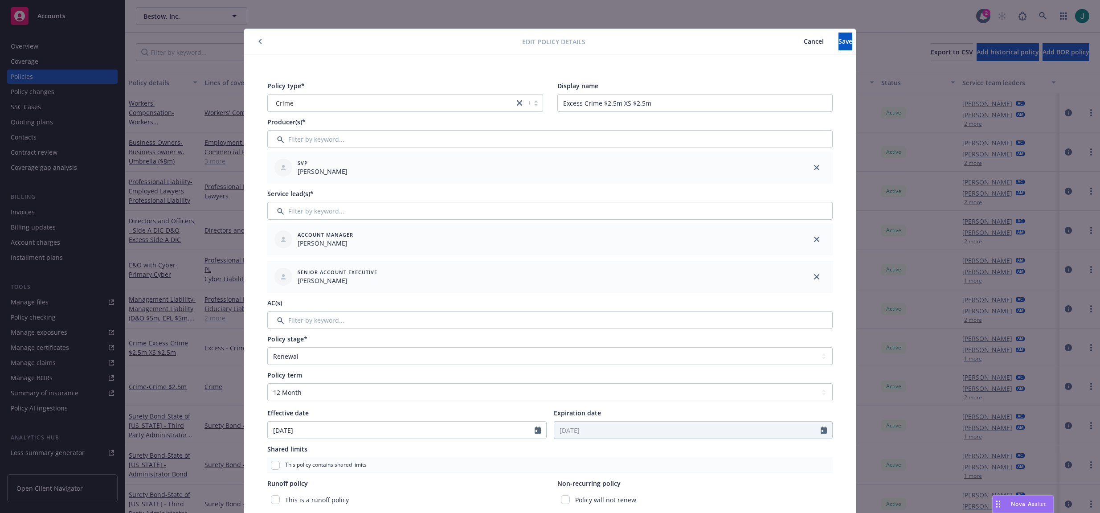
click at [804, 42] on span "Cancel" at bounding box center [814, 41] width 20 height 8
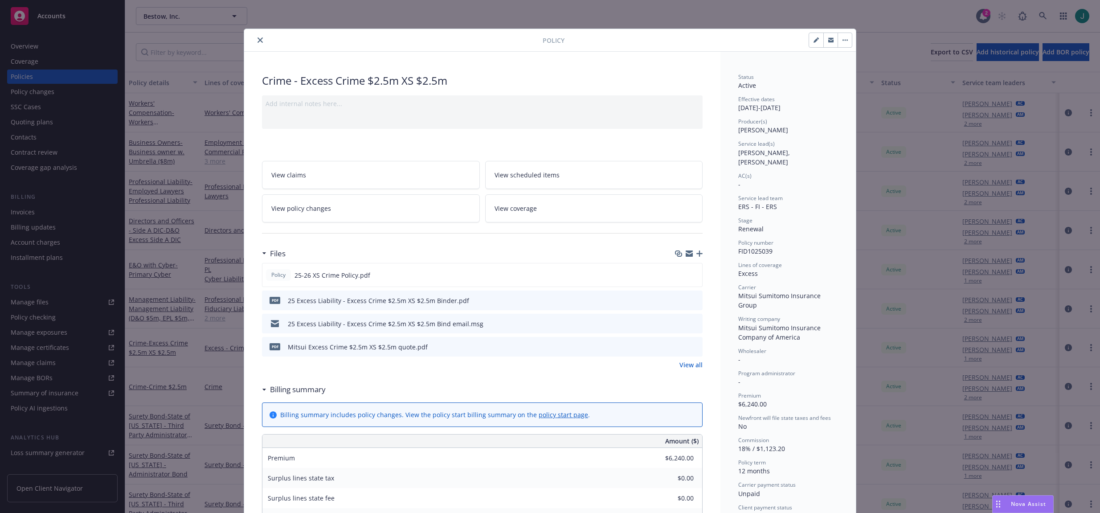
click at [258, 42] on icon "close" at bounding box center [260, 39] width 5 height 5
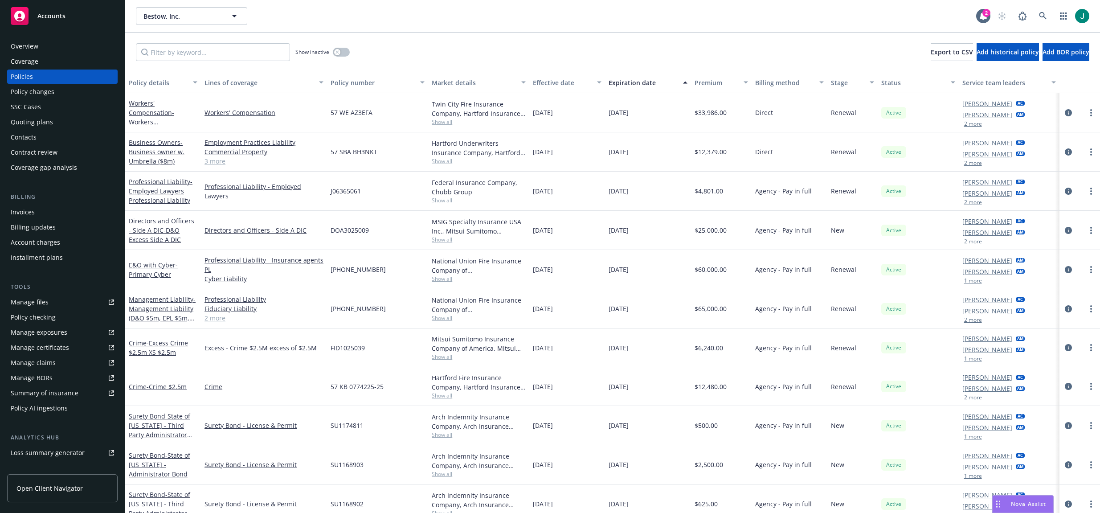
click at [435, 24] on div "Bestow, Inc. Bestow, Inc." at bounding box center [556, 16] width 840 height 18
